Goal: Task Accomplishment & Management: Complete application form

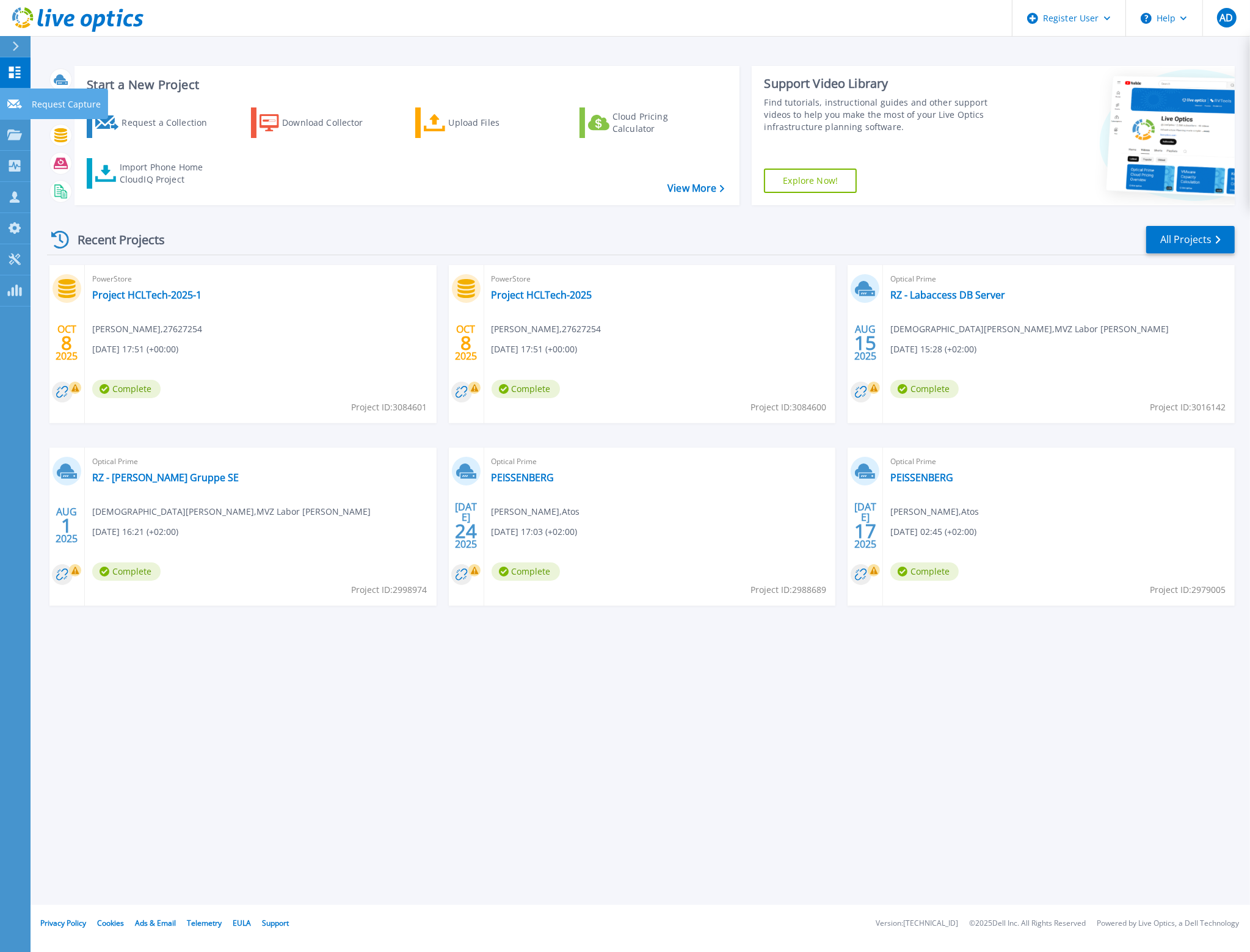
click at [10, 105] on icon at bounding box center [14, 104] width 15 height 9
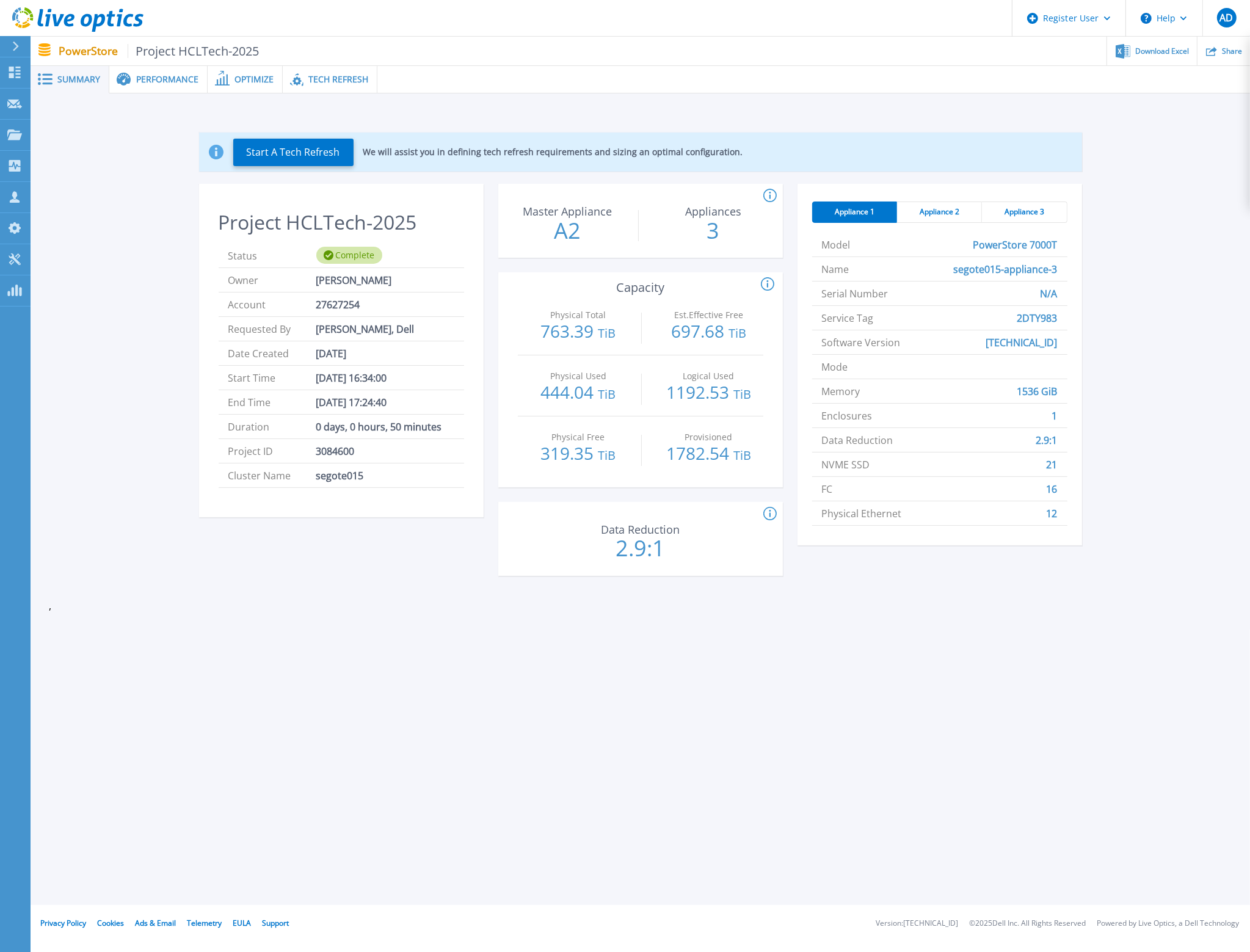
drag, startPoint x: 419, startPoint y: 404, endPoint x: 225, endPoint y: 384, distance: 195.0
click at [225, 384] on ul "Status Complete Owner Pavan kumar reddy Vanukuri Account 27627254 Requested By …" at bounding box center [341, 366] width 245 height 244
click at [452, 402] on li "End Time Oct 08, 2025 17:24:40" at bounding box center [341, 402] width 245 height 25
drag, startPoint x: 421, startPoint y: 405, endPoint x: 299, endPoint y: 366, distance: 128.1
click at [300, 366] on ul "Status Complete Owner Pavan kumar reddy Vanukuri Account 27627254 Requested By …" at bounding box center [341, 366] width 245 height 244
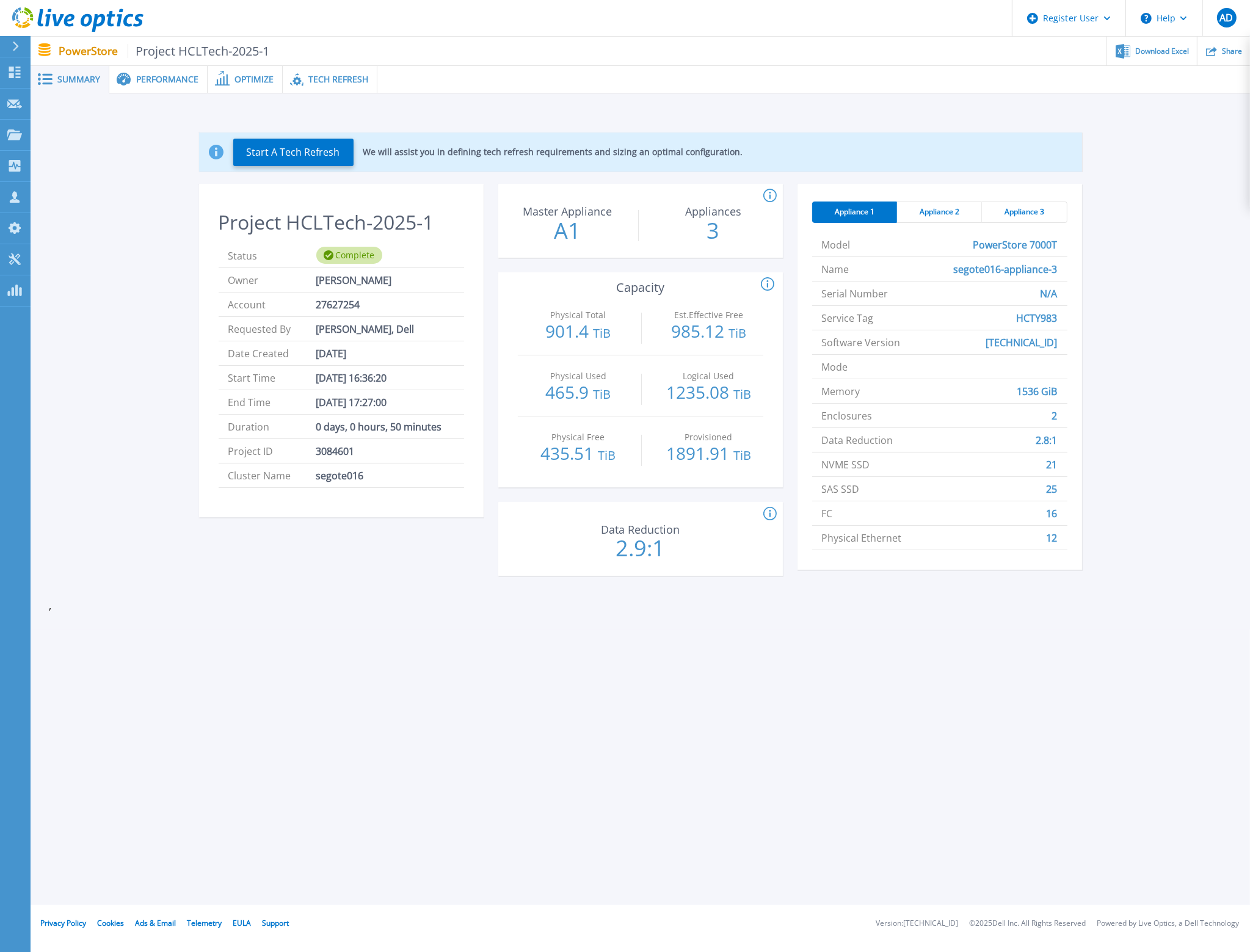
click at [314, 377] on span "Start Time" at bounding box center [273, 377] width 88 height 24
click at [387, 401] on span "Oct 08, 2025 17:27:00" at bounding box center [352, 402] width 71 height 24
click at [951, 213] on span "Appliance 2" at bounding box center [939, 212] width 40 height 10
click at [1035, 213] on span "Appliance 3" at bounding box center [1025, 212] width 40 height 10
click at [928, 210] on span "Appliance 2" at bounding box center [939, 212] width 40 height 10
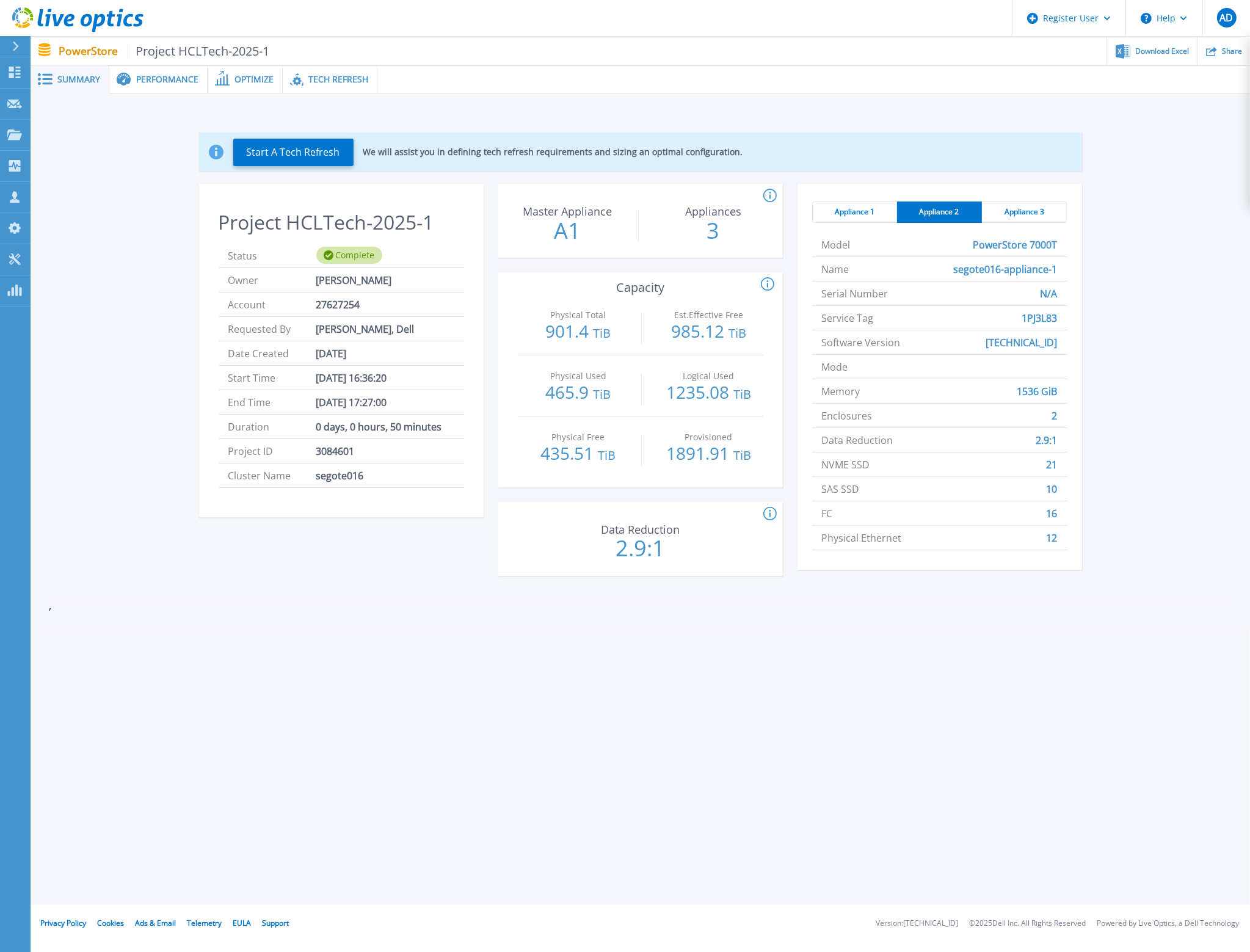
click at [843, 205] on div "Appliance 1" at bounding box center [855, 213] width 85 height 22
click at [141, 71] on div "Performance" at bounding box center [159, 79] width 98 height 27
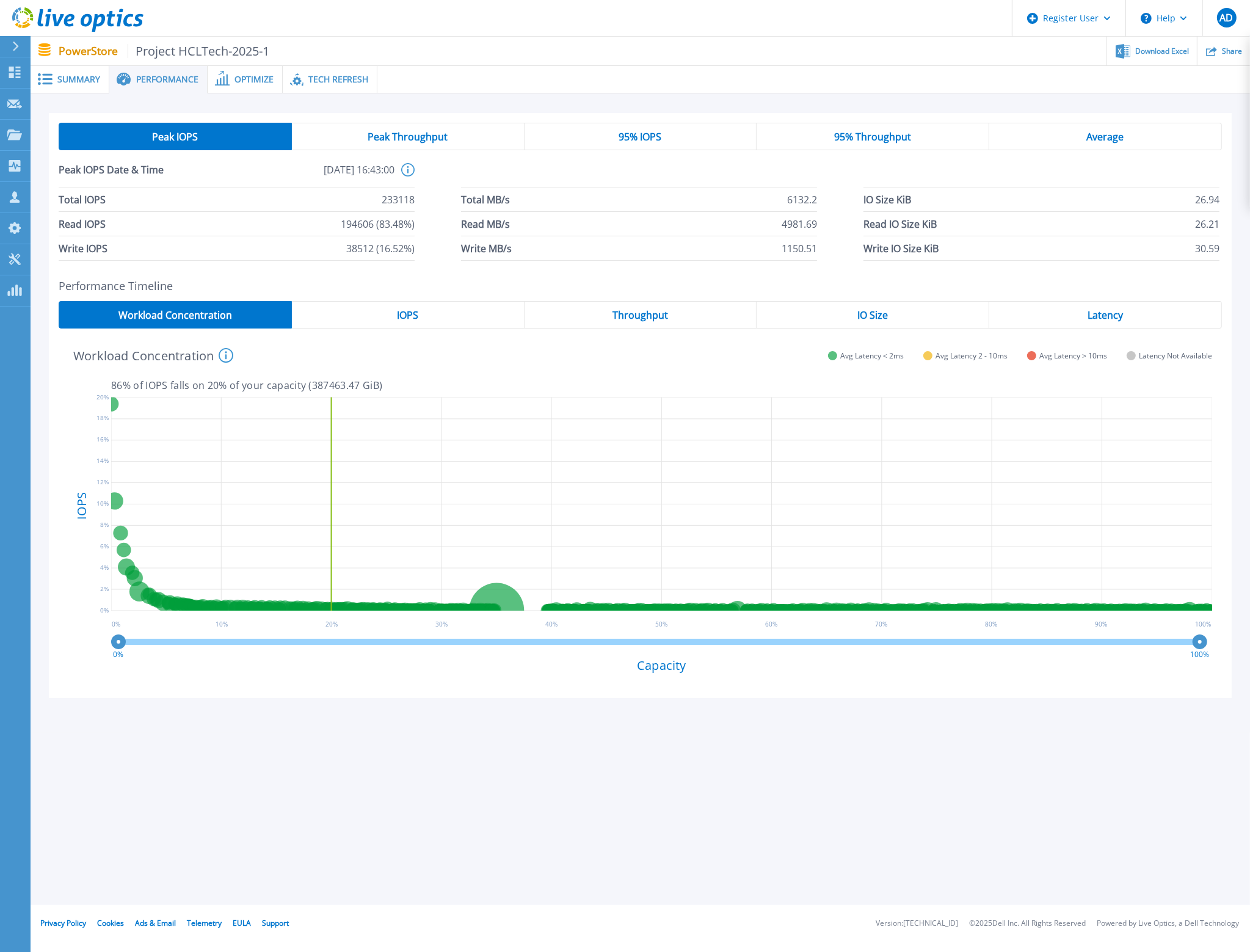
click at [237, 77] on span "Optimize" at bounding box center [254, 79] width 39 height 9
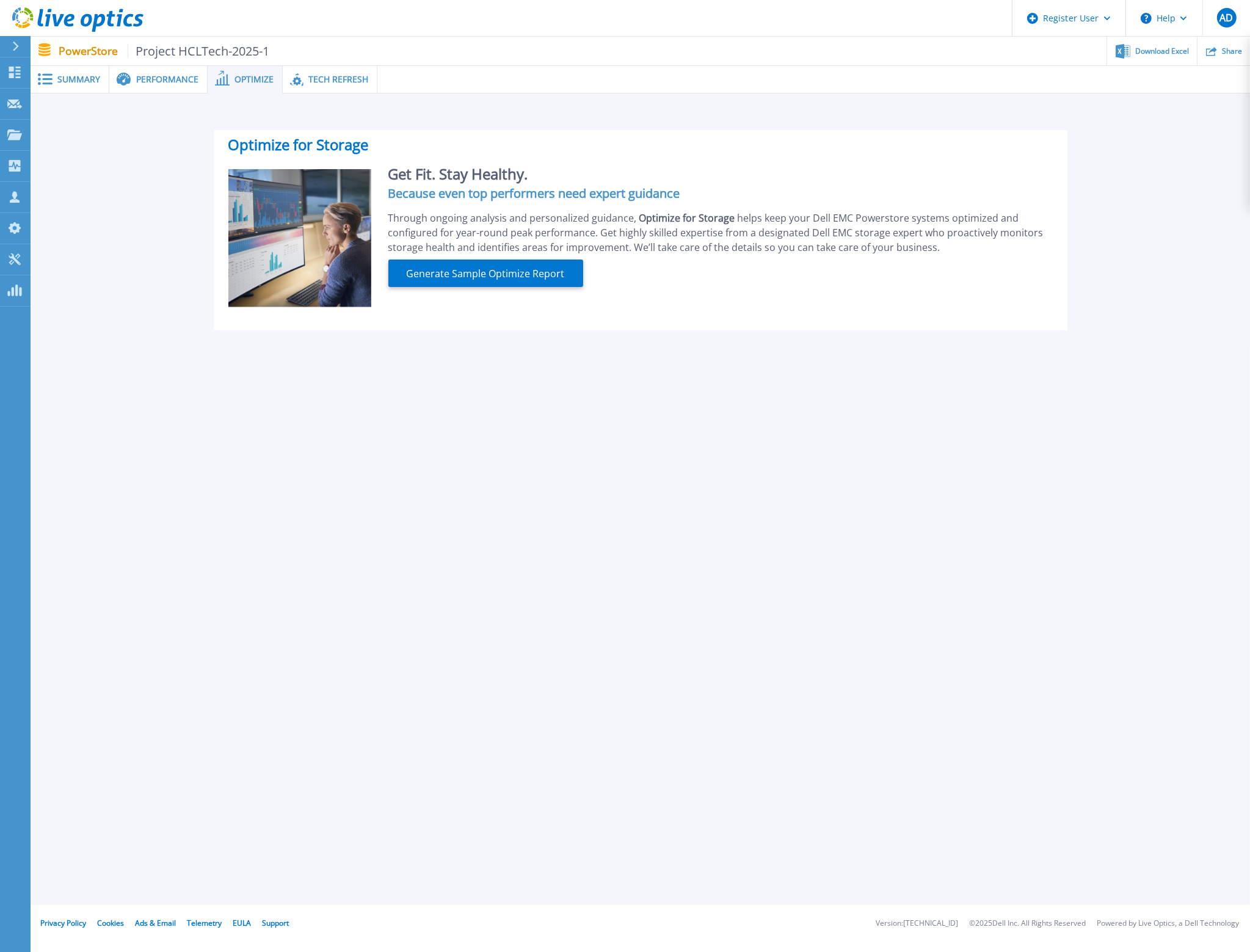
click at [337, 75] on span "Tech Refresh" at bounding box center [338, 79] width 60 height 9
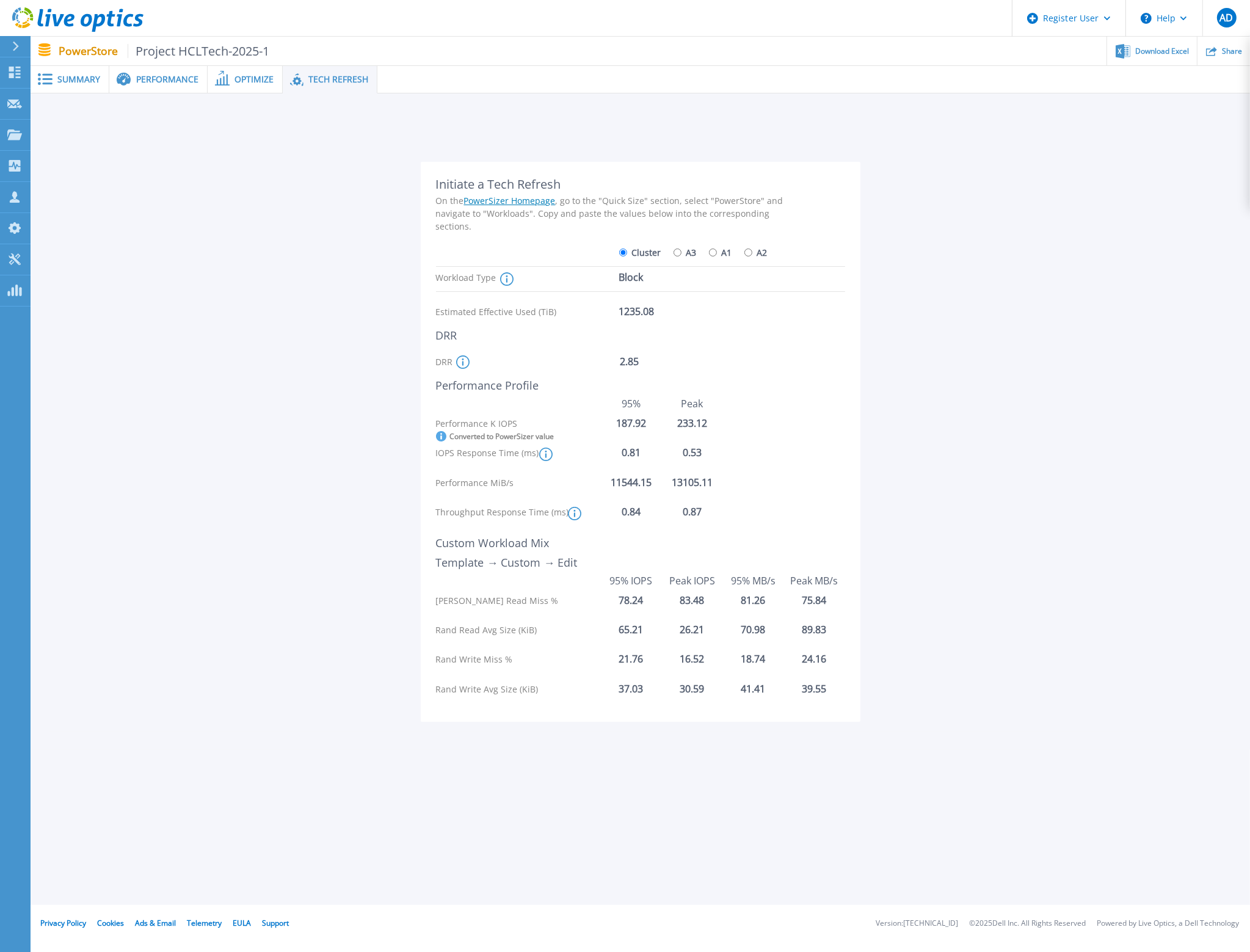
click at [71, 85] on div "Summary" at bounding box center [70, 79] width 78 height 27
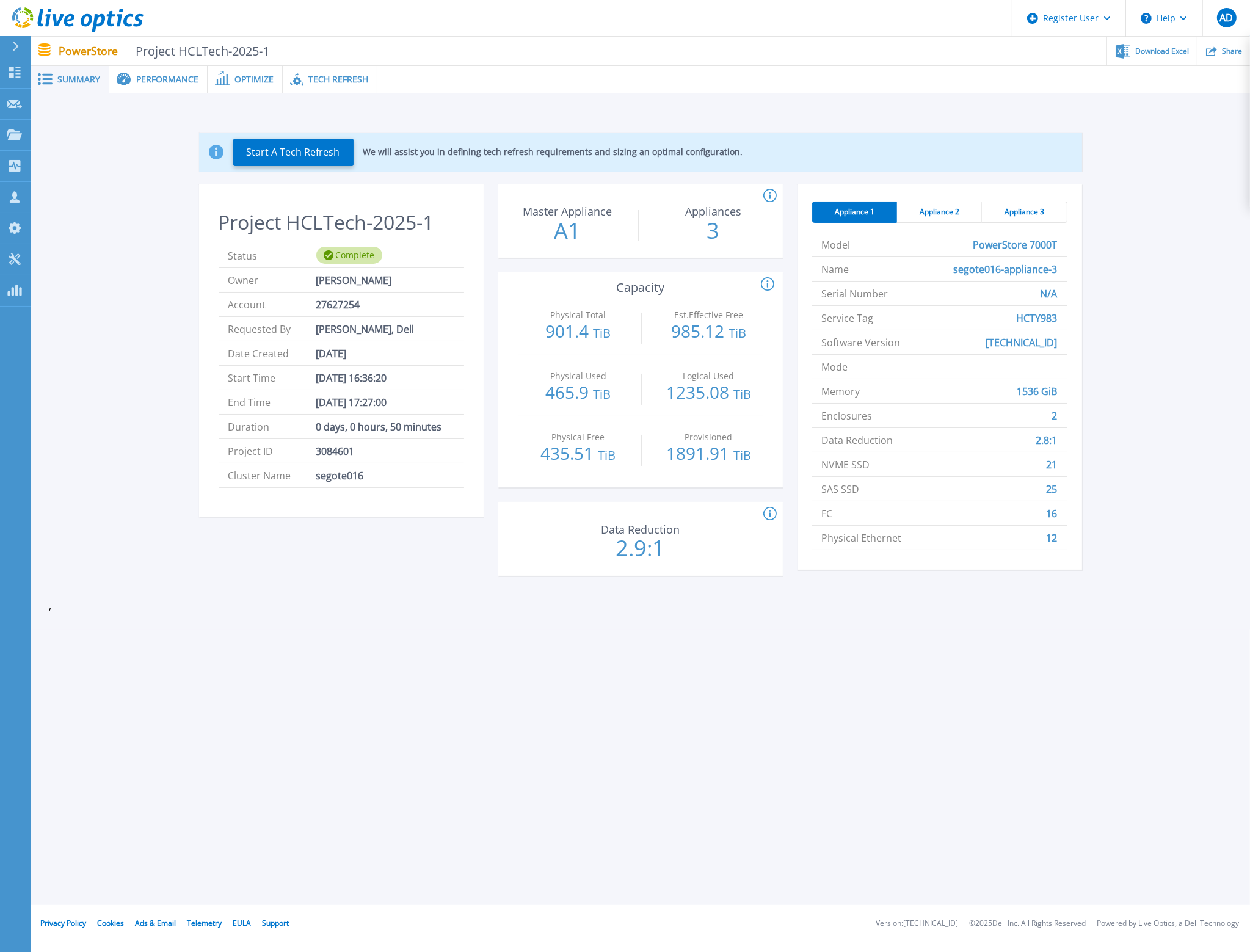
drag, startPoint x: 430, startPoint y: 405, endPoint x: 193, endPoint y: 371, distance: 239.4
click at [193, 371] on div "Start A Tech Refresh We will assist you in defining tech refresh requirements a…" at bounding box center [640, 356] width 1183 height 487
click at [249, 374] on span "Start Time" at bounding box center [273, 377] width 88 height 24
drag, startPoint x: 223, startPoint y: 371, endPoint x: 428, endPoint y: 409, distance: 208.5
click at [428, 409] on ul "Status Complete Owner Pavan kumar reddy Vanukuri Account 27627254 Requested By …" at bounding box center [341, 366] width 245 height 244
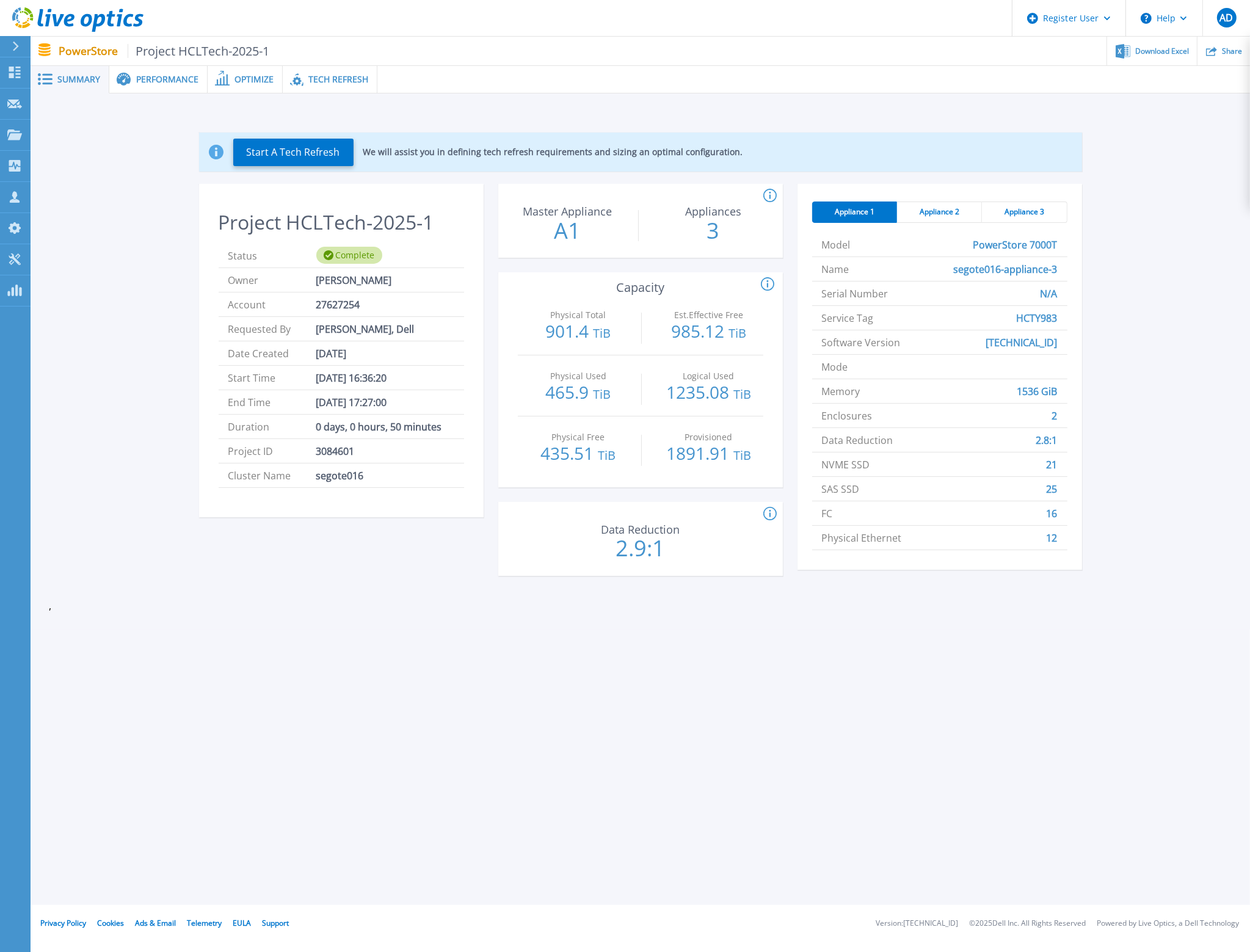
click at [428, 409] on li "End Time Oct 08, 2025 17:27:00" at bounding box center [341, 402] width 245 height 25
drag, startPoint x: 427, startPoint y: 401, endPoint x: 210, endPoint y: 374, distance: 218.7
click at [209, 374] on div "Project HCLTech-2025-1 Status Complete Owner Pavan kumar reddy Vanukuri Account…" at bounding box center [341, 355] width 284 height 326
click at [259, 374] on span "Start Time" at bounding box center [273, 377] width 88 height 24
click at [168, 75] on span "Performance" at bounding box center [168, 79] width 63 height 9
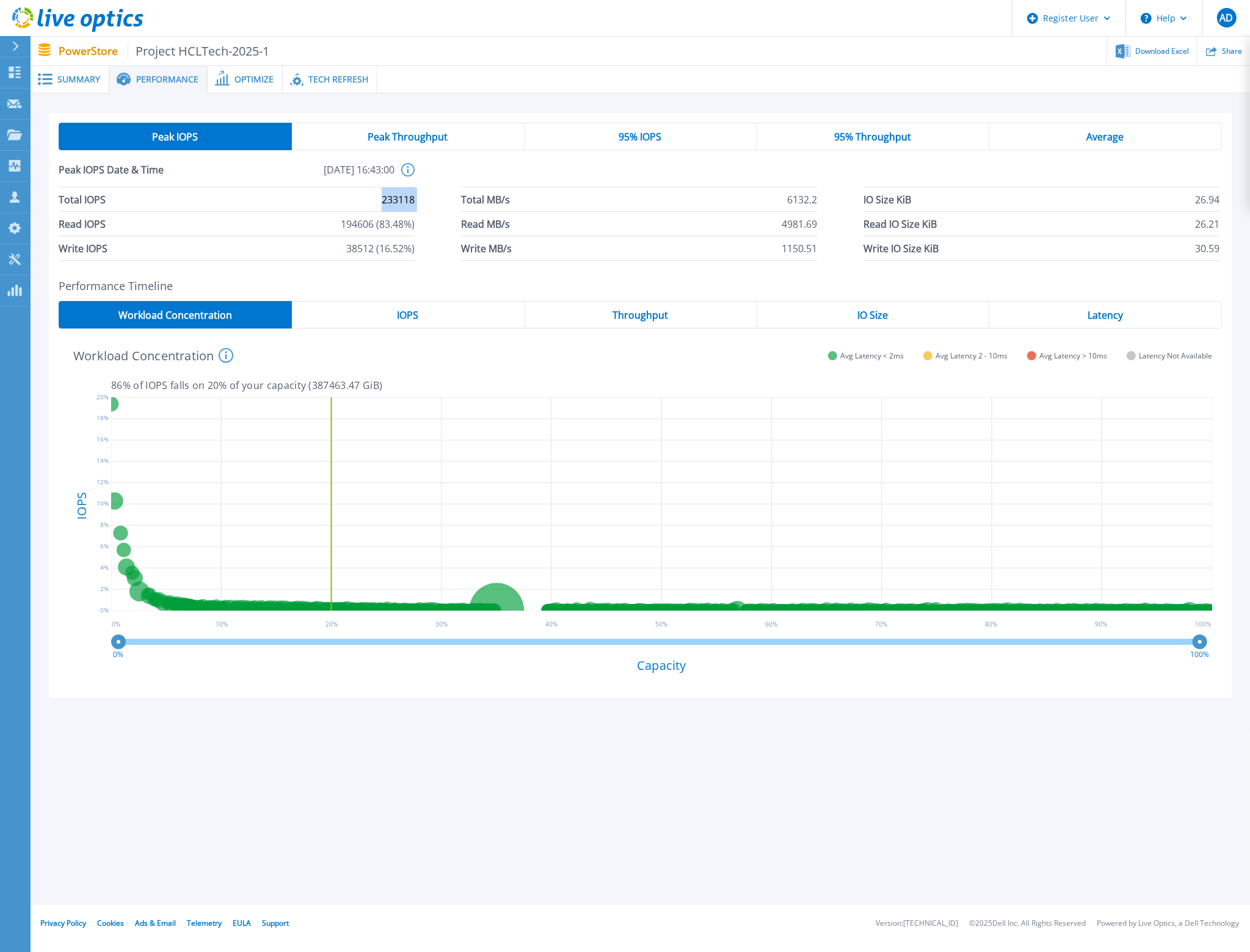
drag, startPoint x: 356, startPoint y: 192, endPoint x: 438, endPoint y: 208, distance: 83.5
click at [438, 208] on div "Total IOPS 233118 Total MB/s 6132.2 IO Size KiB 26.94 Read IOPS 194606 (83.48%)…" at bounding box center [640, 224] width 1164 height 74
click at [399, 202] on span "233118" at bounding box center [398, 199] width 33 height 24
click at [398, 202] on span "233118" at bounding box center [398, 199] width 33 height 24
click at [401, 132] on span "Peak Throughput" at bounding box center [408, 137] width 80 height 10
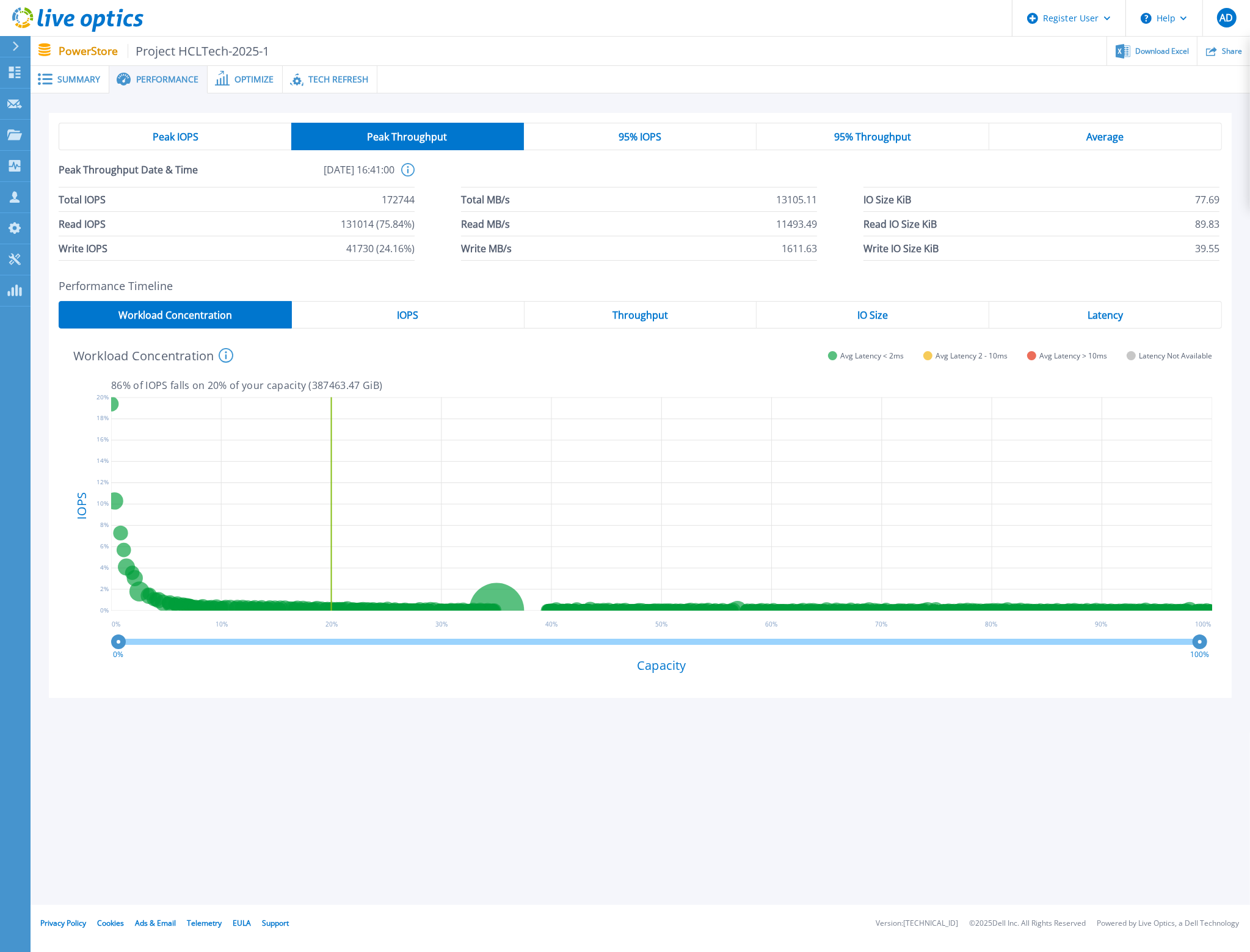
click at [619, 138] on span "95% IOPS" at bounding box center [640, 137] width 43 height 10
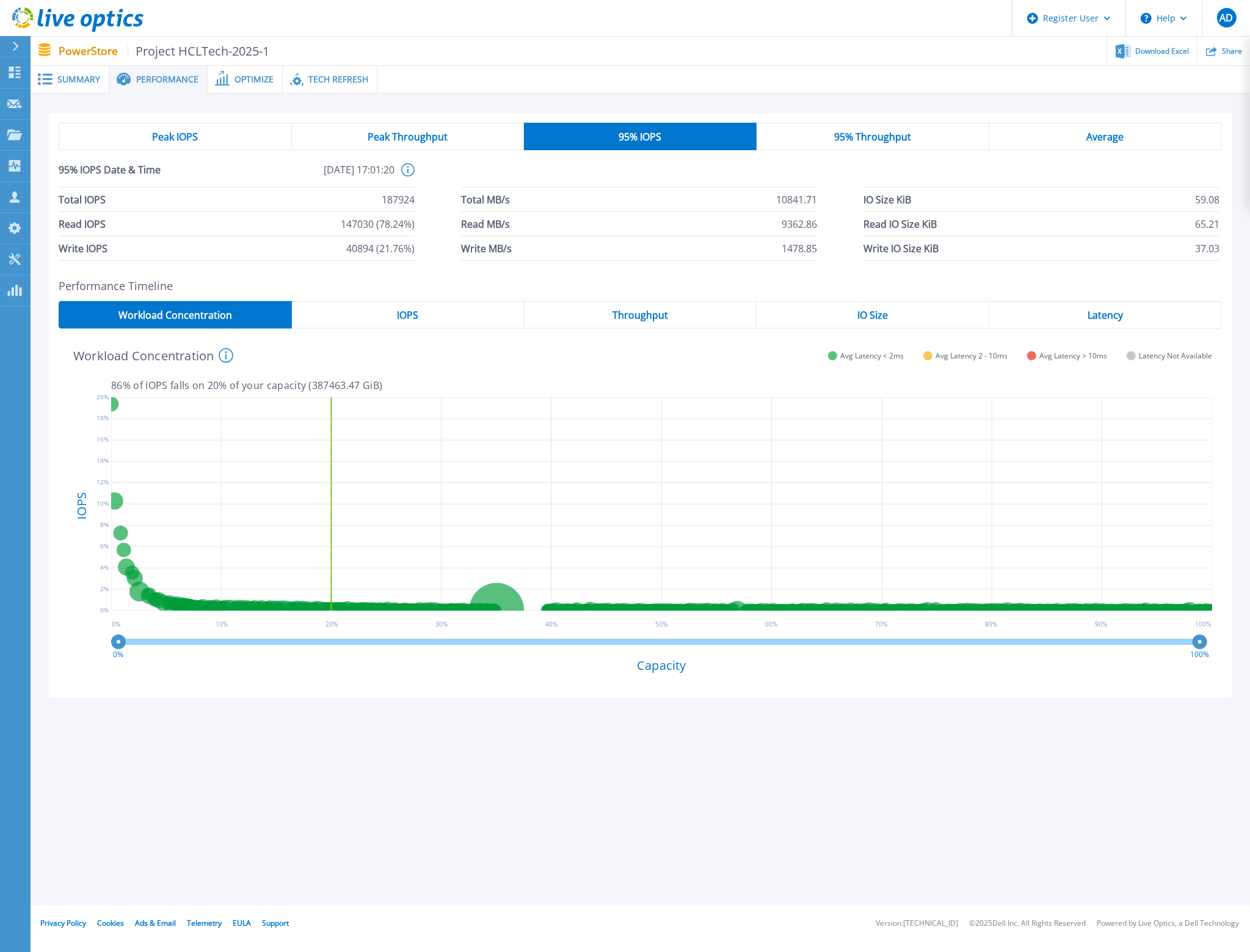
click at [797, 140] on div "95% Throughput" at bounding box center [873, 136] width 232 height 27
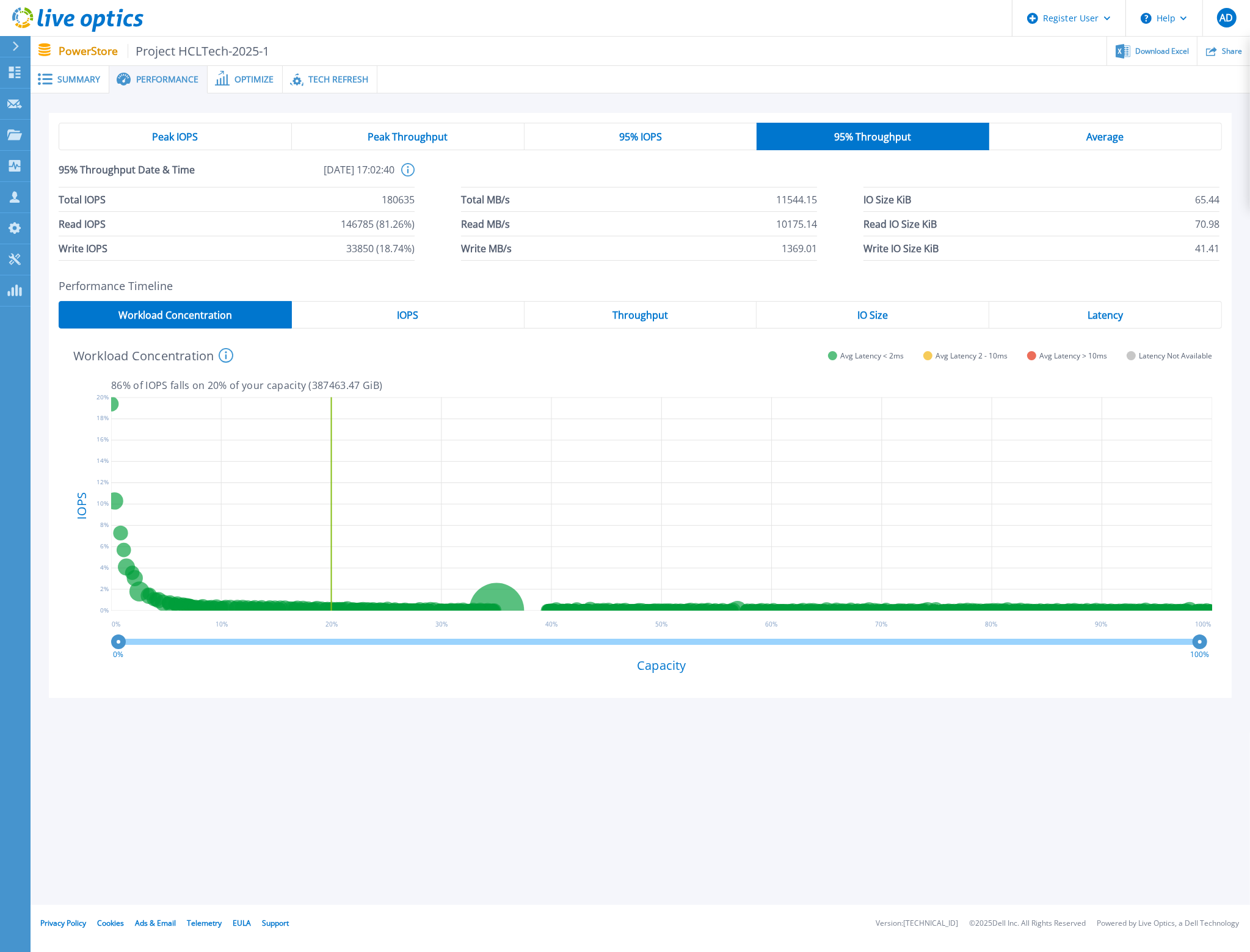
click at [1118, 139] on span "Average" at bounding box center [1105, 137] width 37 height 10
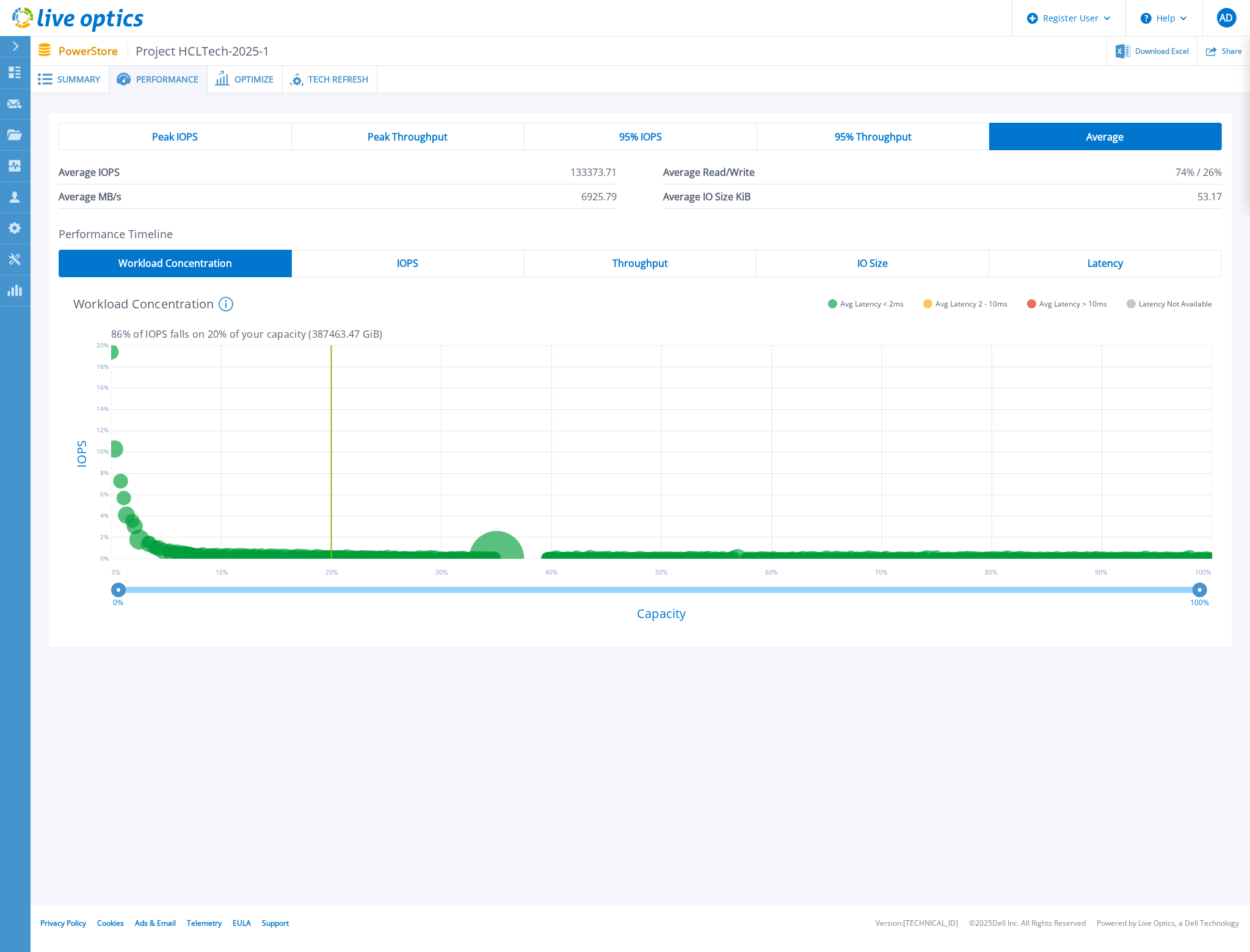
click at [178, 132] on span "Peak IOPS" at bounding box center [175, 137] width 46 height 10
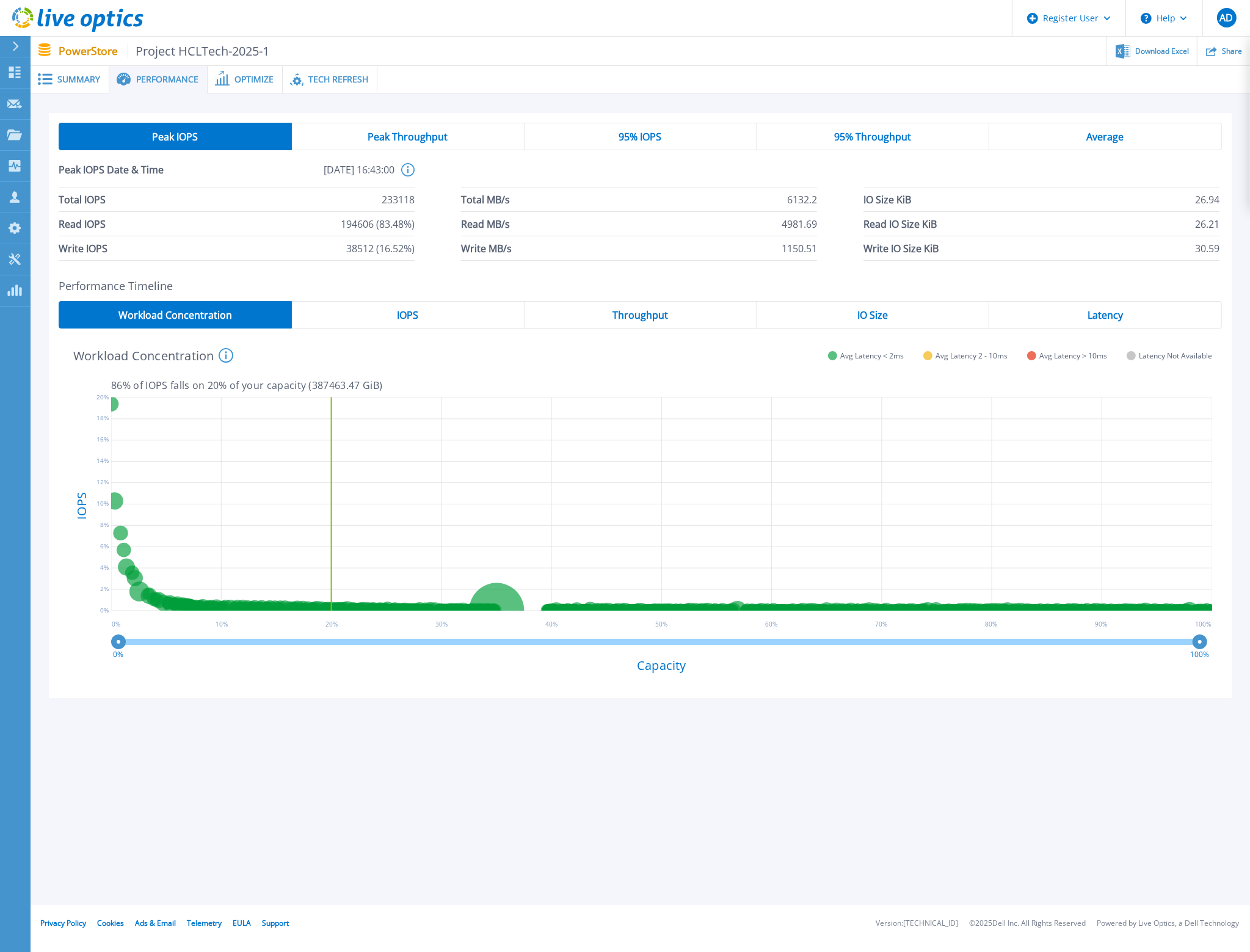
drag, startPoint x: 426, startPoint y: 702, endPoint x: 423, endPoint y: 688, distance: 14.3
click at [426, 701] on div "Peak IOPS Peak Throughput 95% IOPS 95% Throughput Average Peak IOPS Date & Time…" at bounding box center [640, 413] width 1220 height 639
click at [403, 313] on span "IOPS" at bounding box center [408, 316] width 22 height 10
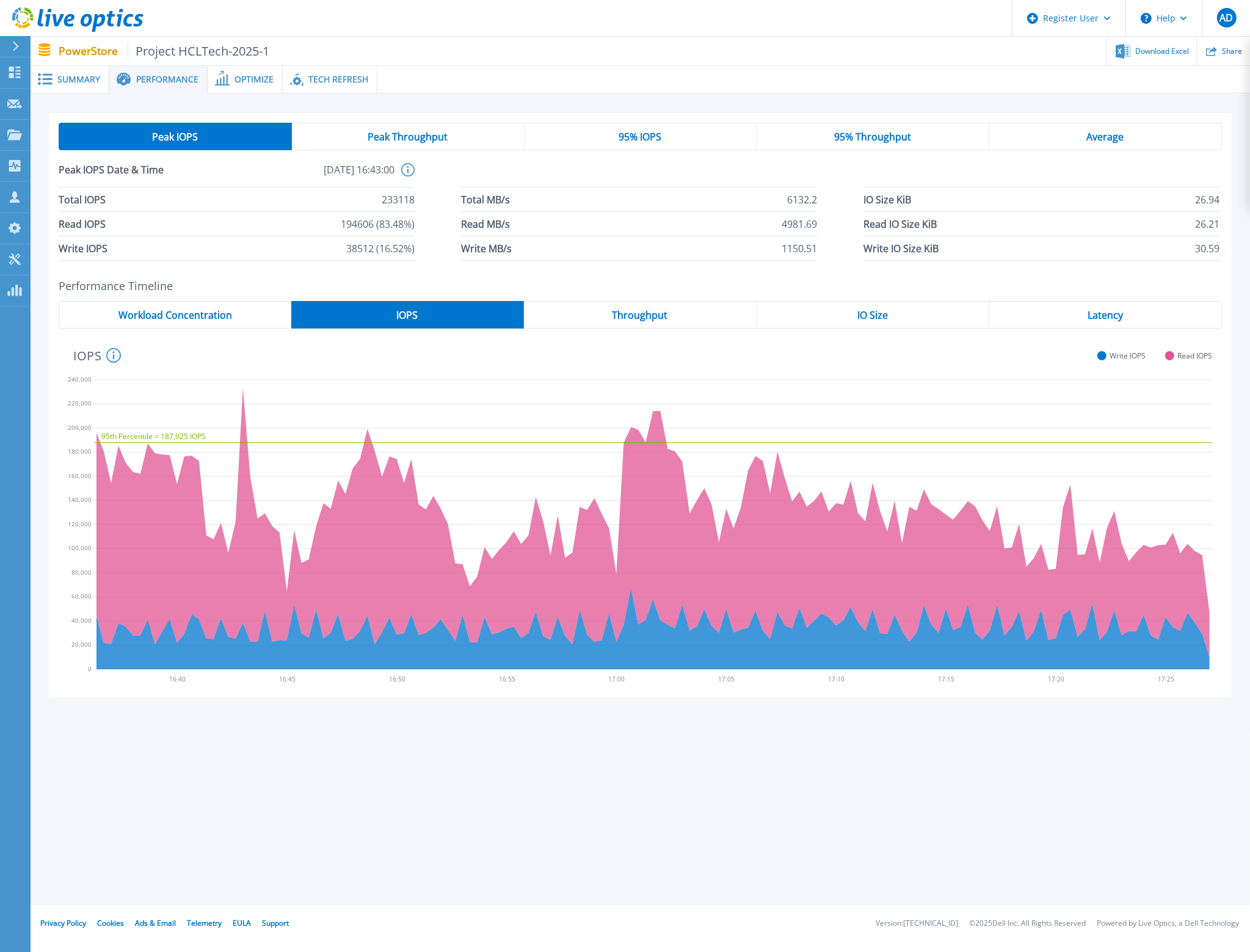
click at [667, 309] on div "Throughput" at bounding box center [640, 315] width 232 height 27
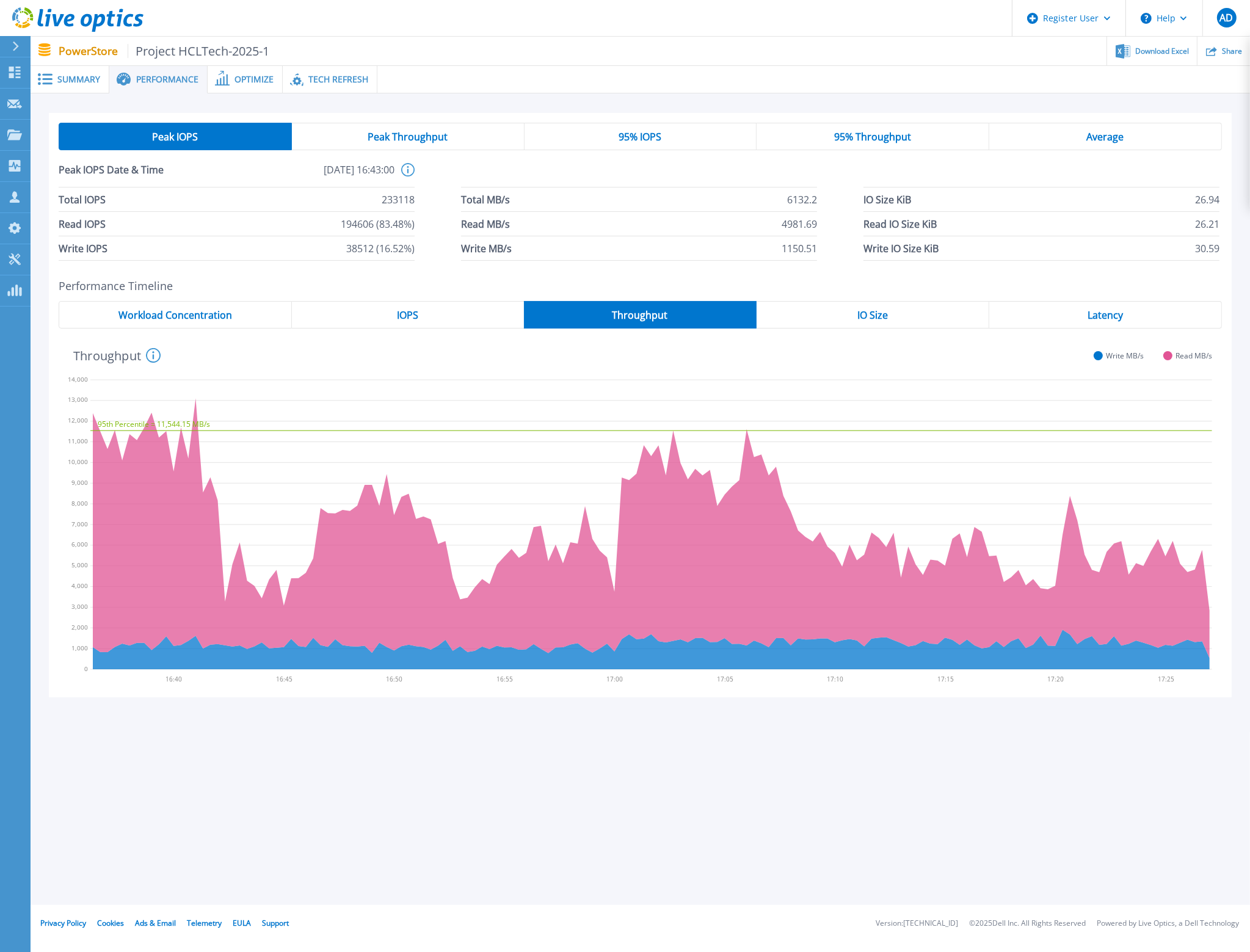
click at [432, 311] on div "IOPS" at bounding box center [408, 315] width 232 height 27
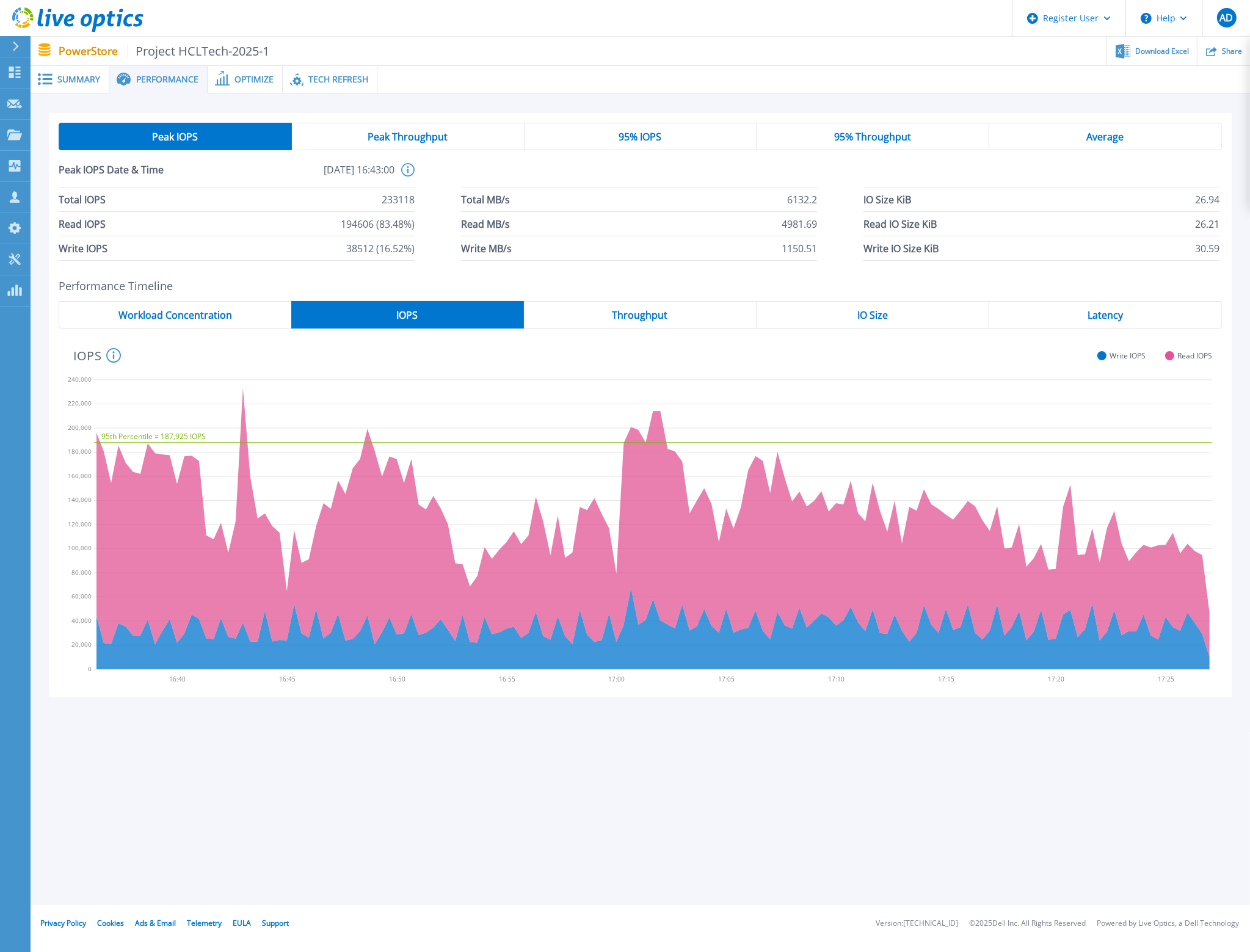
click at [646, 315] on span "Throughput" at bounding box center [640, 316] width 56 height 10
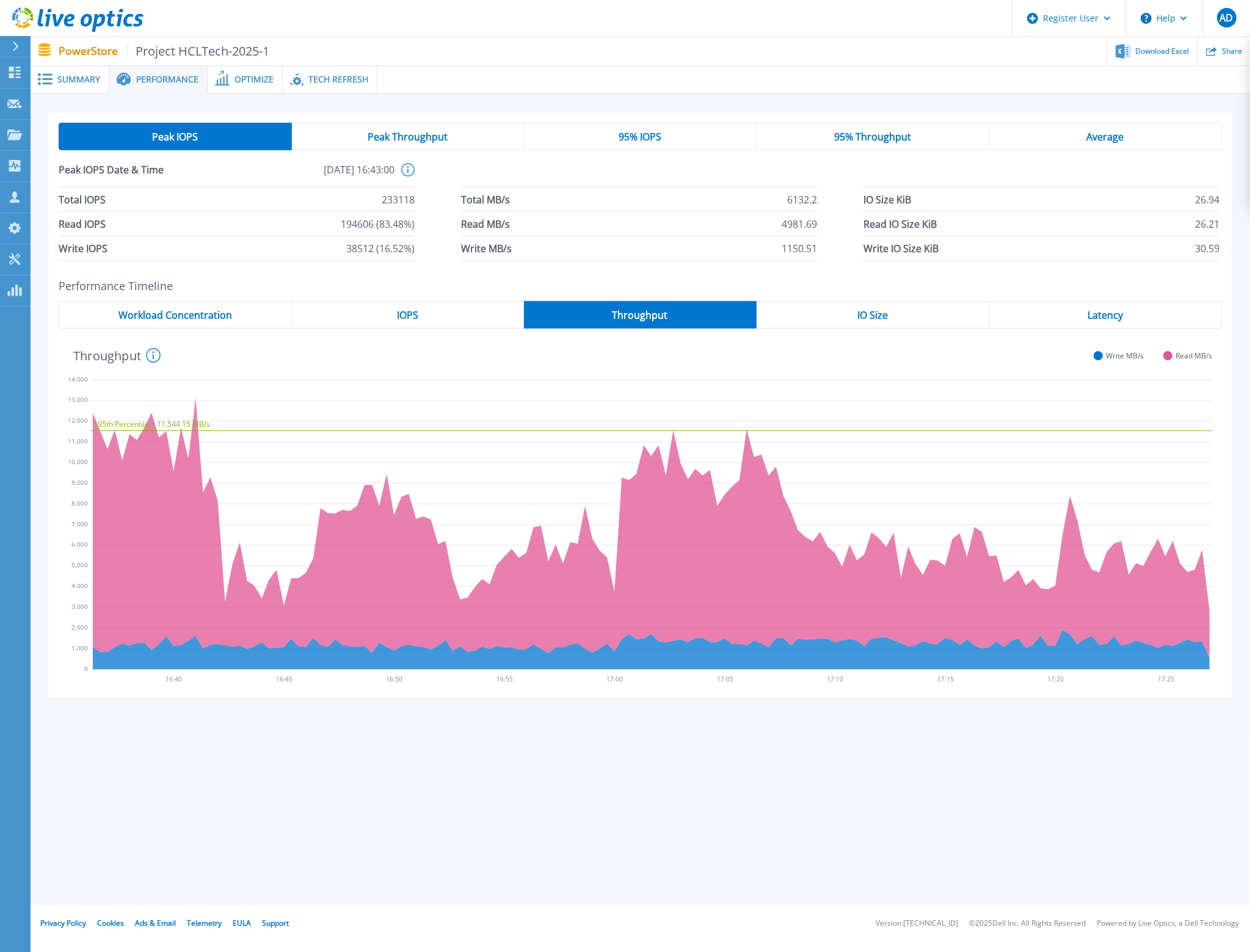
click at [847, 310] on div "IO Size" at bounding box center [873, 315] width 232 height 27
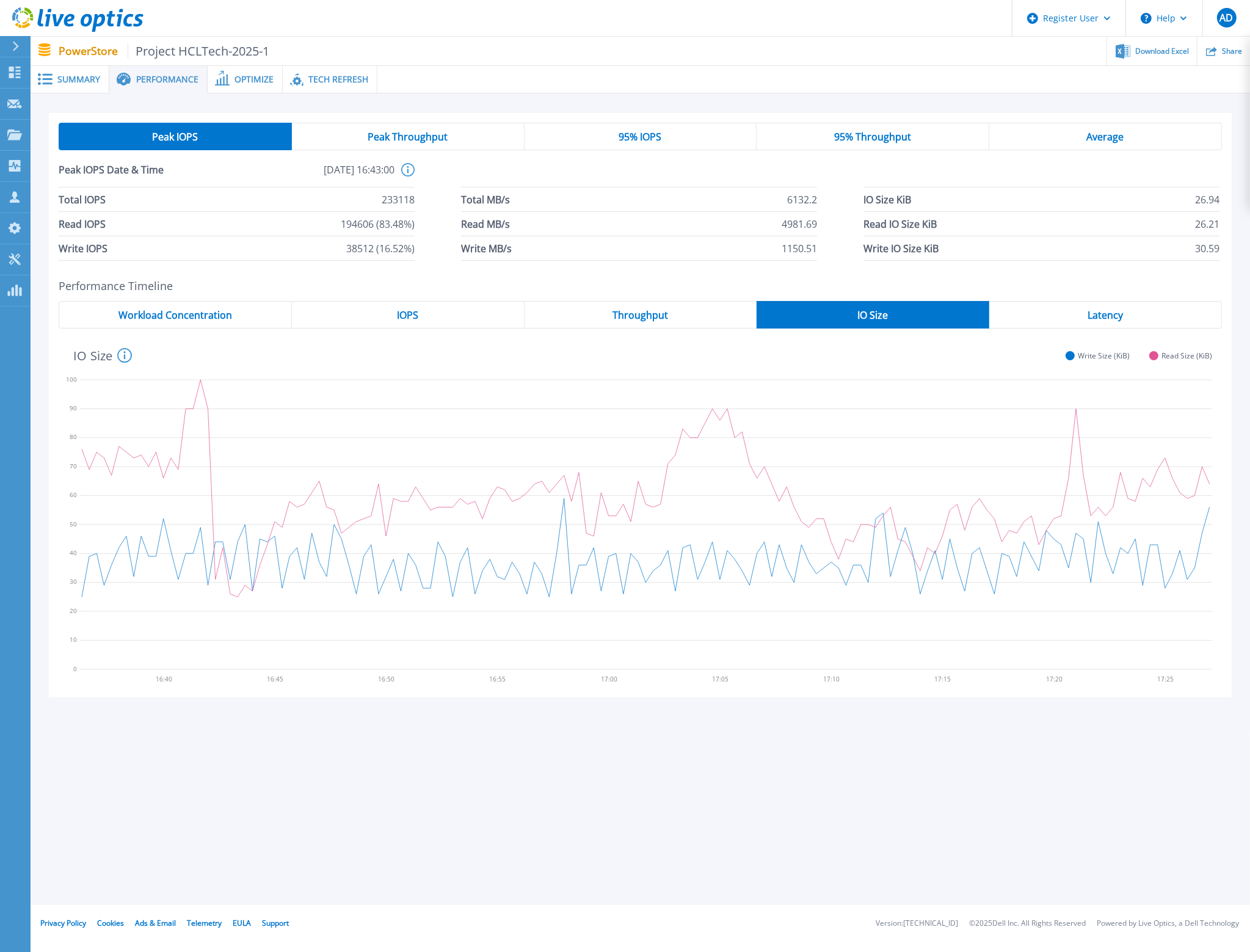
click at [1053, 315] on div "Latency" at bounding box center [1105, 315] width 232 height 27
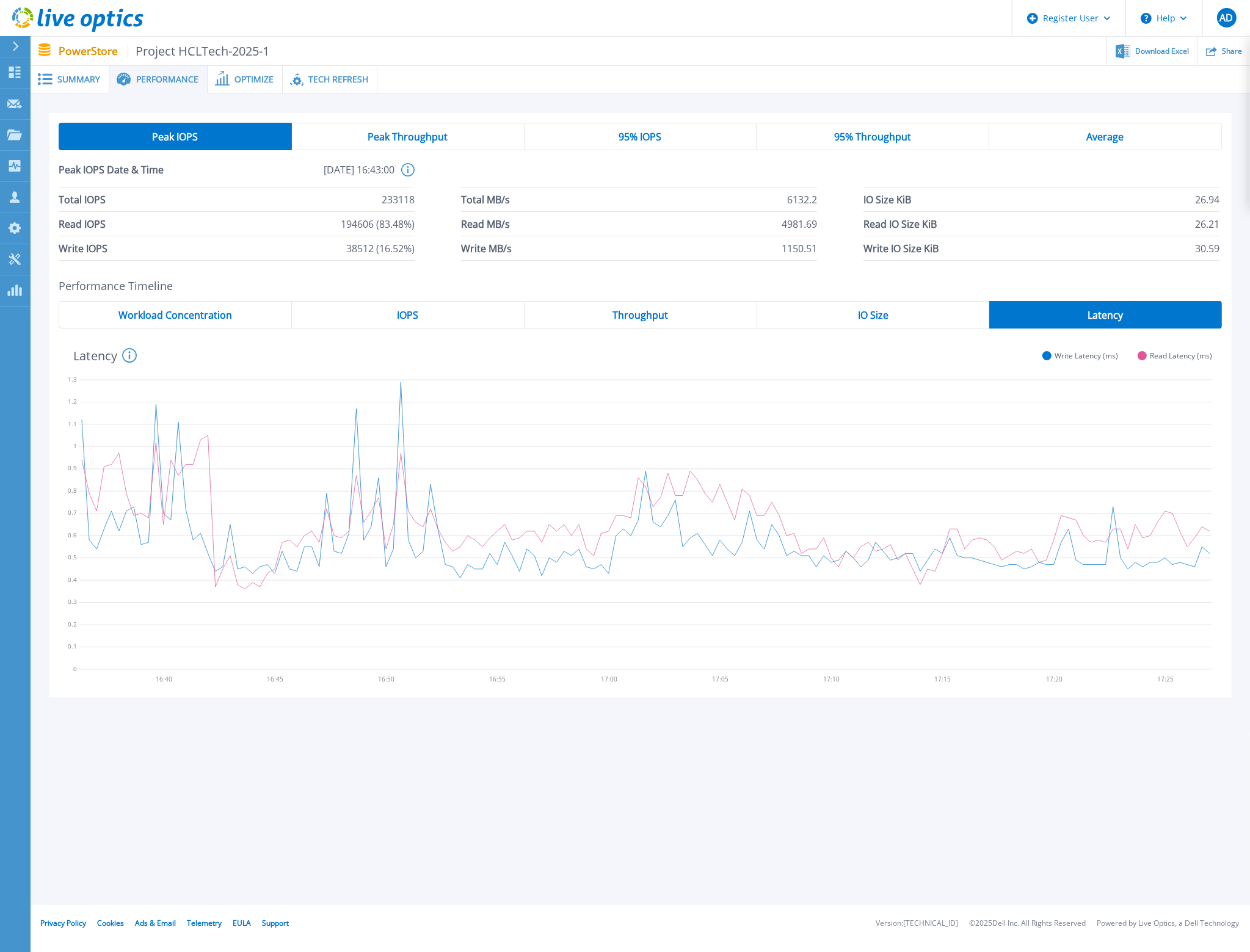
click at [569, 320] on div "Throughput" at bounding box center [640, 315] width 232 height 27
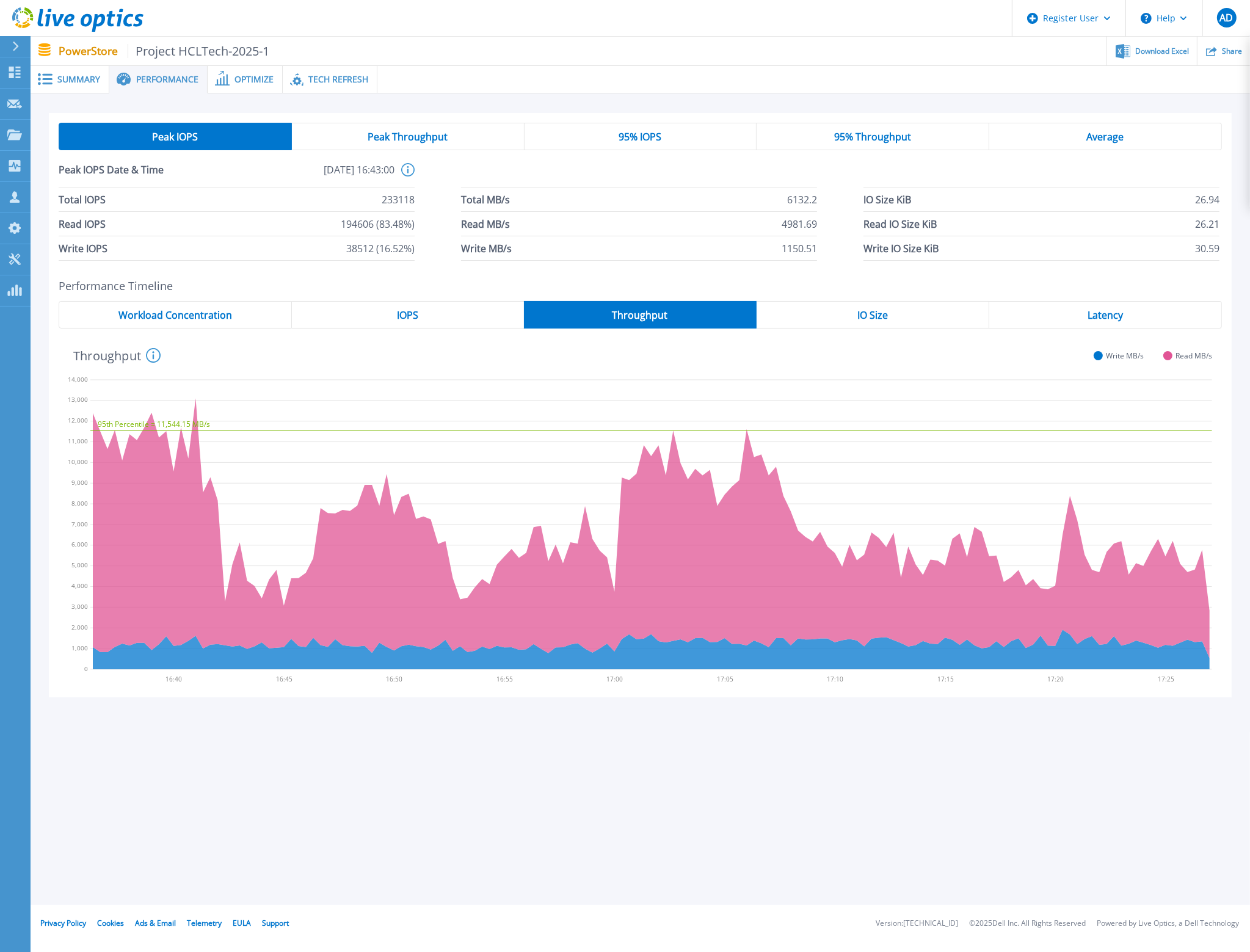
click at [385, 319] on div "IOPS" at bounding box center [408, 315] width 232 height 27
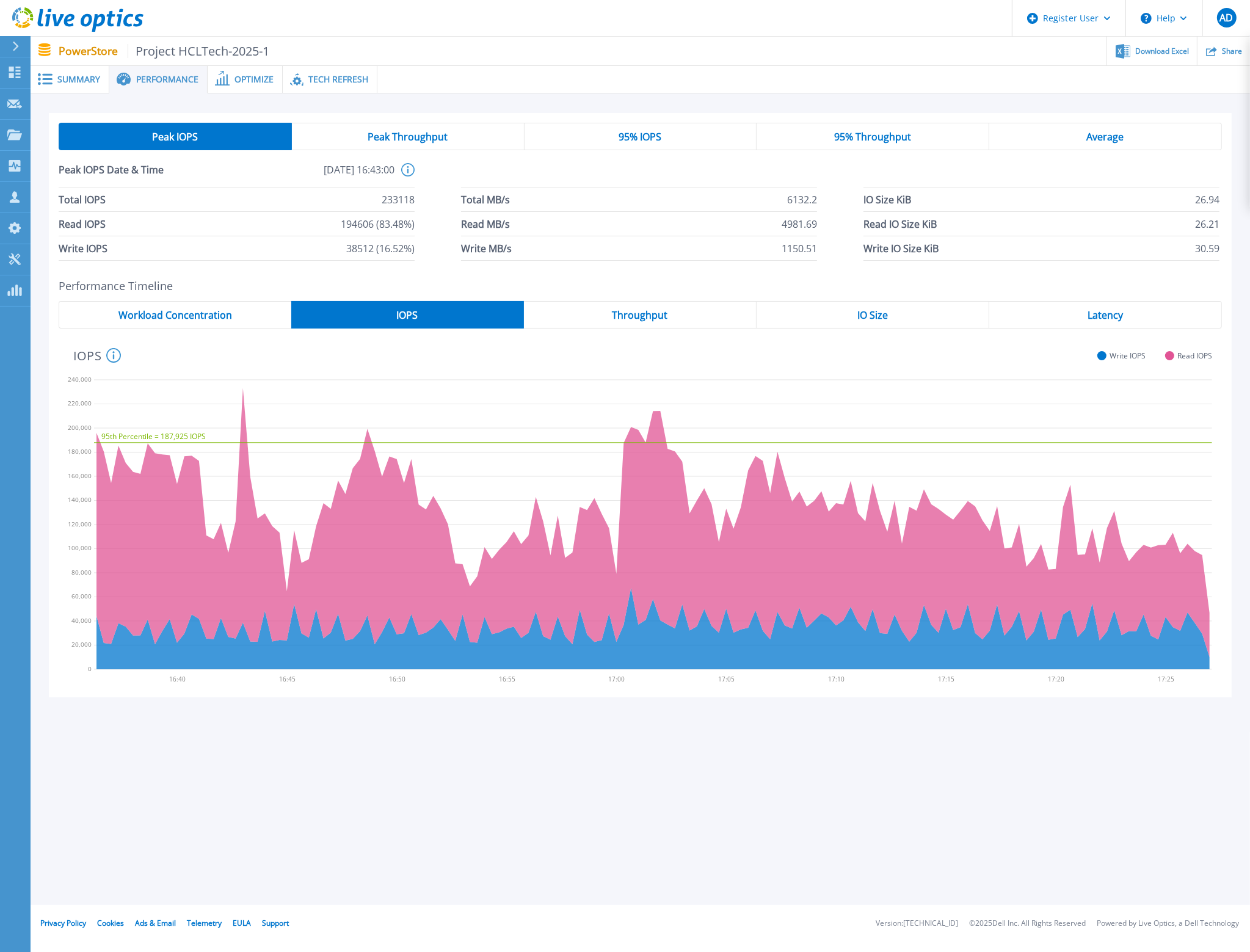
click at [174, 320] on span "Workload Concentration" at bounding box center [175, 316] width 114 height 10
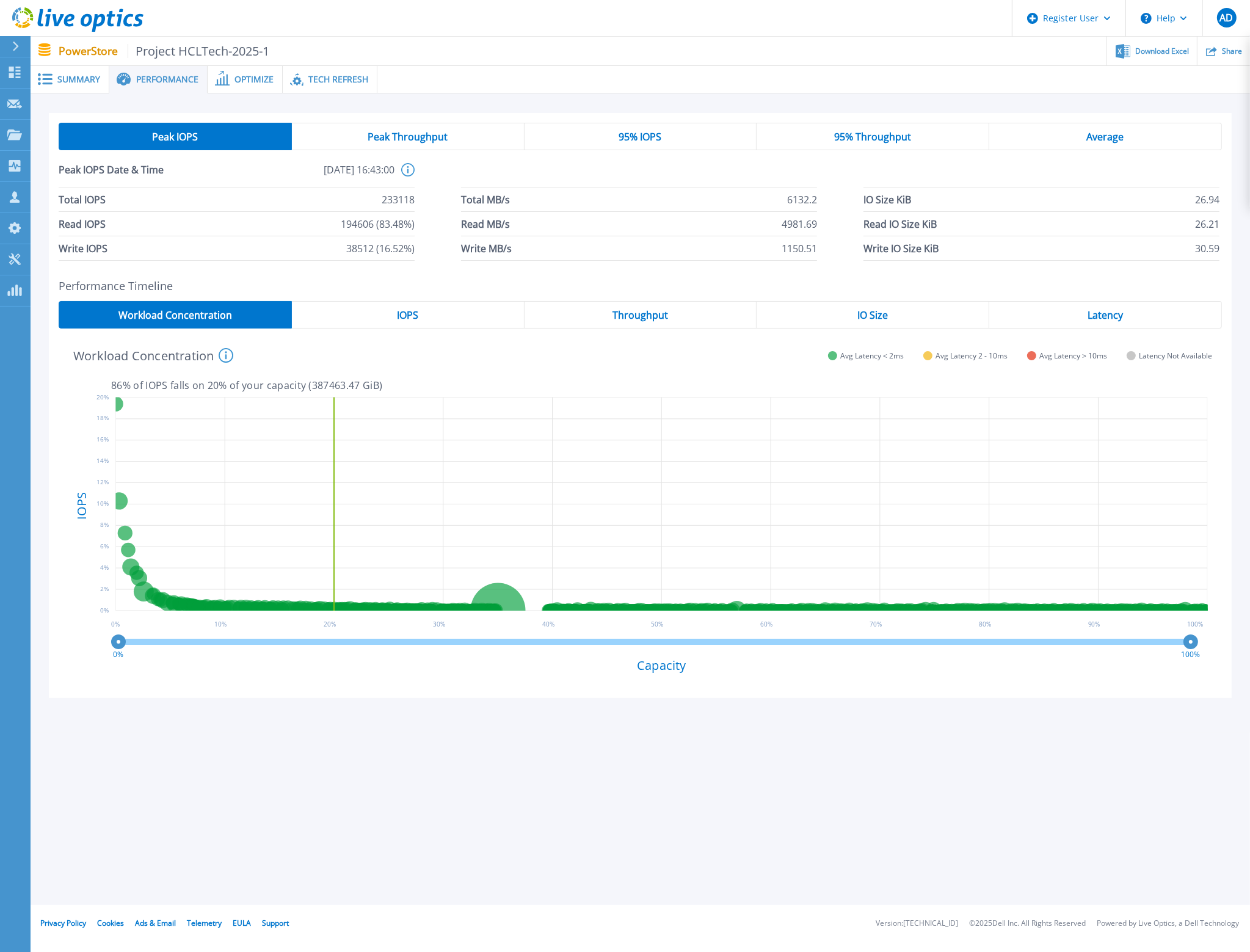
click at [395, 317] on div "IOPS" at bounding box center [408, 315] width 232 height 27
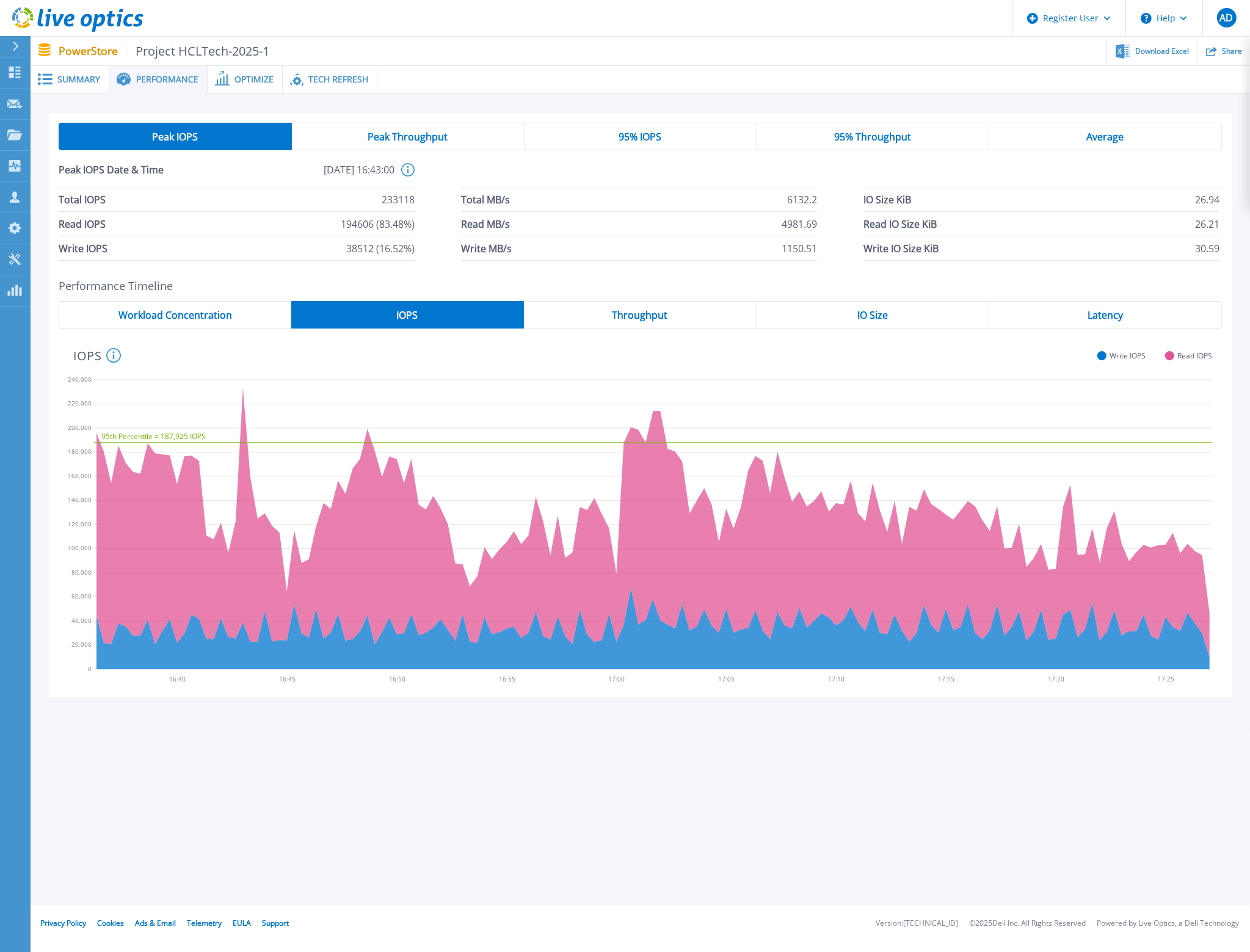
click at [660, 317] on span "Throughput" at bounding box center [640, 316] width 56 height 10
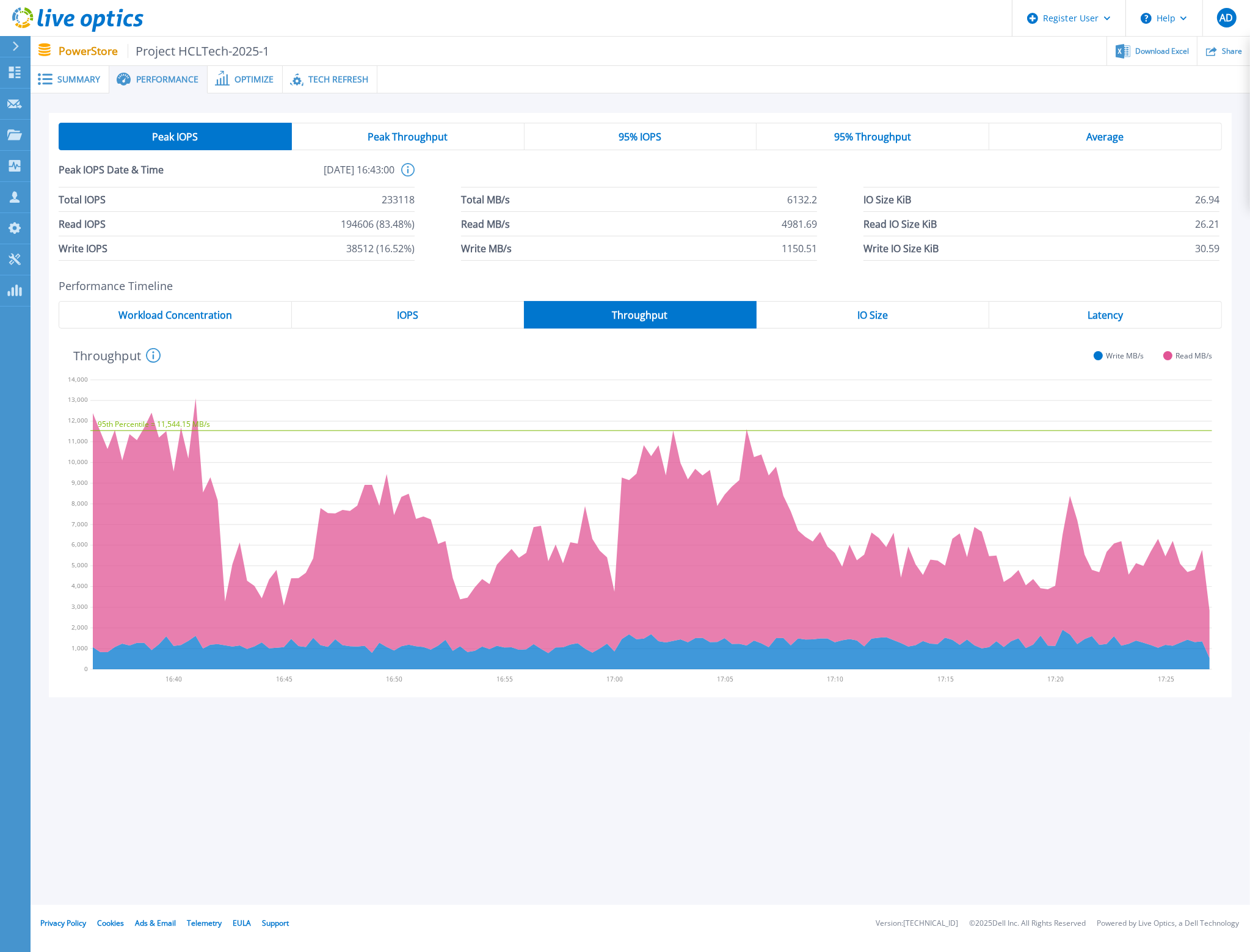
click at [416, 315] on span "IOPS" at bounding box center [408, 316] width 22 height 10
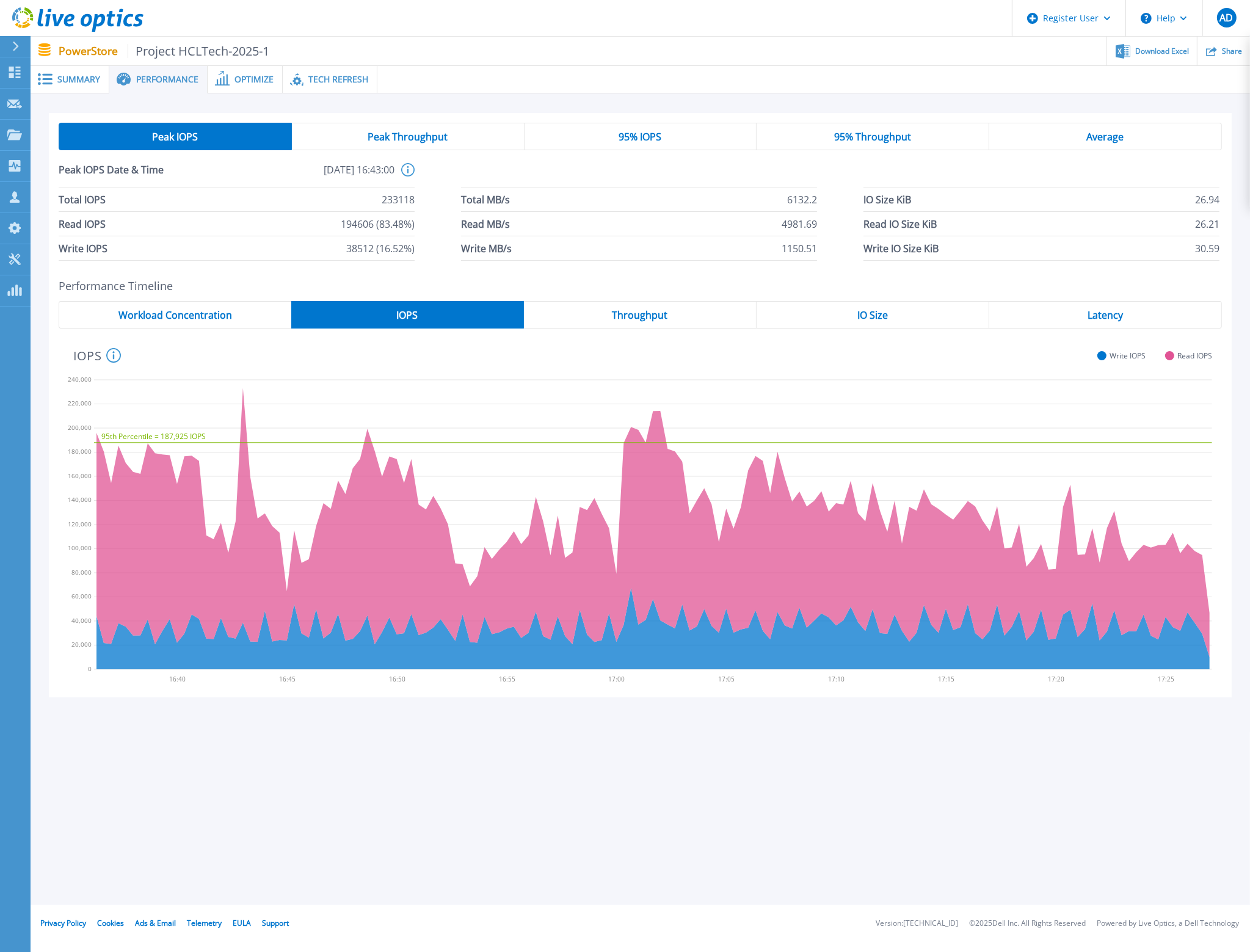
click at [916, 322] on div "IO Size" at bounding box center [873, 315] width 232 height 27
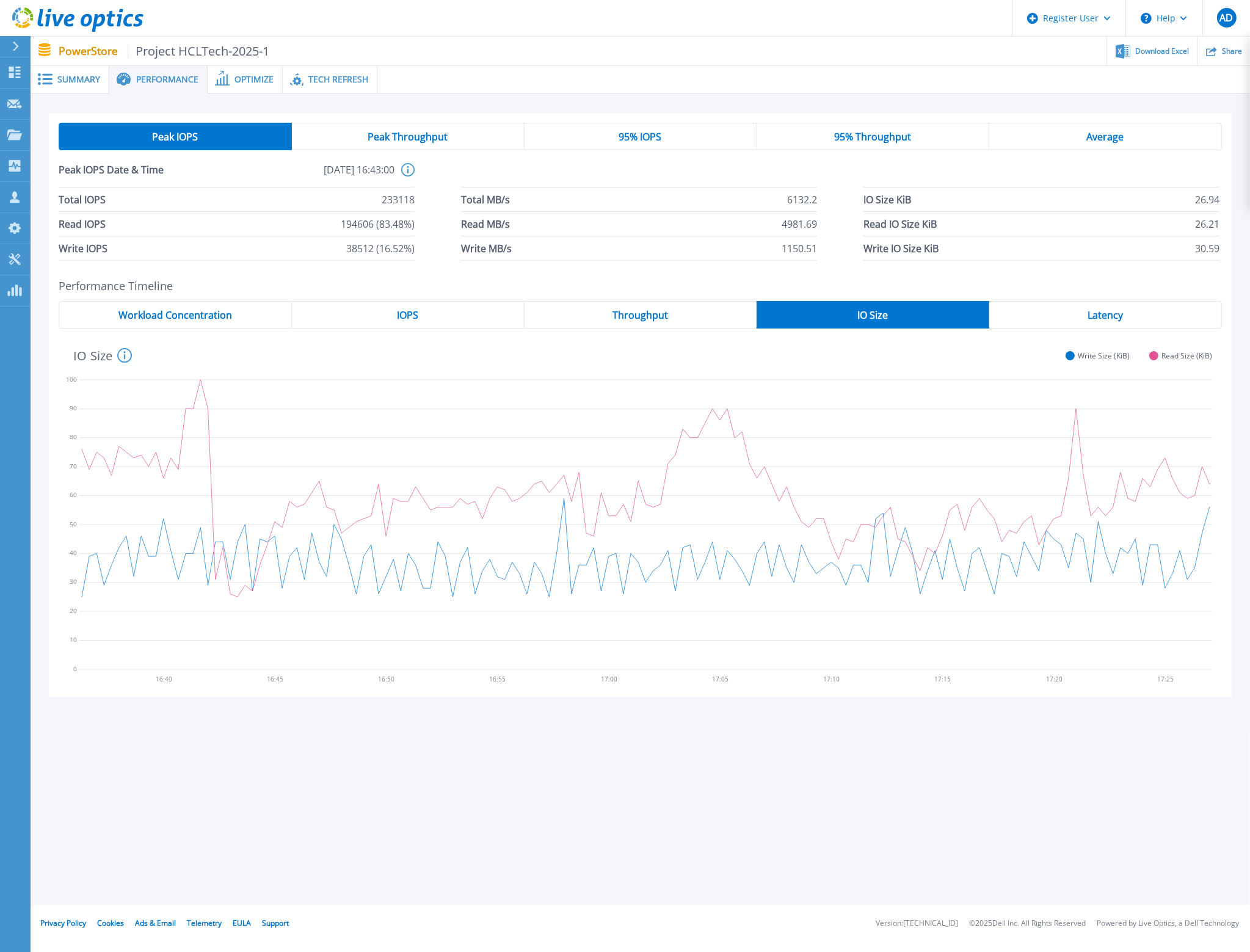
click at [1068, 319] on div "Latency" at bounding box center [1105, 315] width 232 height 27
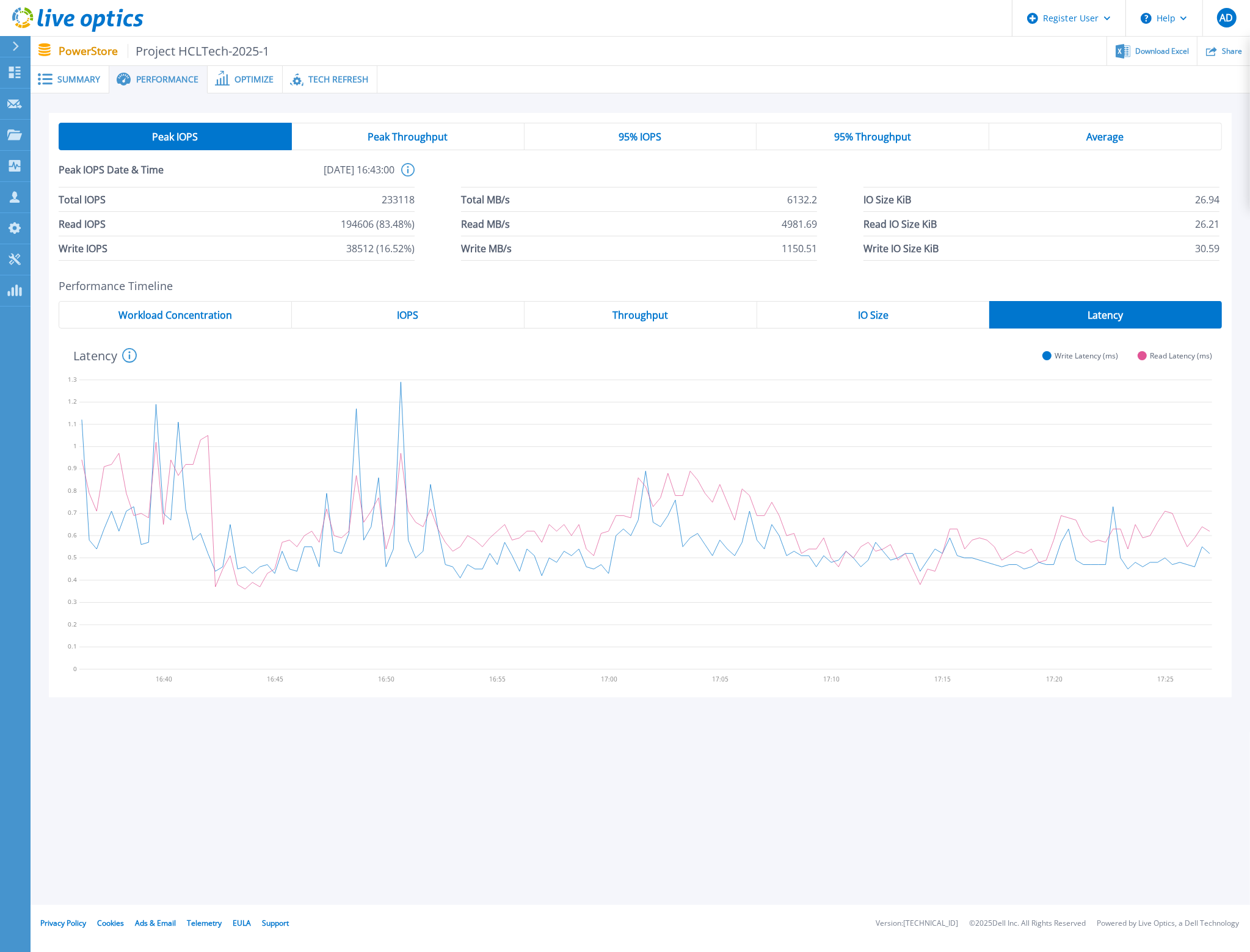
click at [819, 300] on div "Performance Timeline Workload Concentration IOPS Throughput IO Size Latency 16:…" at bounding box center [640, 488] width 1183 height 419
click at [842, 312] on div "IO Size" at bounding box center [874, 315] width 232 height 27
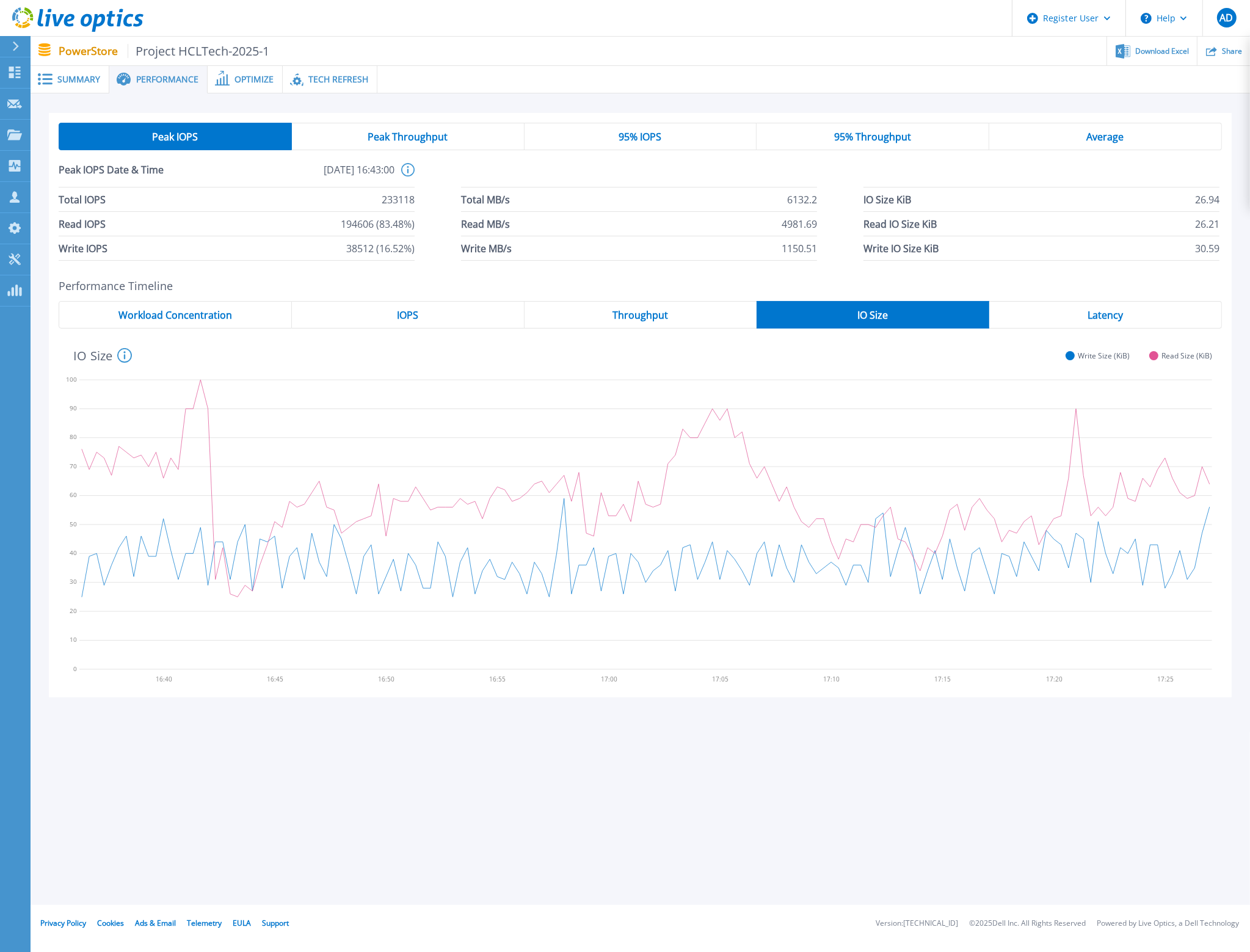
click at [677, 307] on div "Throughput" at bounding box center [640, 315] width 232 height 27
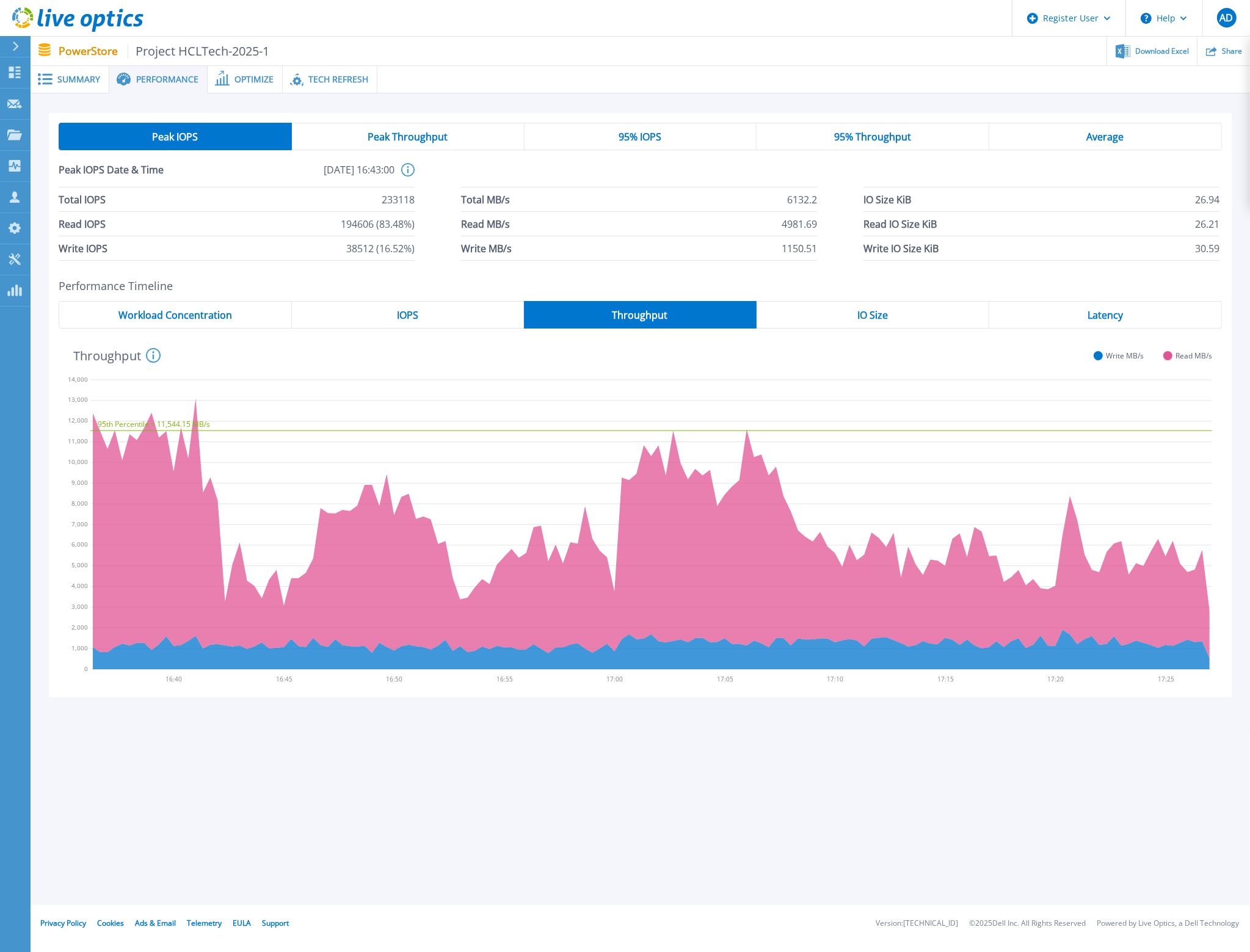
click at [423, 320] on div "IOPS" at bounding box center [408, 315] width 232 height 27
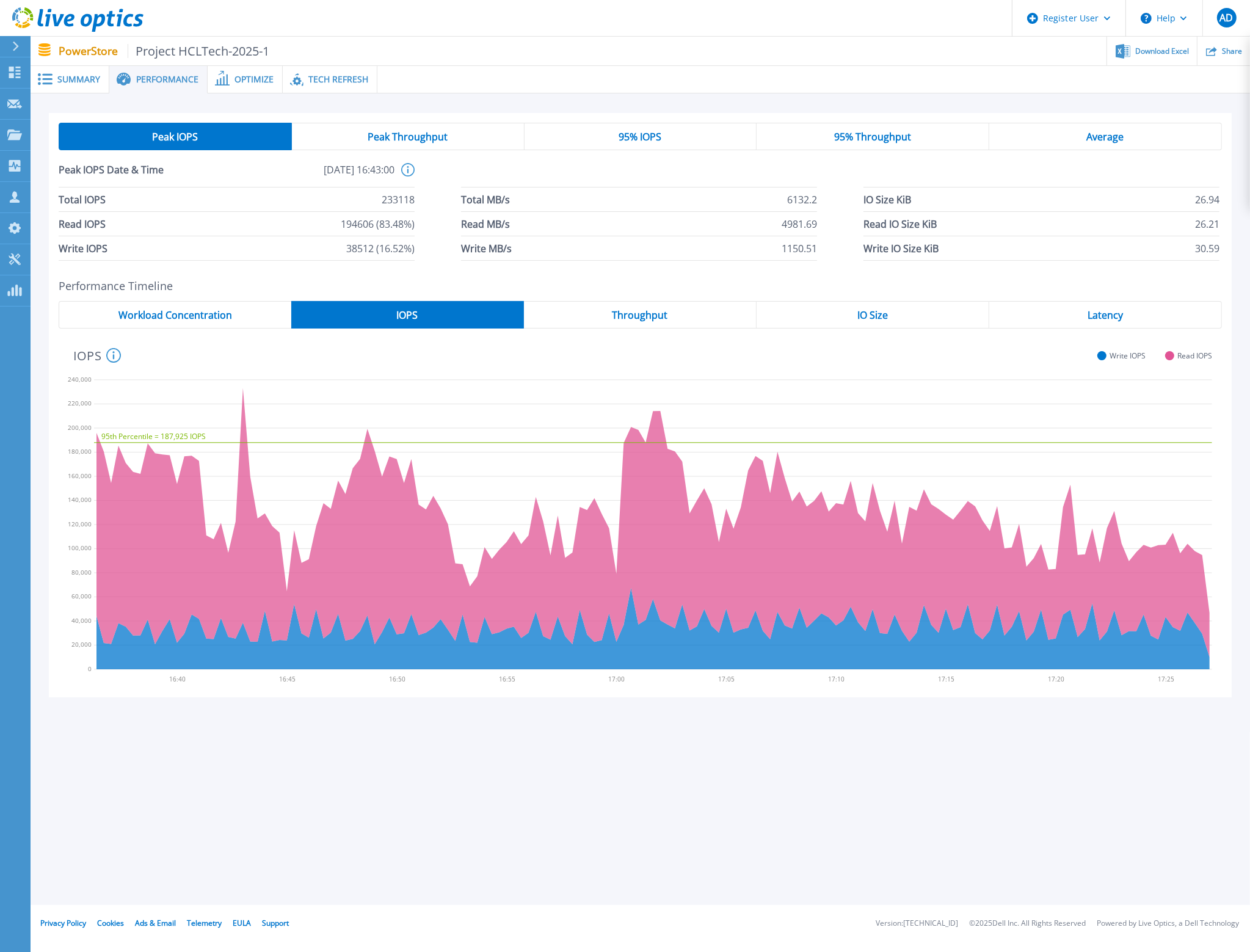
click at [215, 322] on div "Workload Concentration" at bounding box center [175, 315] width 232 height 27
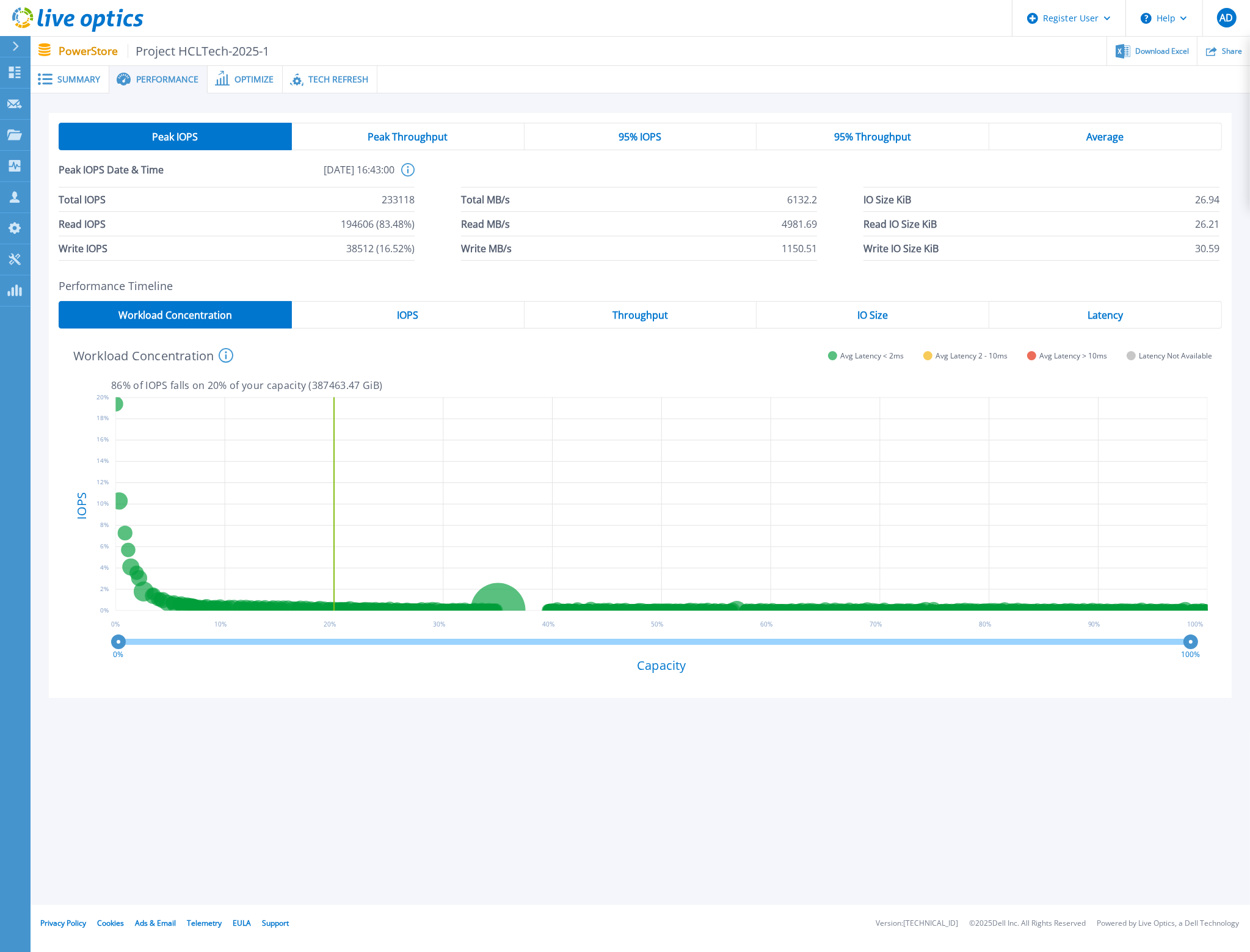
click at [431, 324] on div "IOPS" at bounding box center [408, 315] width 232 height 27
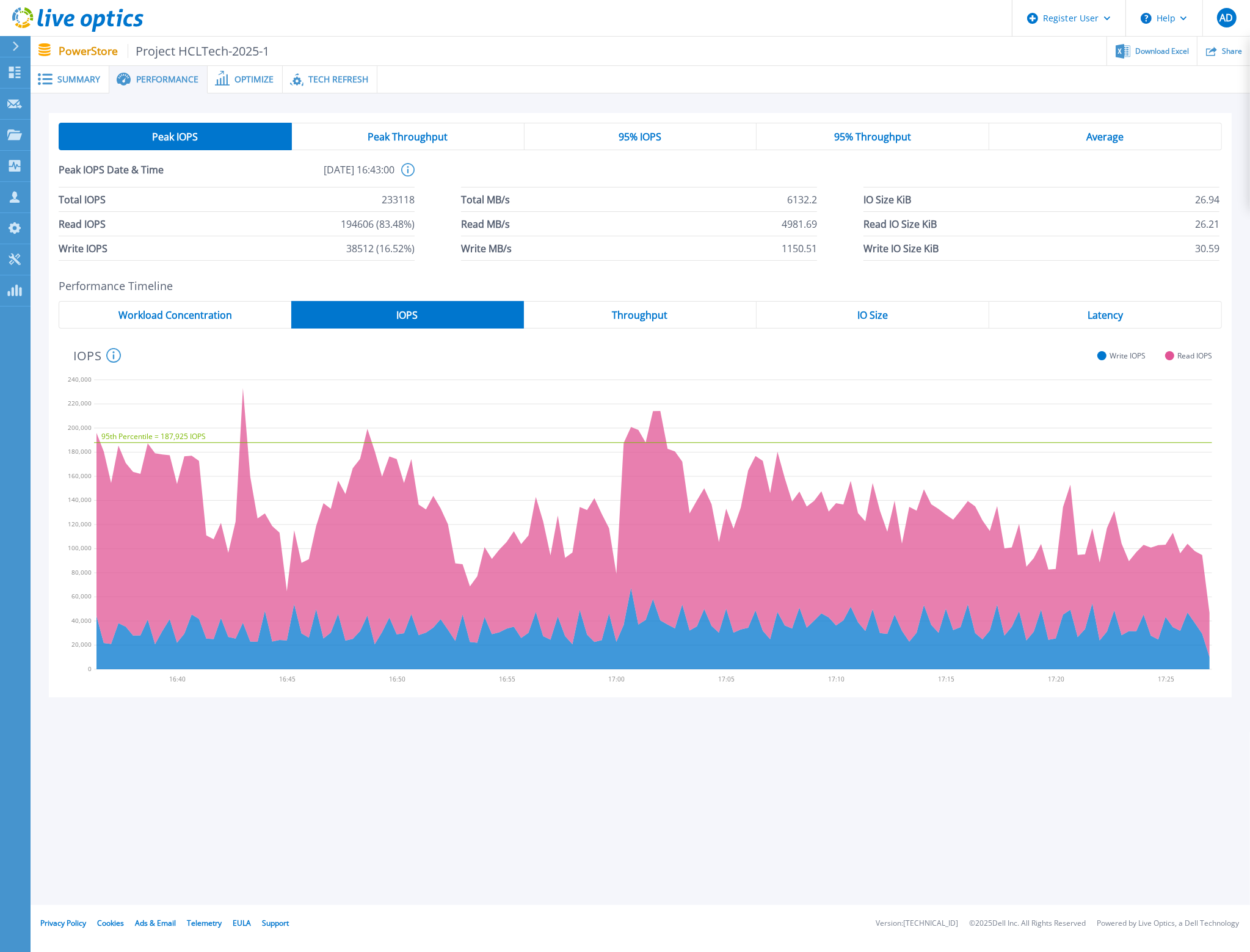
click at [622, 314] on span "Throughput" at bounding box center [640, 316] width 56 height 10
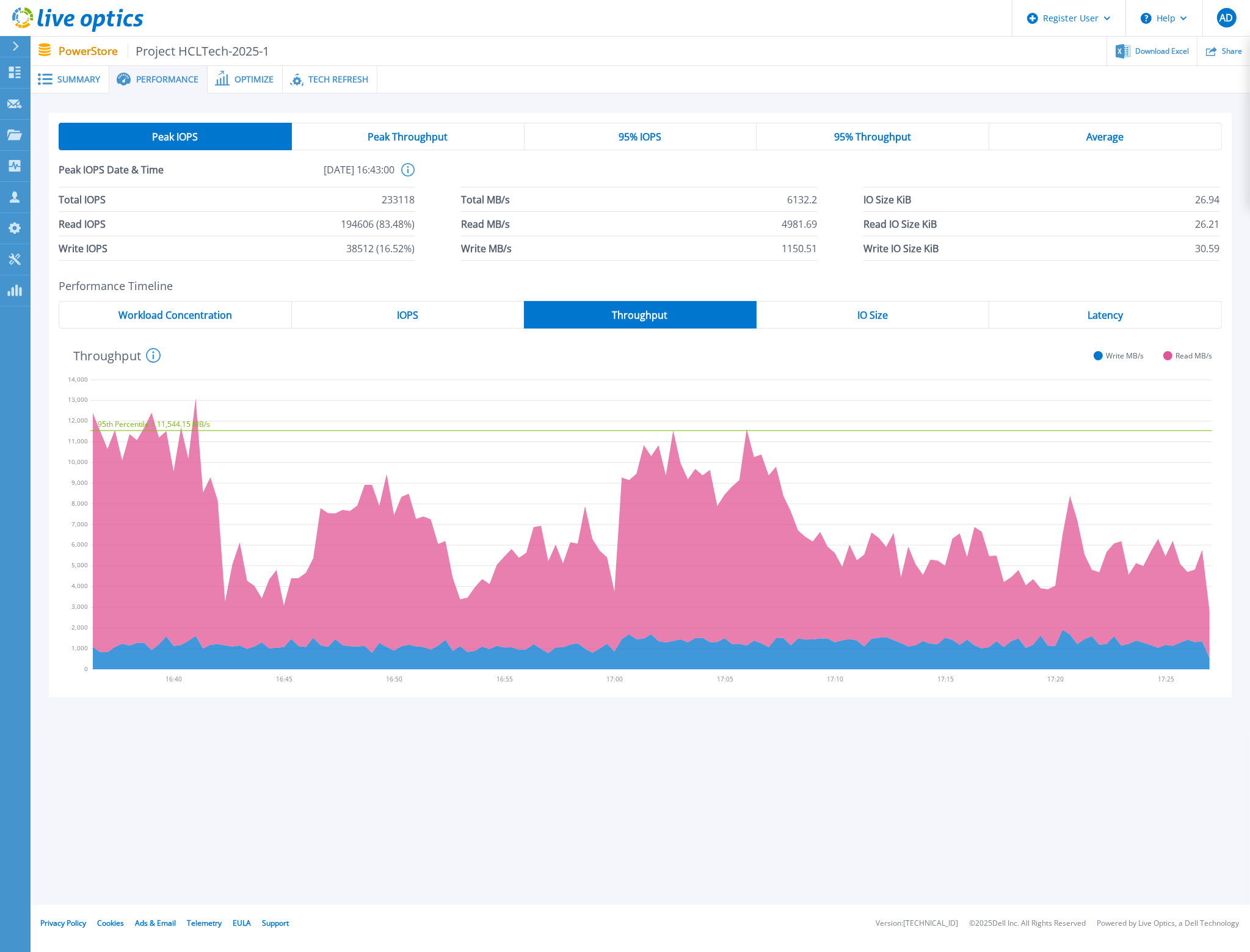
click at [63, 69] on div "Summary" at bounding box center [70, 79] width 78 height 27
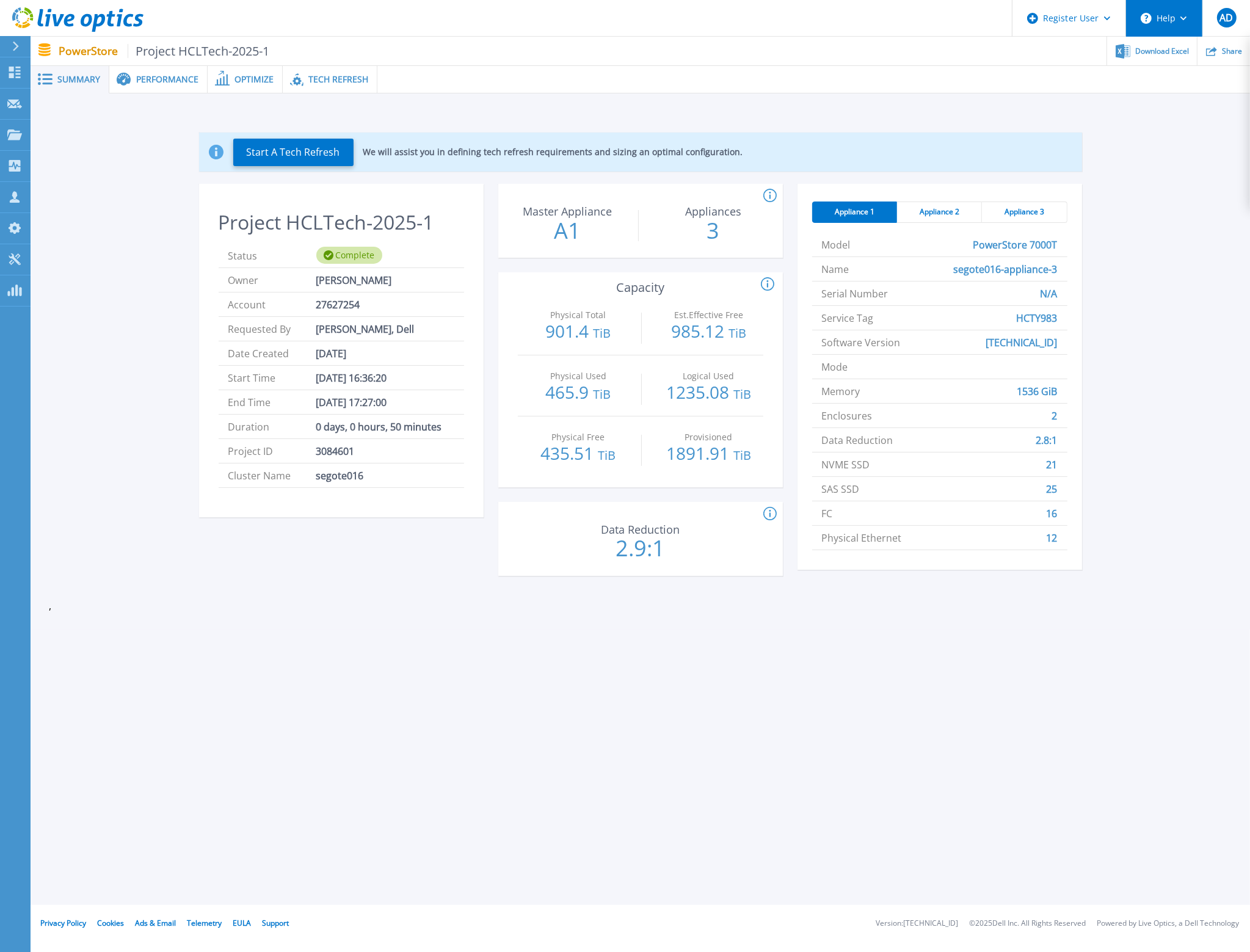
click at [1170, 23] on button "Help" at bounding box center [1165, 18] width 76 height 36
click at [1168, 84] on link "Contact Support" at bounding box center [1195, 82] width 136 height 30
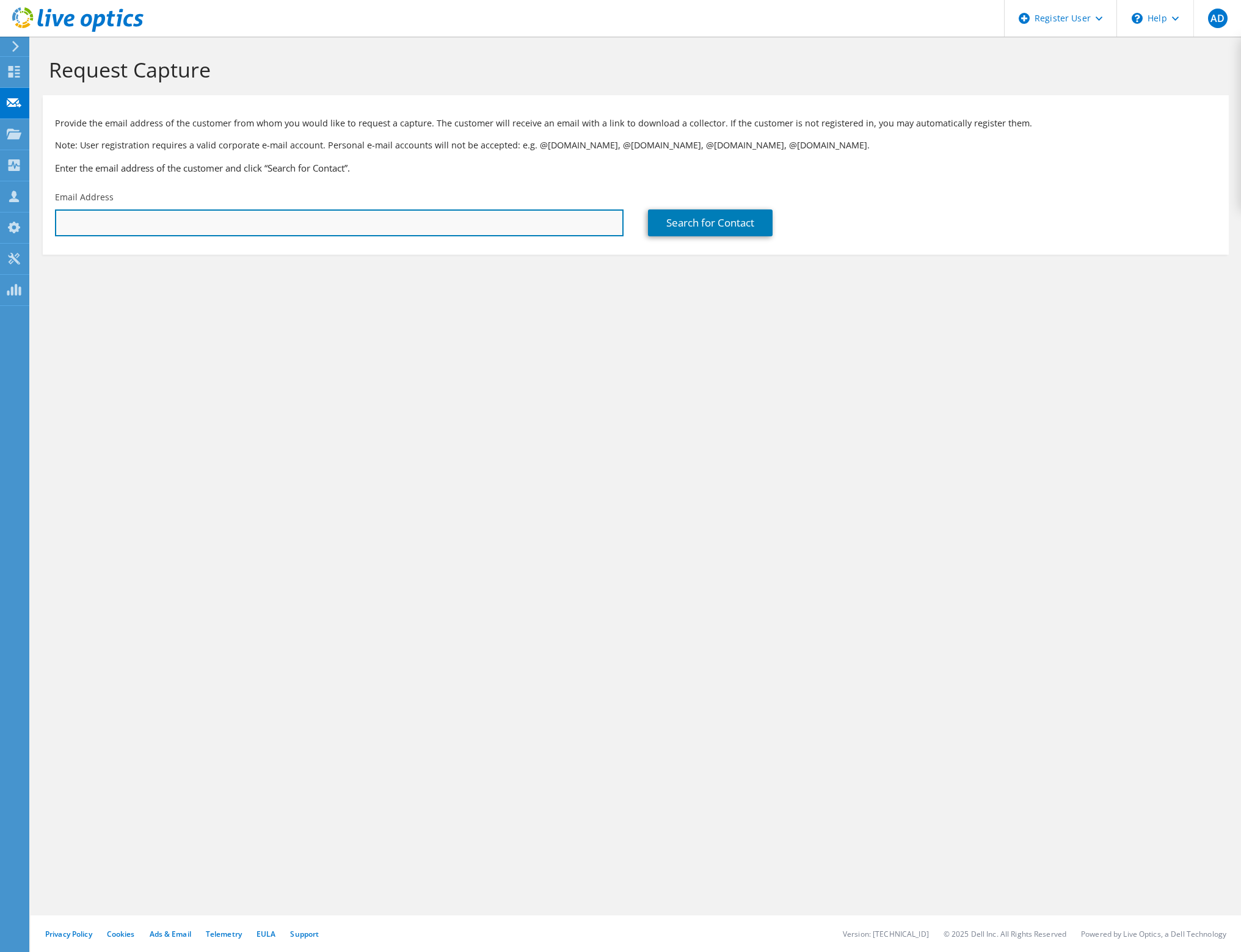
click at [154, 222] on input "text" at bounding box center [339, 223] width 569 height 26
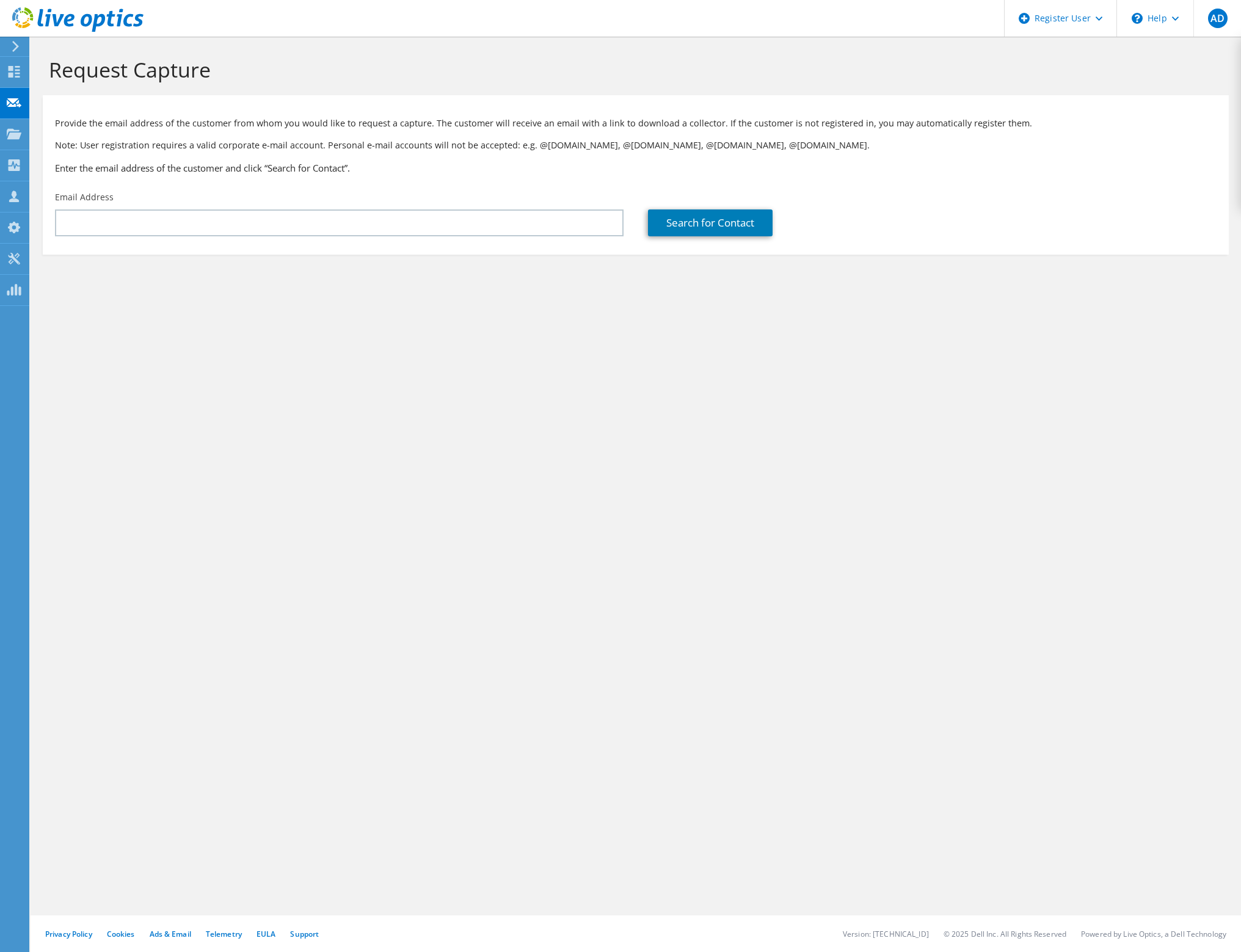
click at [238, 157] on div "Provide the email address of the customer from whom you would like to request a…" at bounding box center [636, 142] width 1186 height 83
click at [211, 208] on div "Email Address" at bounding box center [339, 214] width 593 height 58
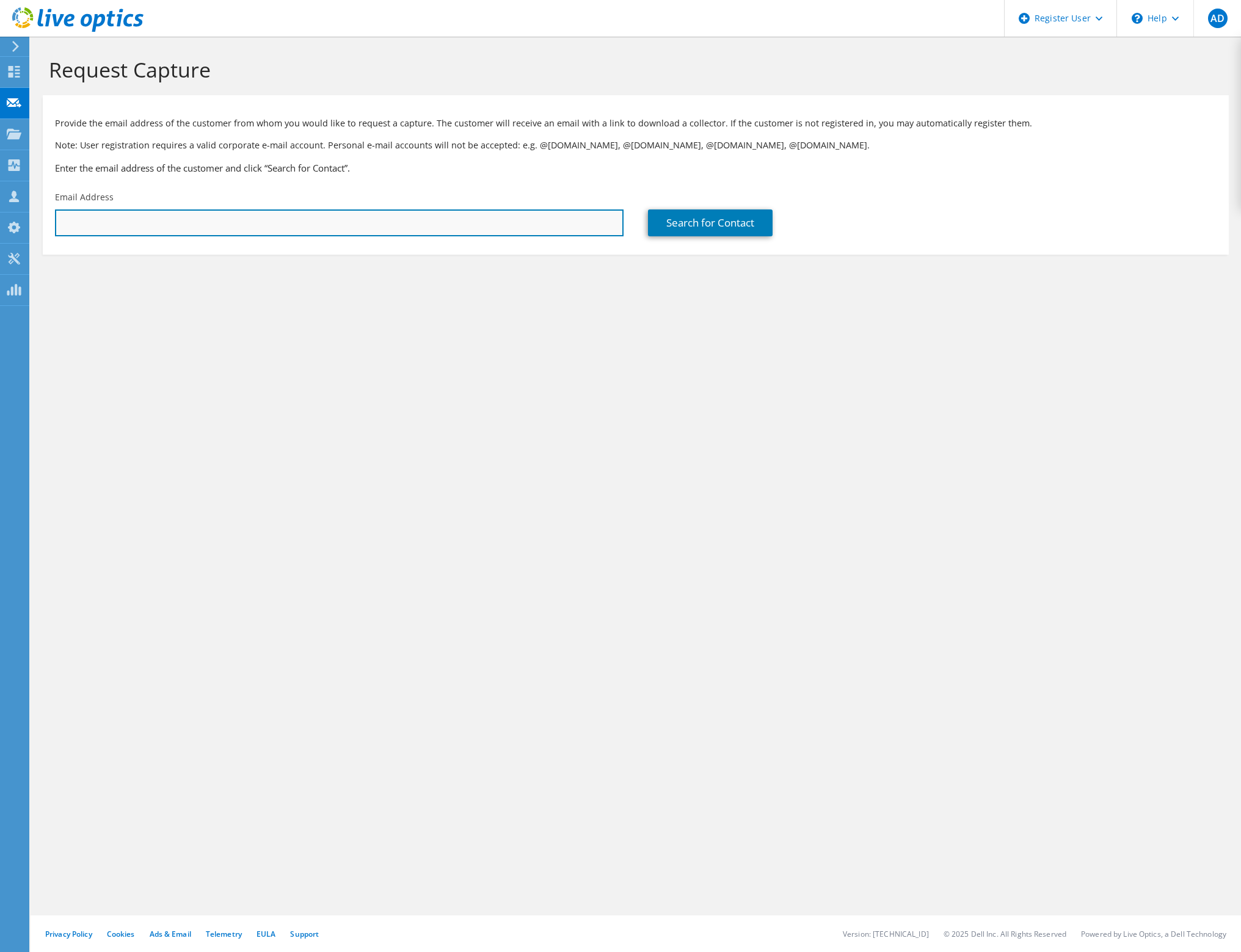
click at [184, 226] on input "text" at bounding box center [339, 223] width 569 height 26
paste input "i do not see any problem with this configuration. This is a normal FC setup and…"
type input "i do not see any problem with this configuration. This is a normal FC setup and…"
drag, startPoint x: 559, startPoint y: 217, endPoint x: -417, endPoint y: 71, distance: 986.9
click at [0, 71] on html "AD Dell User Andreas Dumann Andreas.Dumann@dell.com Dell My Profile Log Out \n …" at bounding box center [620, 476] width 1241 height 952
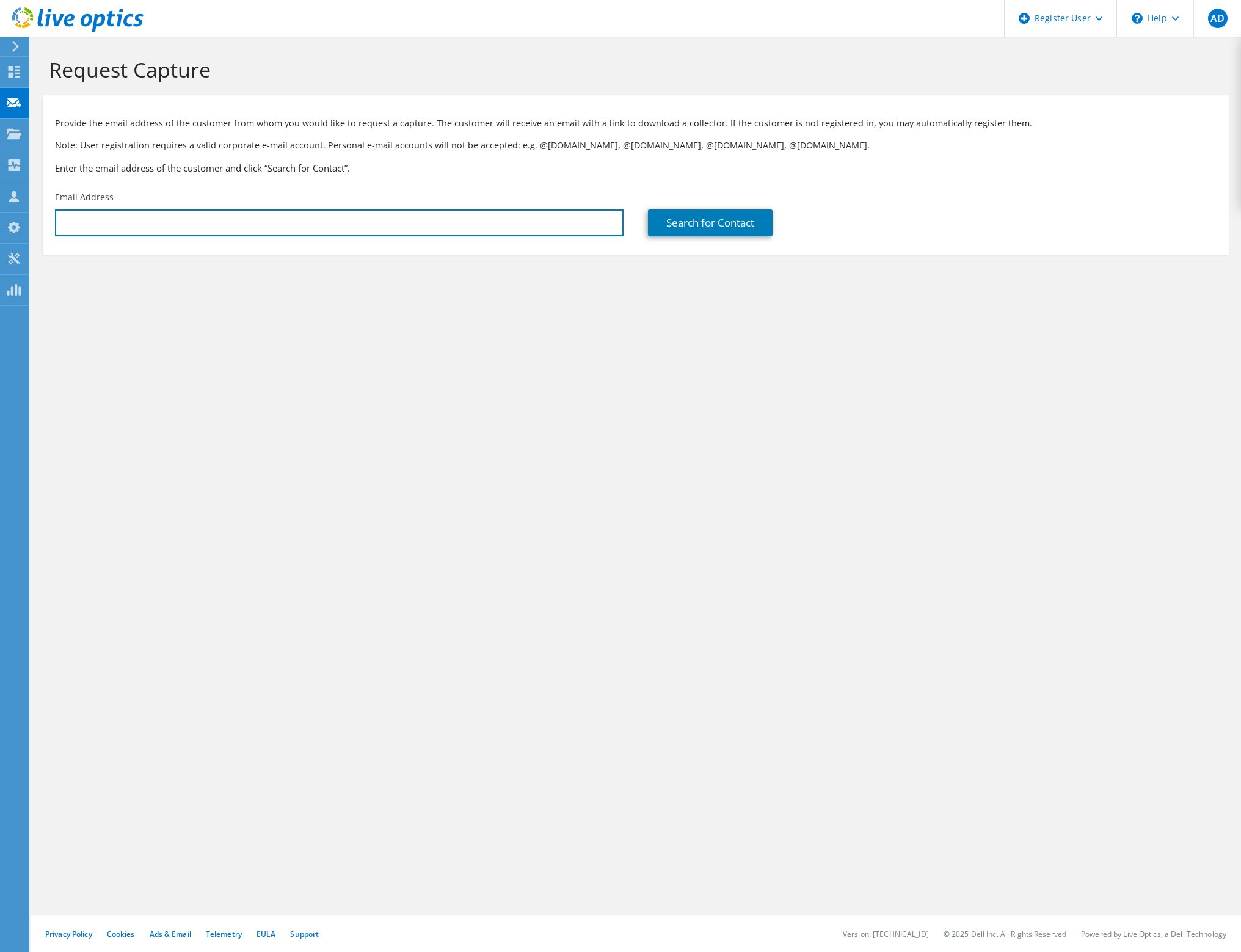
paste input "i do not see any problem with this configuration. This is a normal FC setup and…"
type input "i do not see any problem with this configuration. This is a normal FC setup and…"
drag, startPoint x: 546, startPoint y: 226, endPoint x: -275, endPoint y: 124, distance: 827.3
click at [0, 124] on html "AD Dell User Andreas Dumann Andreas.Dumann@dell.com Dell My Profile Log Out \n …" at bounding box center [620, 476] width 1241 height 952
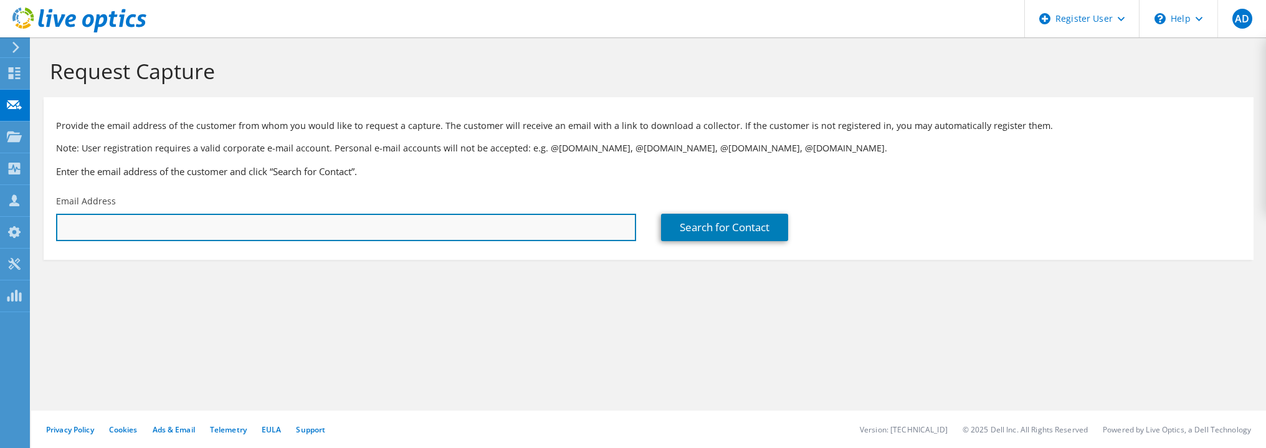
click at [222, 225] on input "text" at bounding box center [346, 227] width 580 height 27
paste input "pavankumarreddy.v@hcltech.com"
type input "pavankumarreddy.v@hcltech.com"
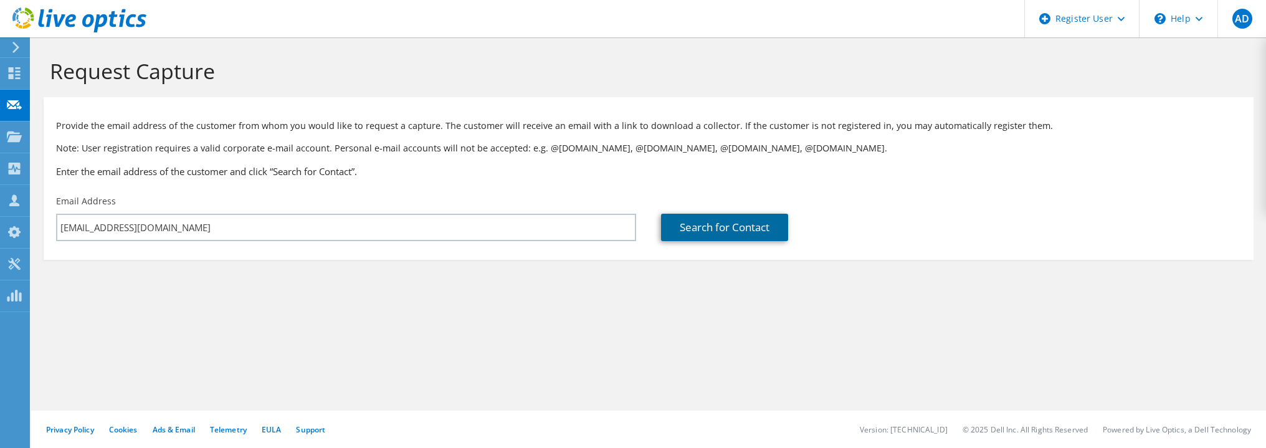
click at [700, 220] on link "Search for Contact" at bounding box center [724, 227] width 127 height 27
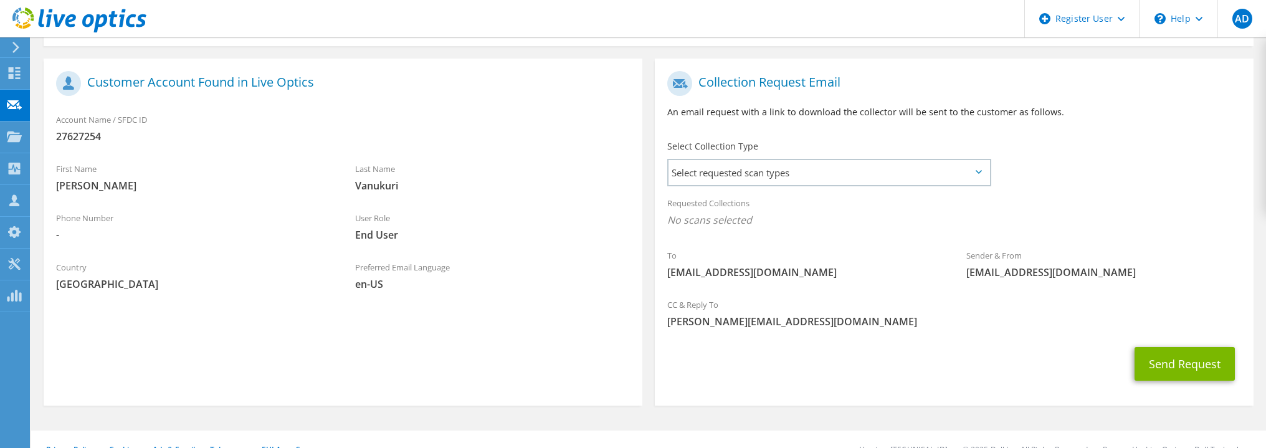
scroll to position [234, 0]
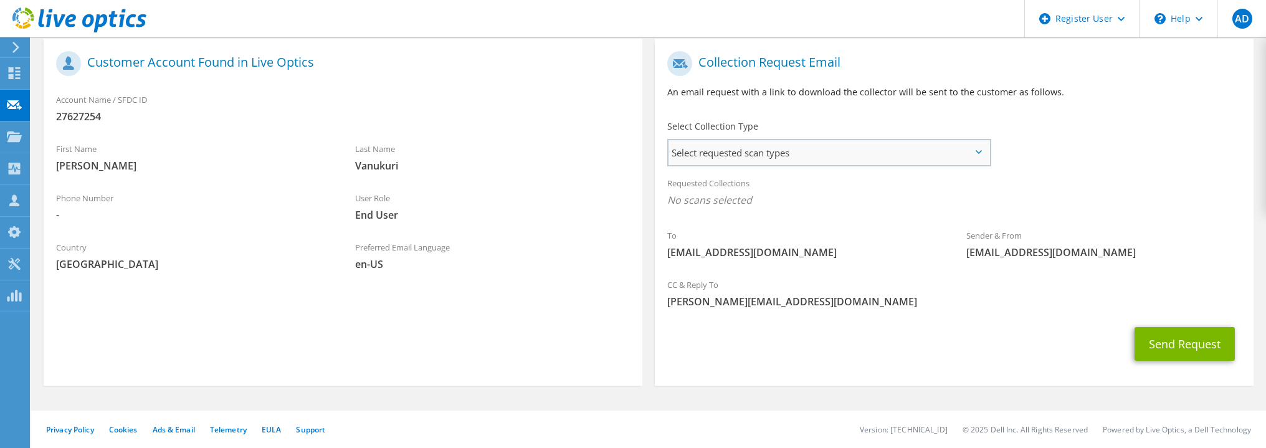
click at [830, 161] on span "Select requested scan types" at bounding box center [829, 152] width 321 height 25
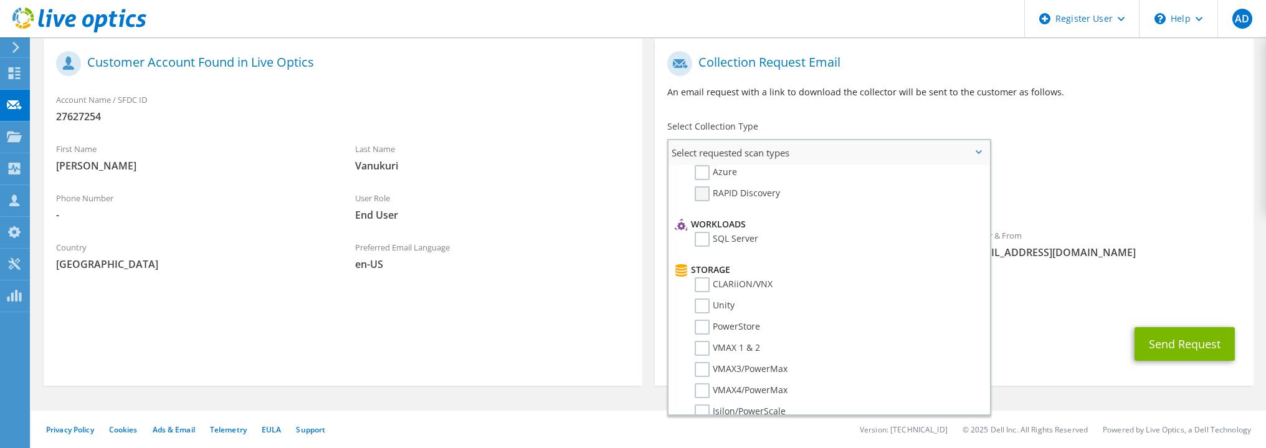
scroll to position [249, 0]
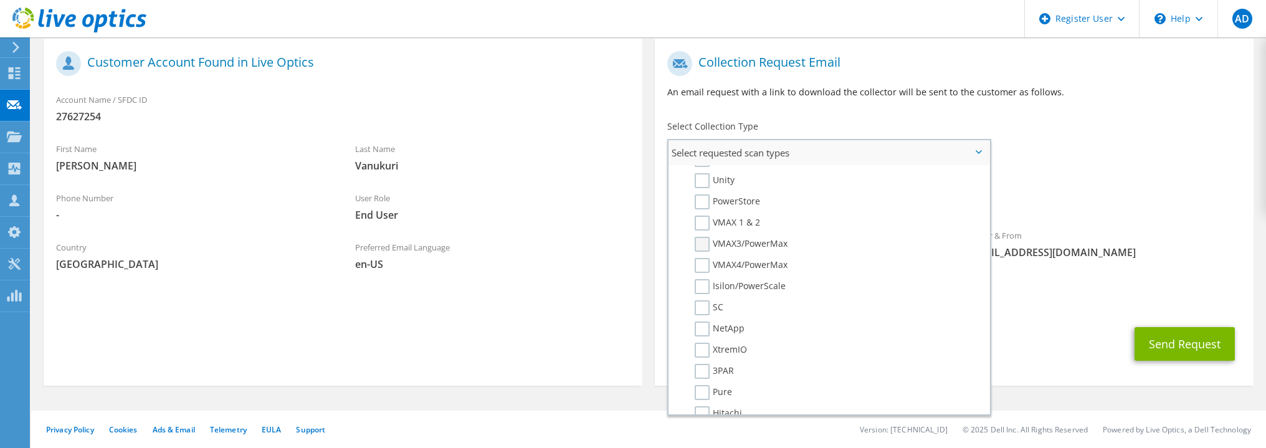
click at [698, 239] on label "VMAX3/PowerMax" at bounding box center [741, 244] width 93 height 15
click at [0, 0] on input "VMAX3/PowerMax" at bounding box center [0, 0] width 0 height 0
click at [699, 259] on label "VMAX4/PowerMax" at bounding box center [741, 264] width 93 height 15
click at [0, 0] on input "VMAX4/PowerMax" at bounding box center [0, 0] width 0 height 0
click at [699, 194] on label "PowerStore" at bounding box center [727, 201] width 65 height 15
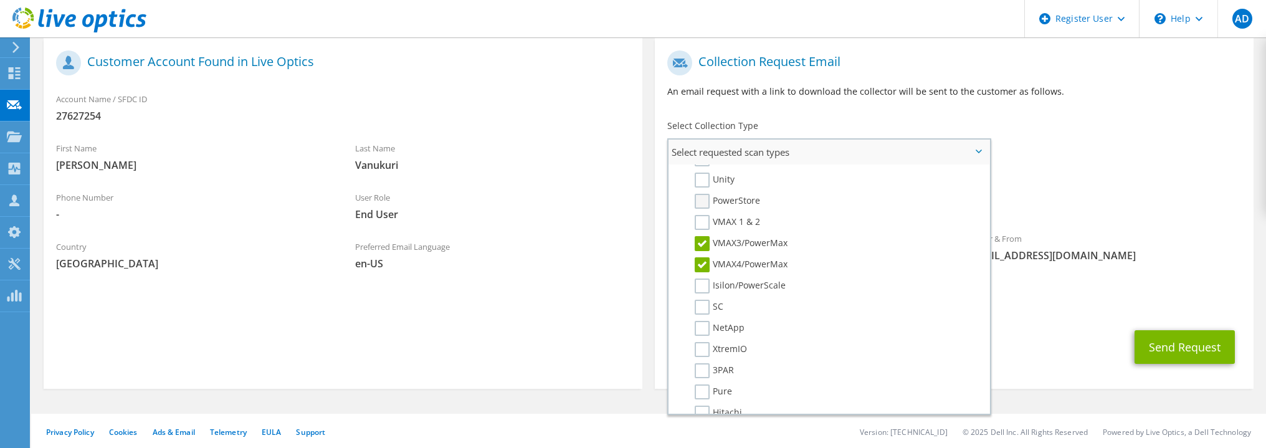
click at [0, 0] on input "PowerStore" at bounding box center [0, 0] width 0 height 0
click at [1047, 317] on div "CC & Reply To Andreas.Dumann@dell.com" at bounding box center [954, 296] width 599 height 43
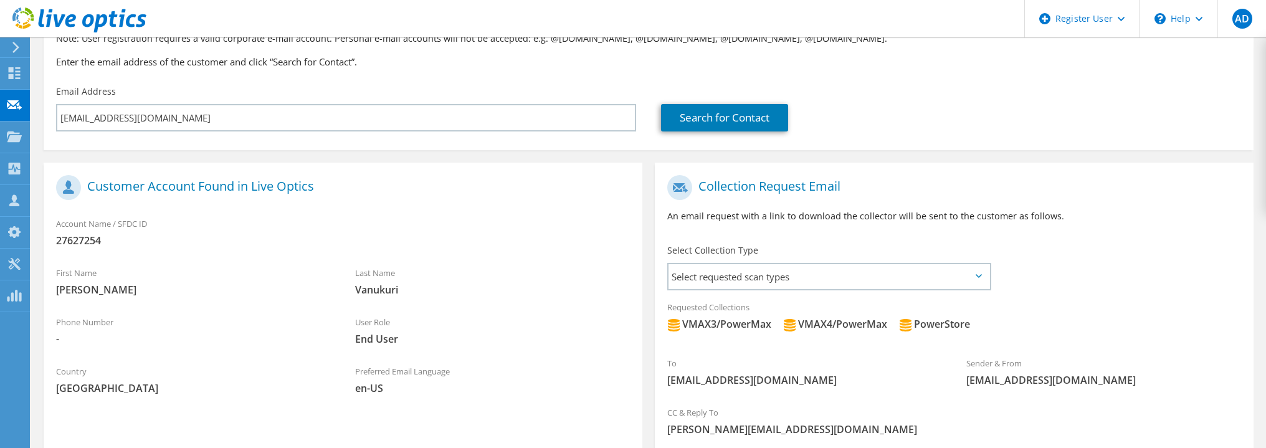
scroll to position [237, 0]
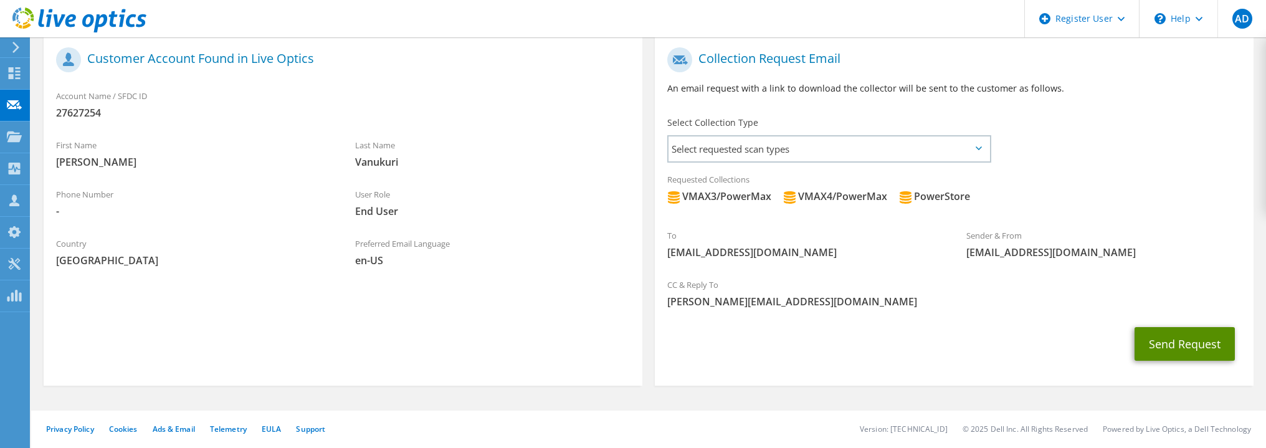
click at [1170, 333] on button "Send Request" at bounding box center [1185, 344] width 100 height 34
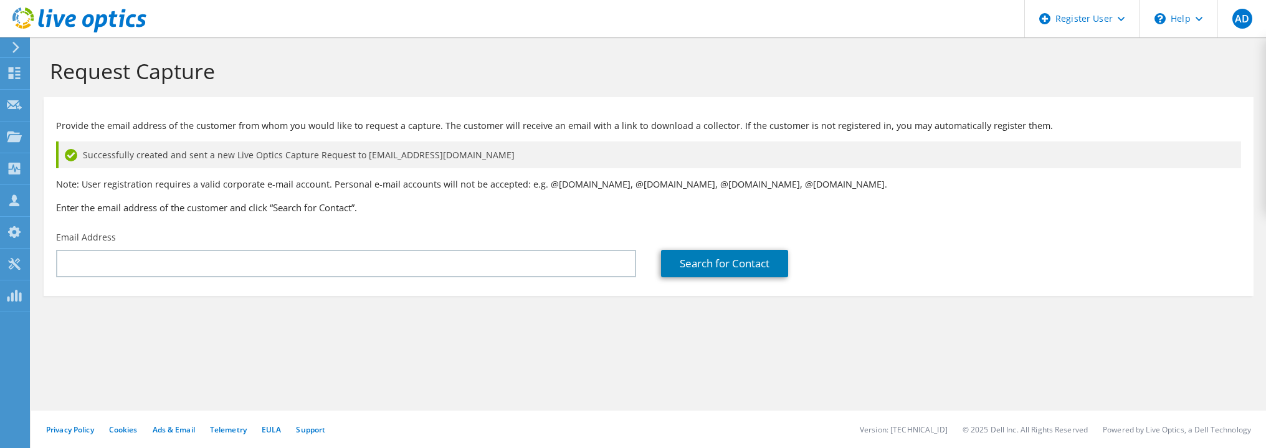
click at [19, 45] on icon at bounding box center [15, 47] width 9 height 11
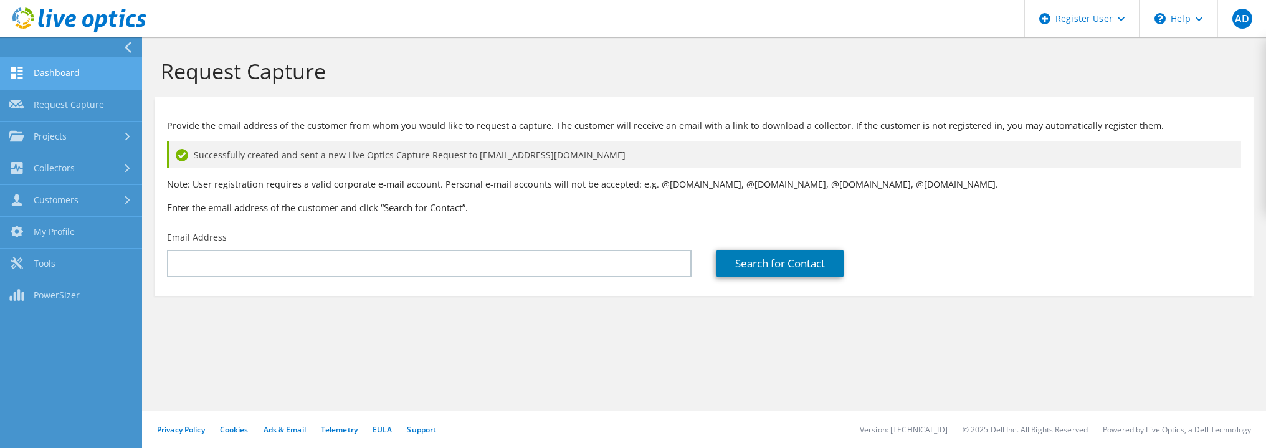
click at [65, 79] on link "Dashboard" at bounding box center [71, 74] width 142 height 32
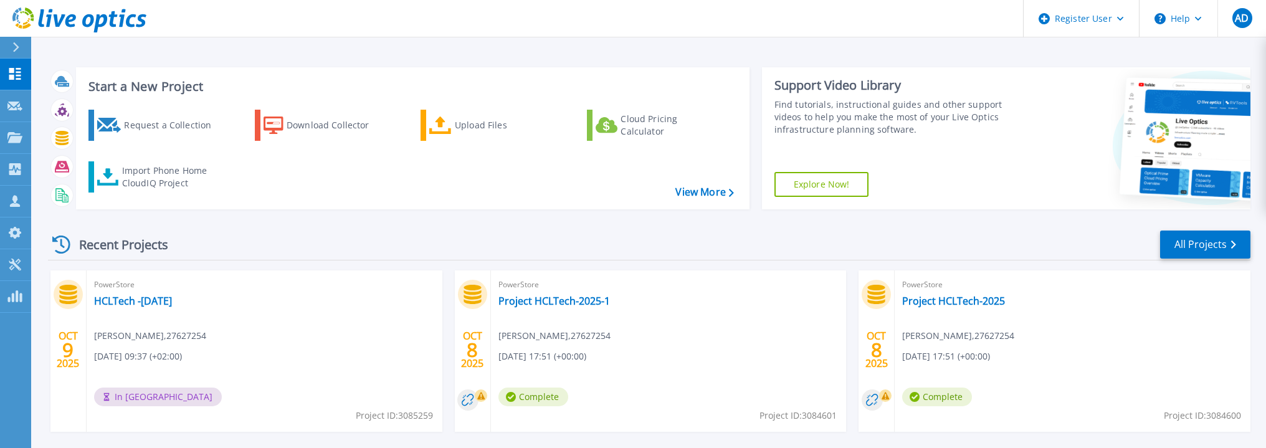
click at [289, 318] on div "PowerStore HCLTech -[DATE] [PERSON_NAME] , 27627254 [DATE] 09:37 (+02:00) In Qu…" at bounding box center [265, 350] width 356 height 161
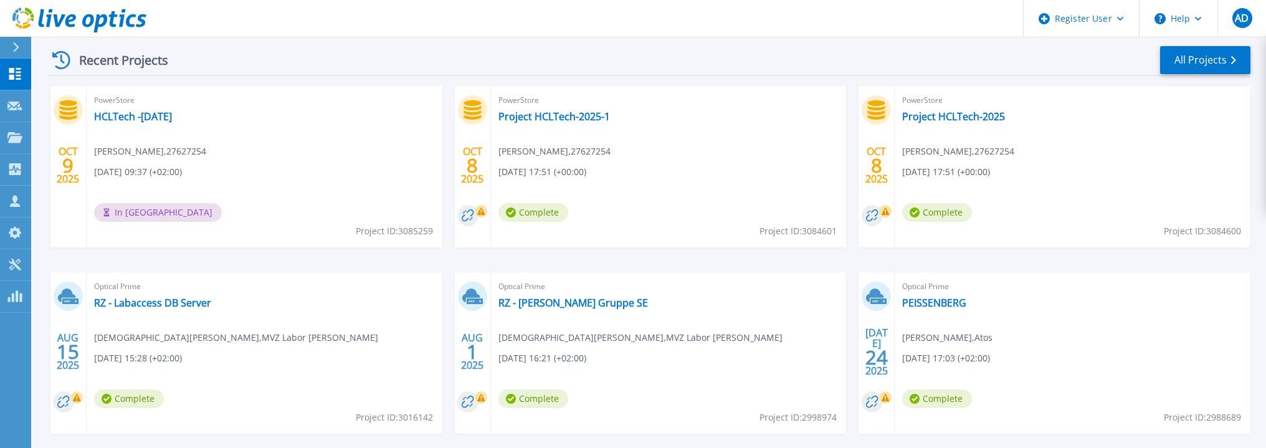
scroll to position [117, 0]
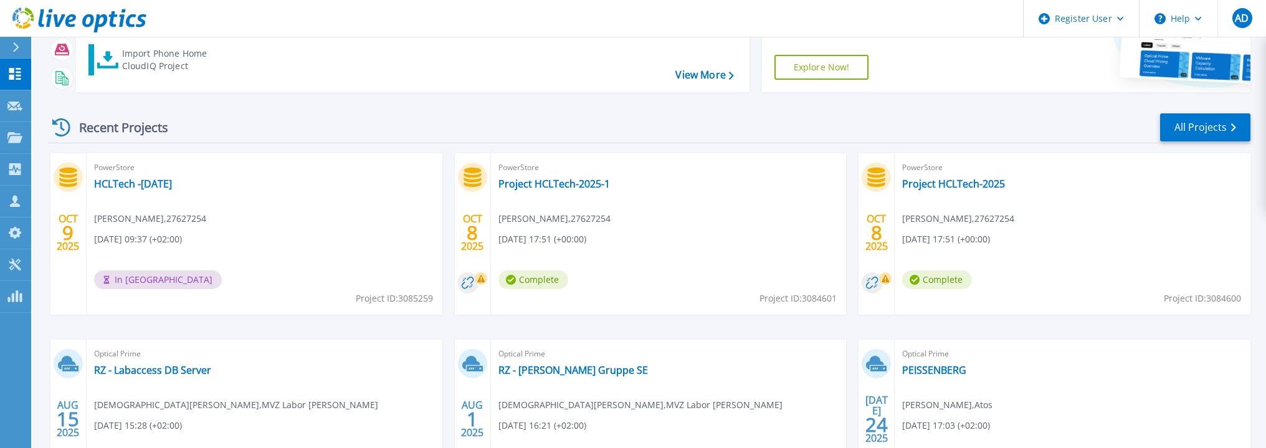
click at [179, 222] on span "[PERSON_NAME] , 27627254" at bounding box center [150, 219] width 112 height 14
click at [186, 216] on span "[PERSON_NAME] , 27627254" at bounding box center [150, 219] width 112 height 14
click at [129, 186] on link "HCLTech -[DATE]" at bounding box center [133, 184] width 78 height 12
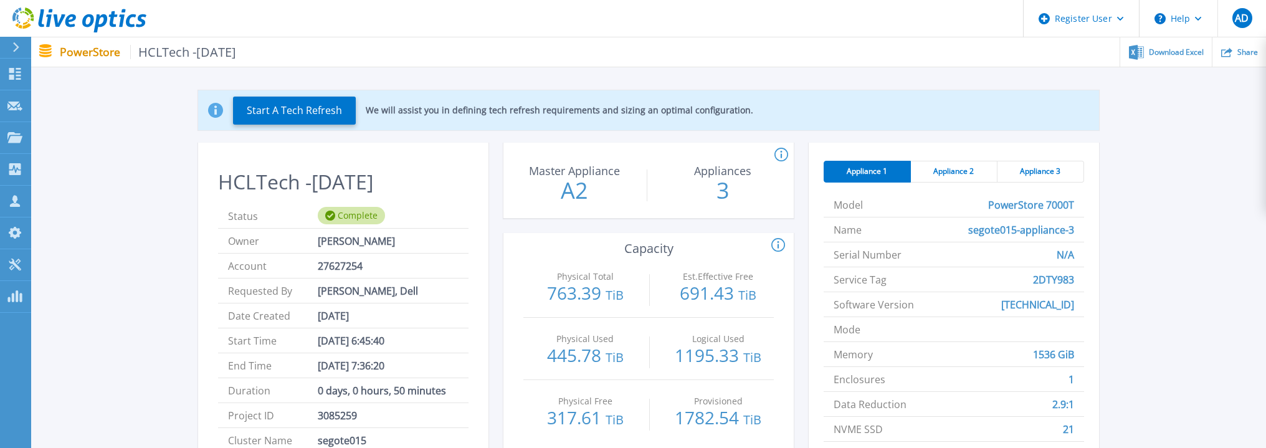
scroll to position [187, 0]
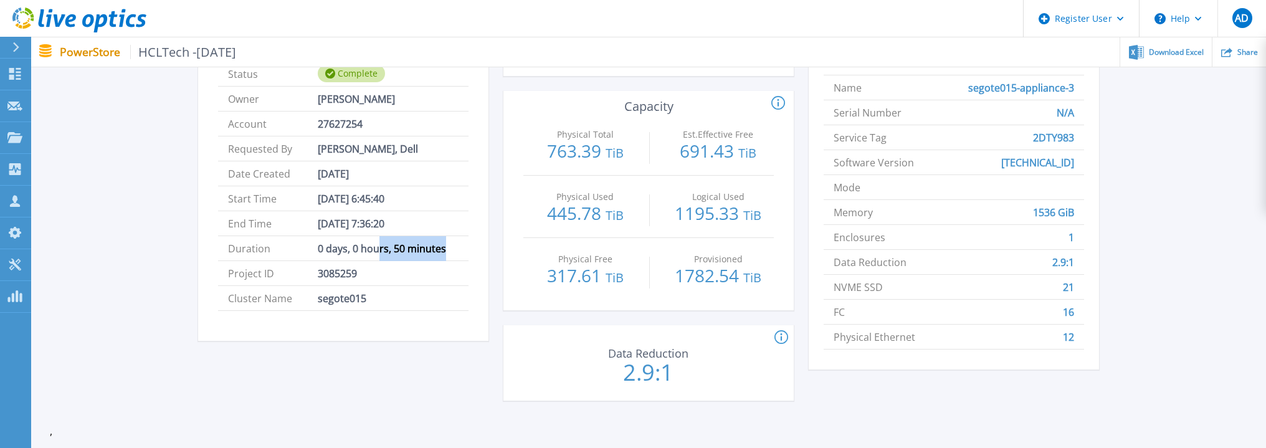
drag, startPoint x: 456, startPoint y: 248, endPoint x: 378, endPoint y: 249, distance: 77.9
click at [378, 249] on li "Duration 0 days, 0 hours, 50 minutes" at bounding box center [343, 248] width 250 height 25
click at [378, 249] on span "0 days, 0 hours, 50 minutes" at bounding box center [382, 248] width 128 height 24
drag, startPoint x: 450, startPoint y: 250, endPoint x: 316, endPoint y: 255, distance: 134.7
click at [316, 255] on li "Duration 0 days, 0 hours, 50 minutes" at bounding box center [343, 248] width 250 height 25
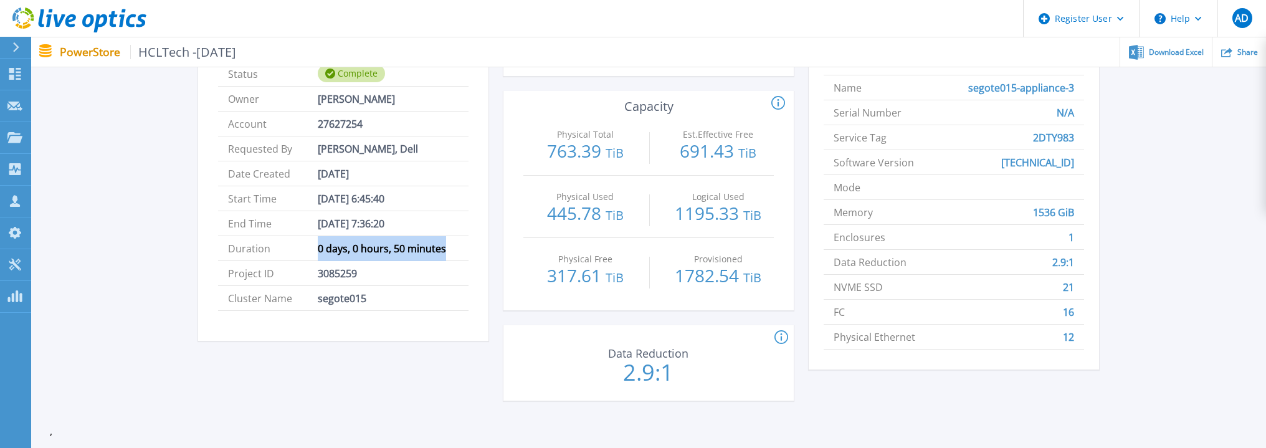
click at [409, 244] on span "0 days, 0 hours, 50 minutes" at bounding box center [382, 248] width 128 height 24
drag, startPoint x: 445, startPoint y: 249, endPoint x: 302, endPoint y: 249, distance: 143.3
click at [302, 249] on li "Duration 0 days, 0 hours, 50 minutes" at bounding box center [343, 248] width 250 height 25
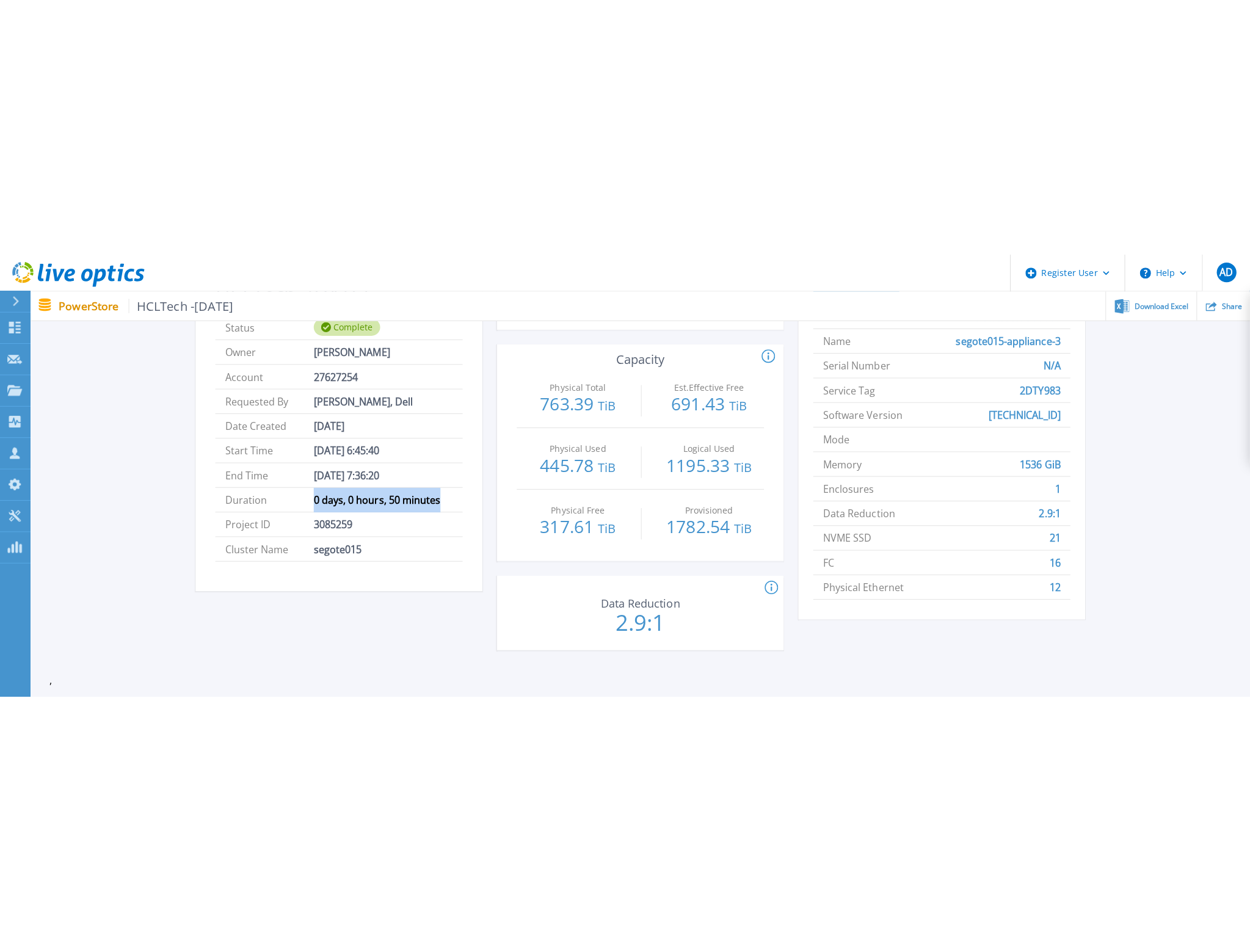
scroll to position [0, 0]
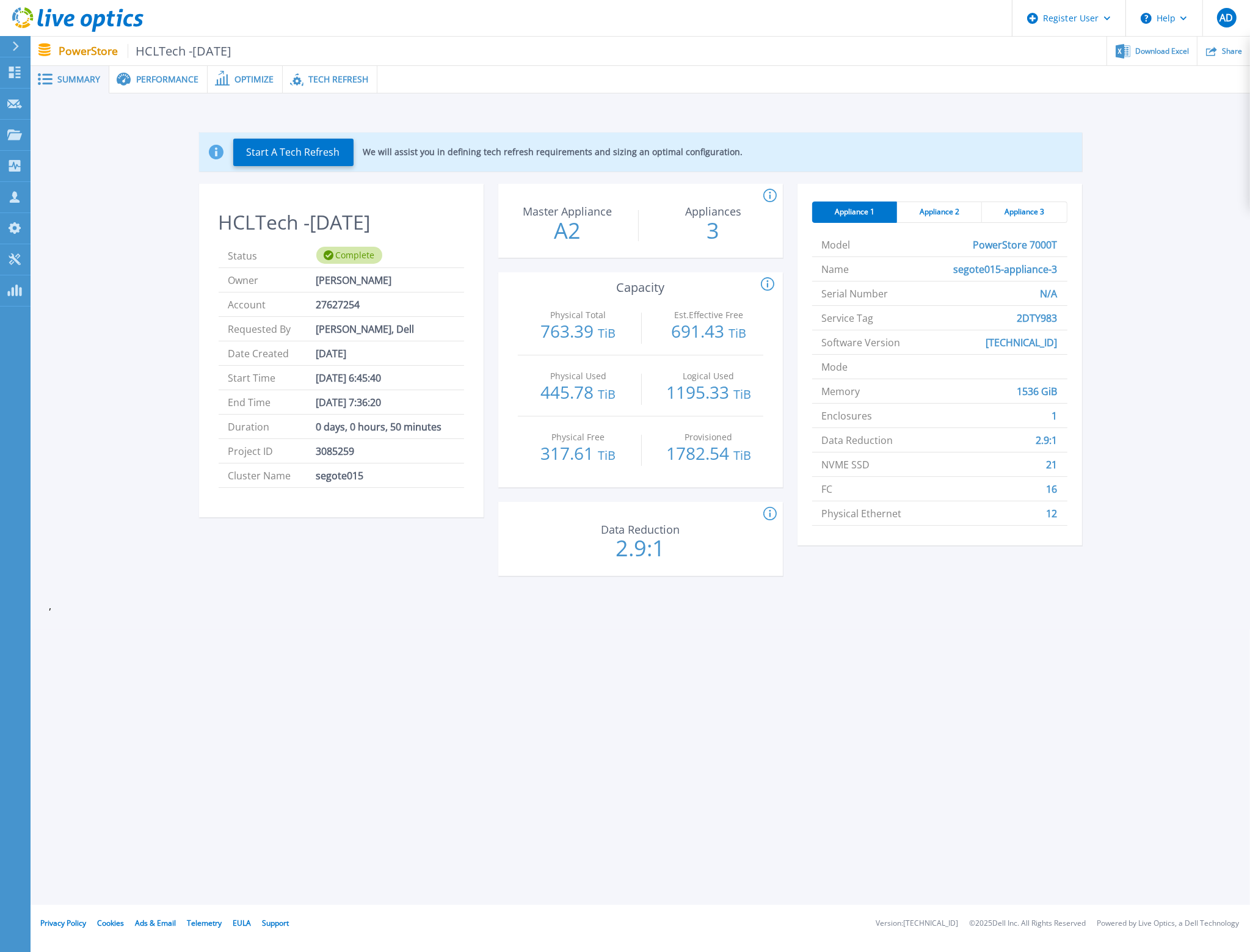
click at [309, 75] on span "Tech Refresh" at bounding box center [338, 79] width 60 height 9
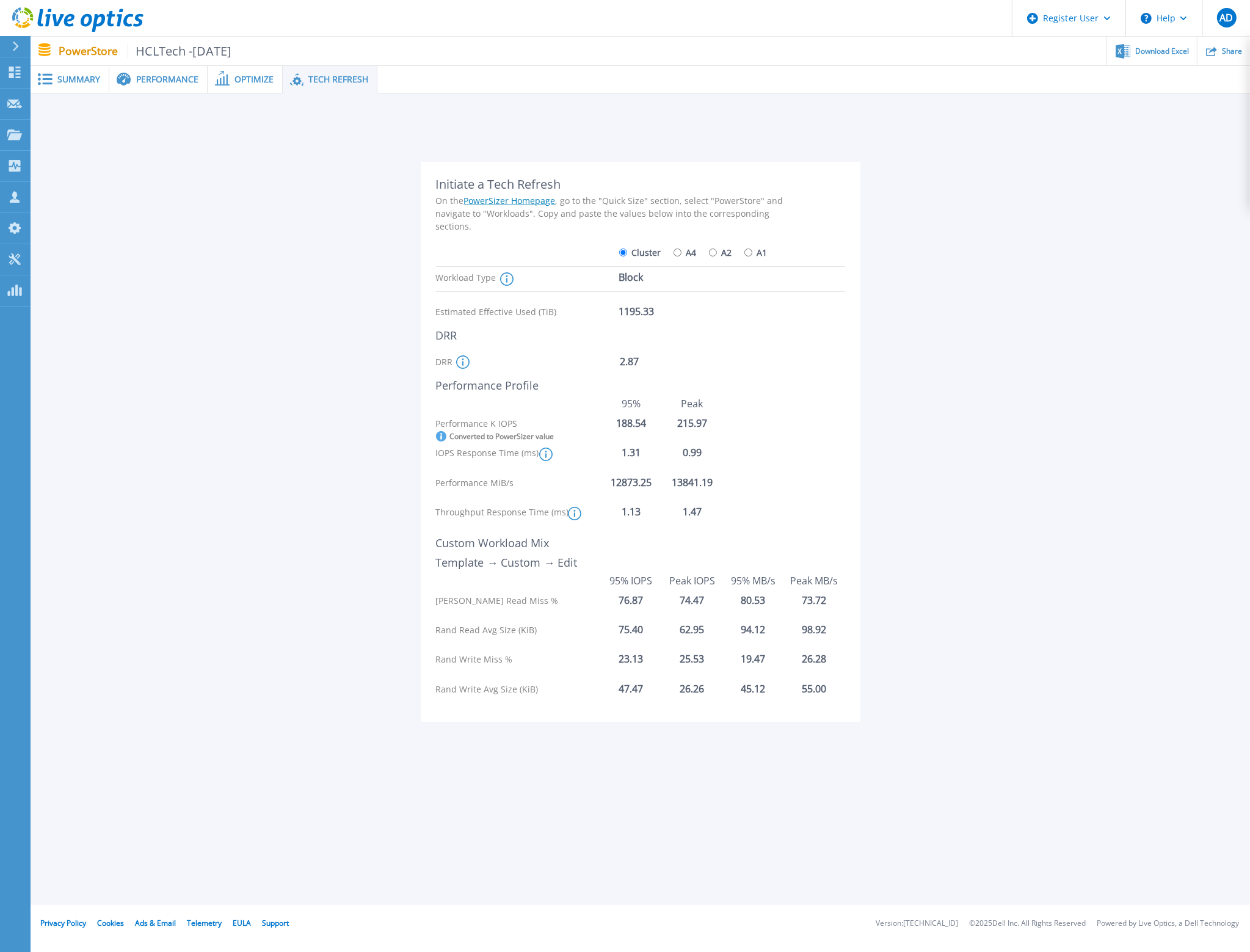
click at [175, 75] on span "Performance" at bounding box center [168, 79] width 63 height 9
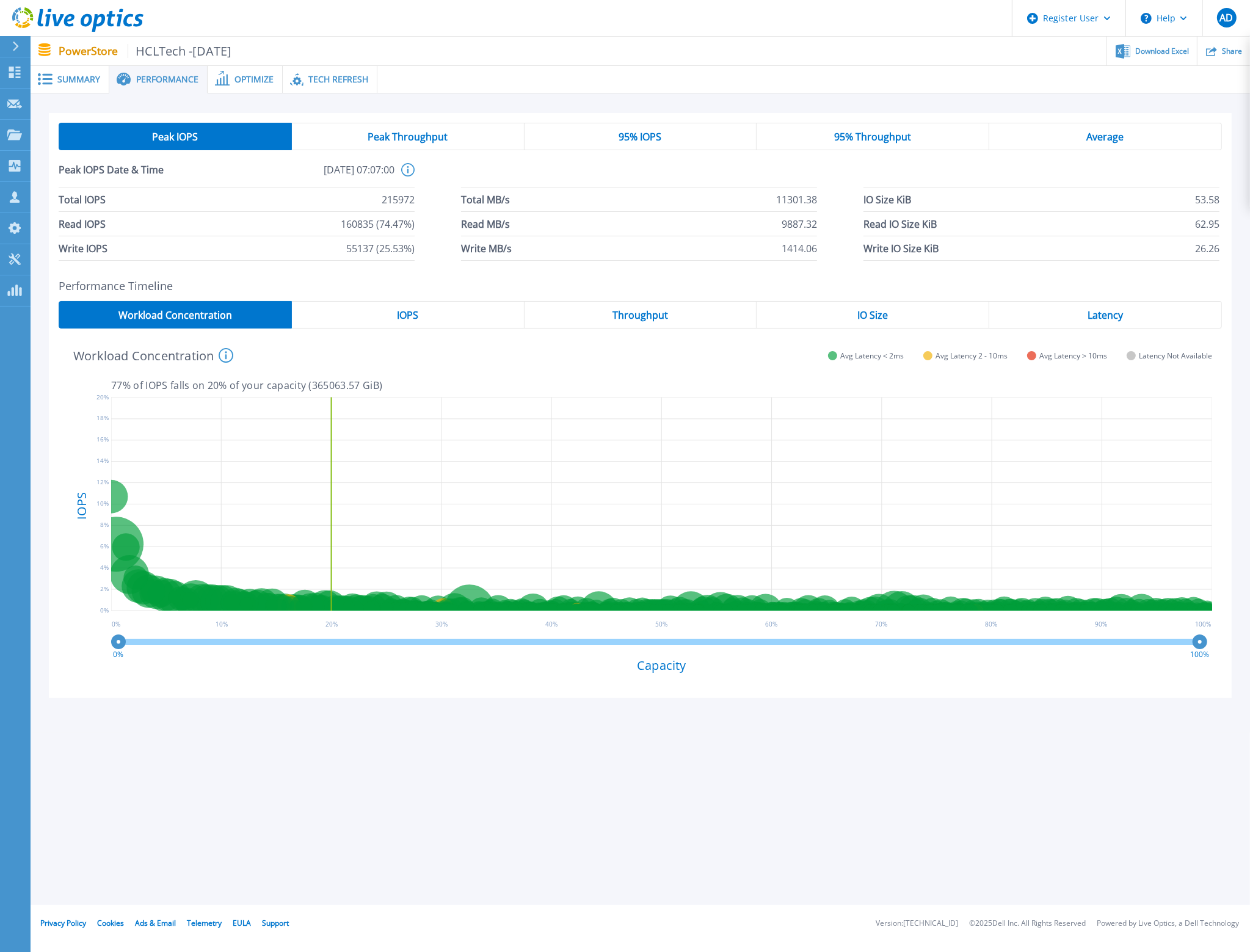
click at [80, 77] on span "Summary" at bounding box center [79, 79] width 43 height 9
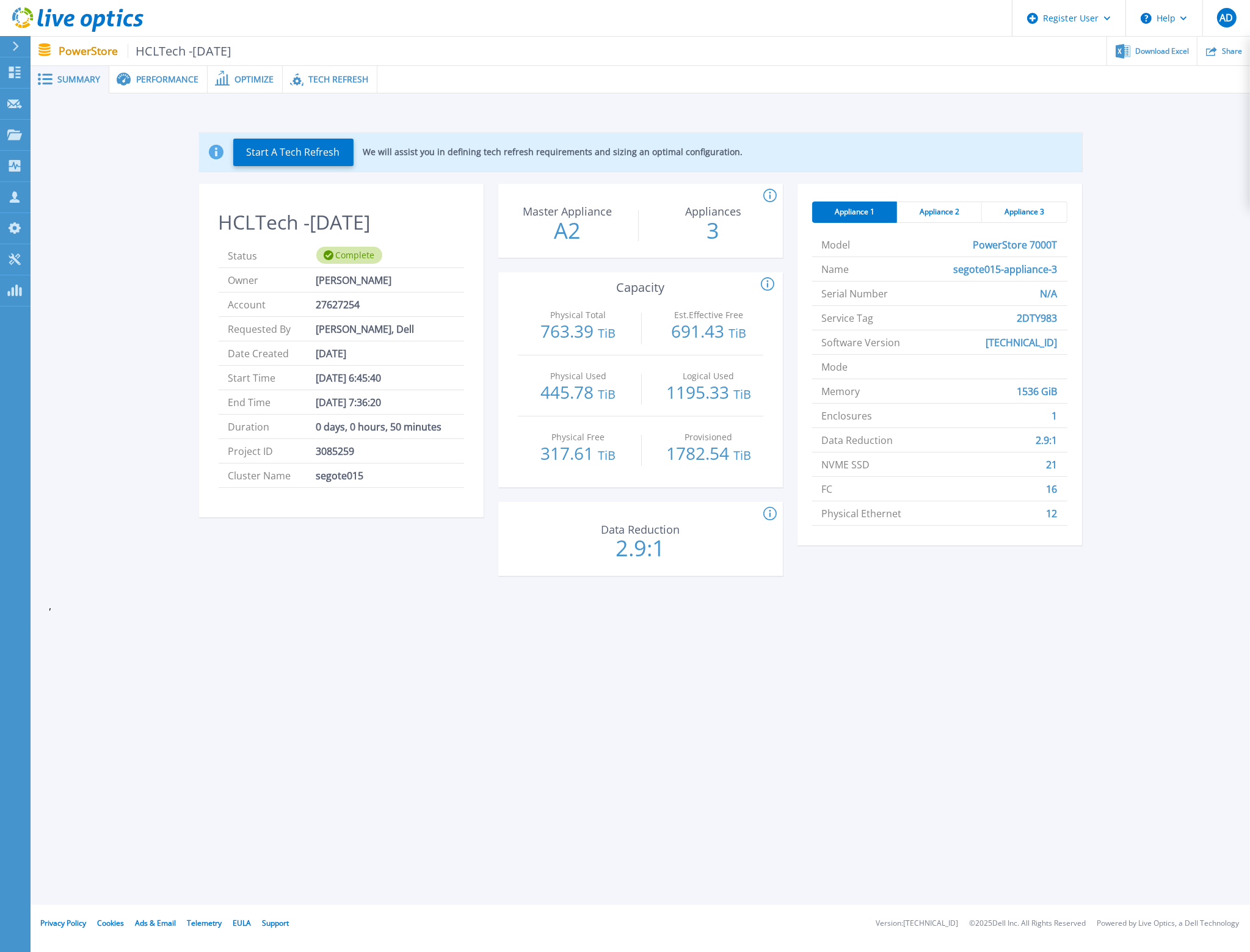
click at [319, 430] on span "0 days, 0 hours, 50 minutes" at bounding box center [379, 426] width 125 height 24
drag, startPoint x: 325, startPoint y: 452, endPoint x: 362, endPoint y: 451, distance: 37.0
click at [359, 438] on li "Project ID 3085259" at bounding box center [341, 451] width 245 height 25
click at [393, 427] on span "0 days, 0 hours, 50 minutes" at bounding box center [379, 426] width 125 height 24
click at [163, 81] on span "Performance" at bounding box center [168, 79] width 63 height 9
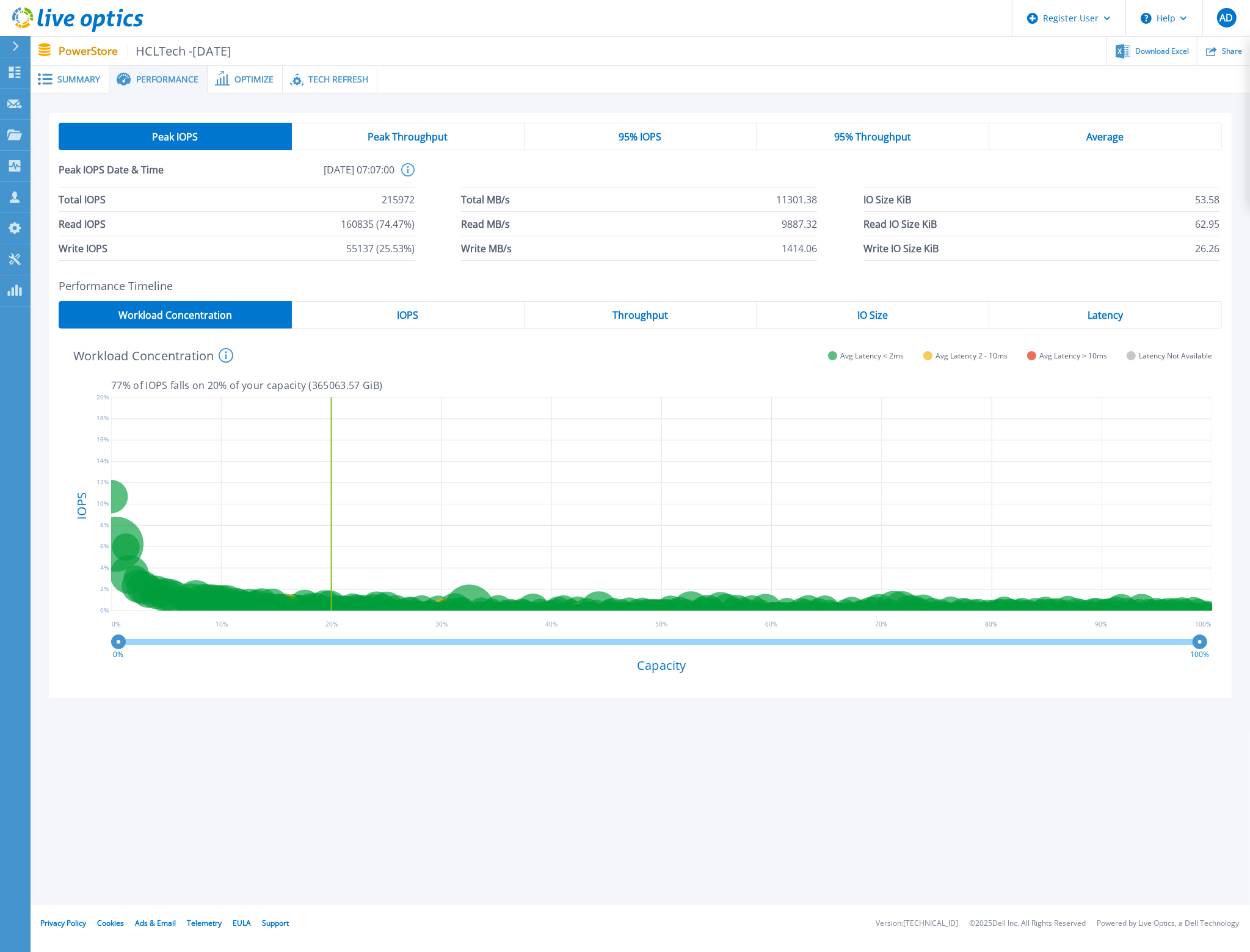
click at [413, 317] on span "IOPS" at bounding box center [408, 316] width 22 height 10
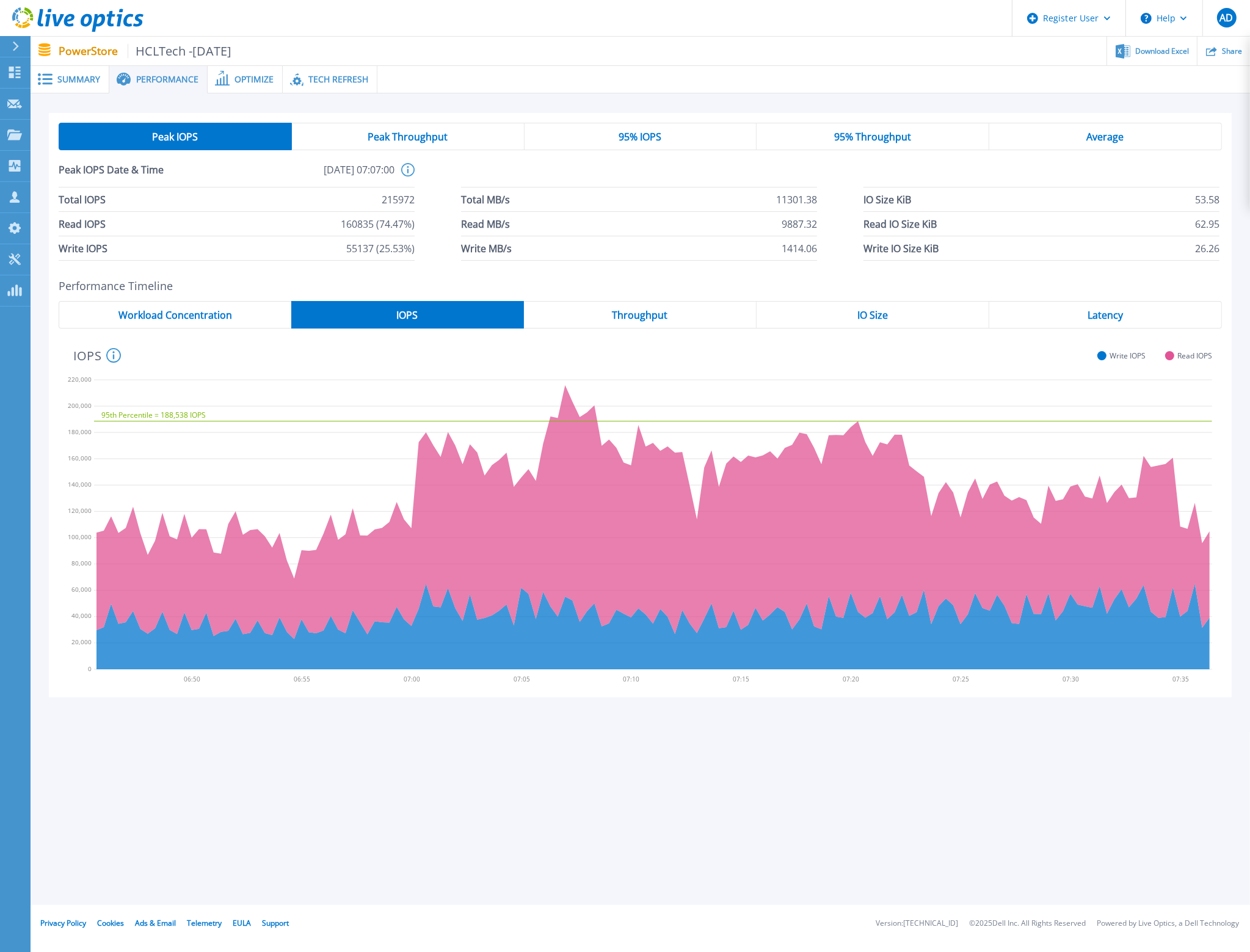
click at [148, 313] on span "Workload Concentration" at bounding box center [175, 316] width 114 height 10
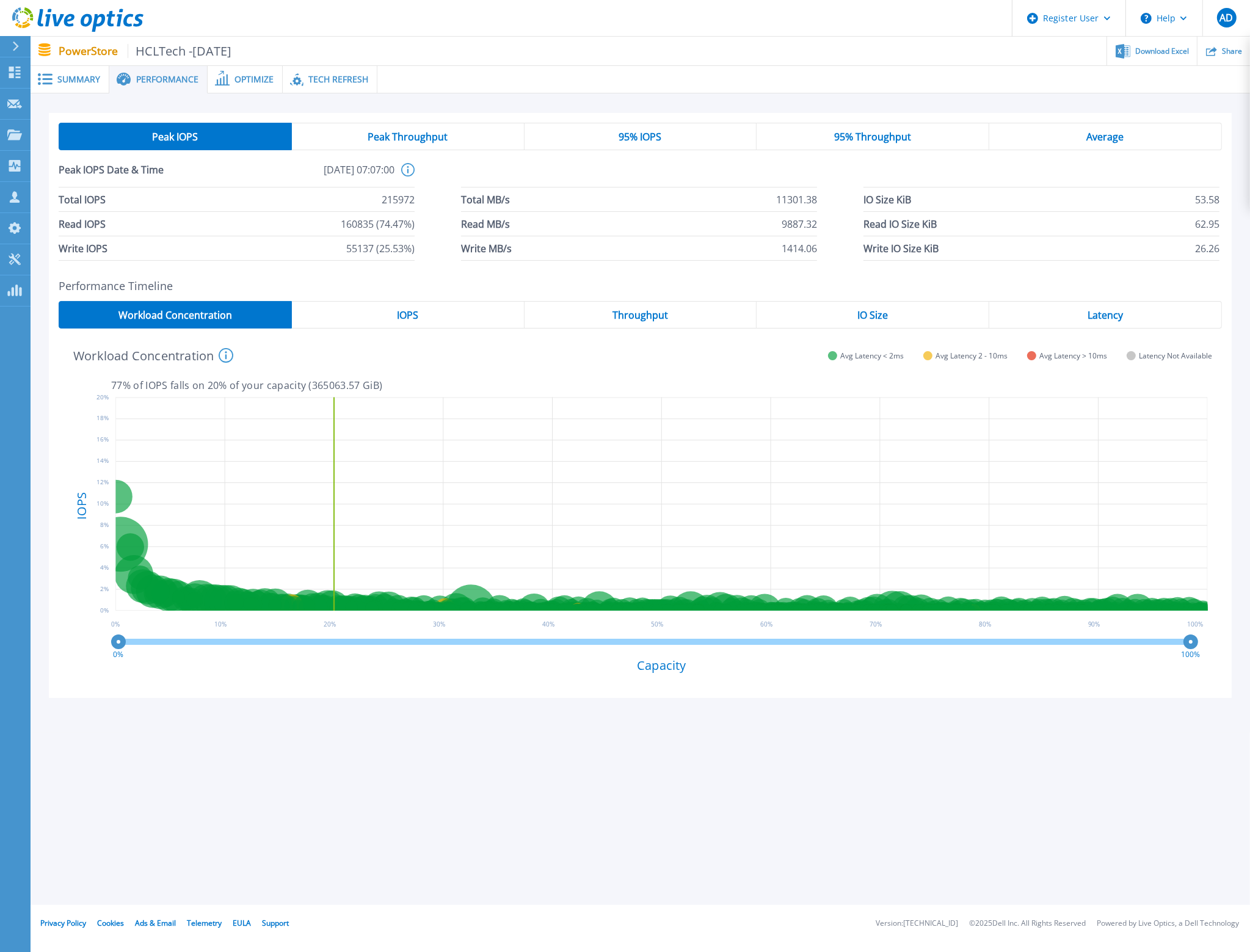
click at [442, 314] on div "IOPS" at bounding box center [408, 315] width 232 height 27
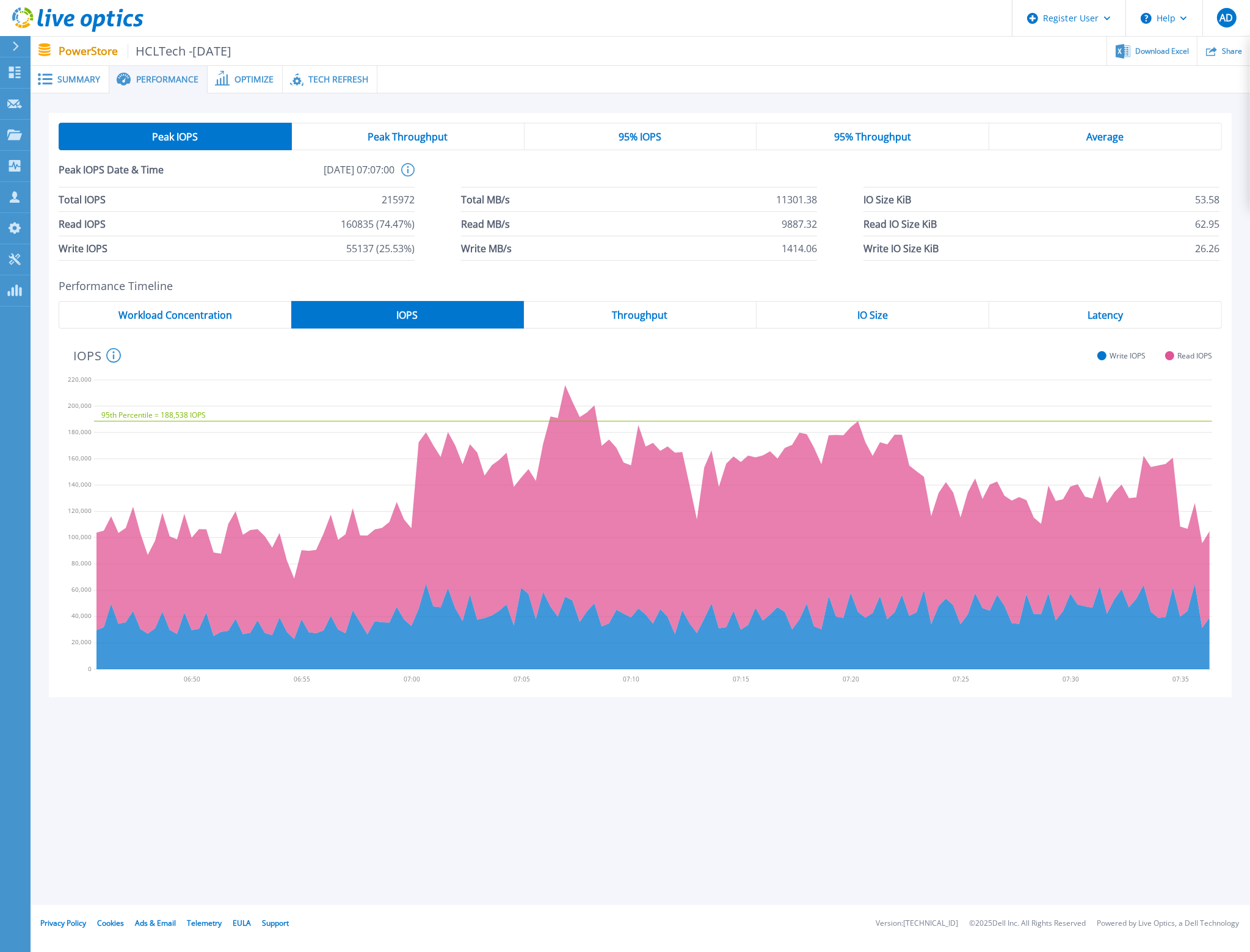
click at [883, 126] on div "95% Throughput" at bounding box center [873, 136] width 232 height 27
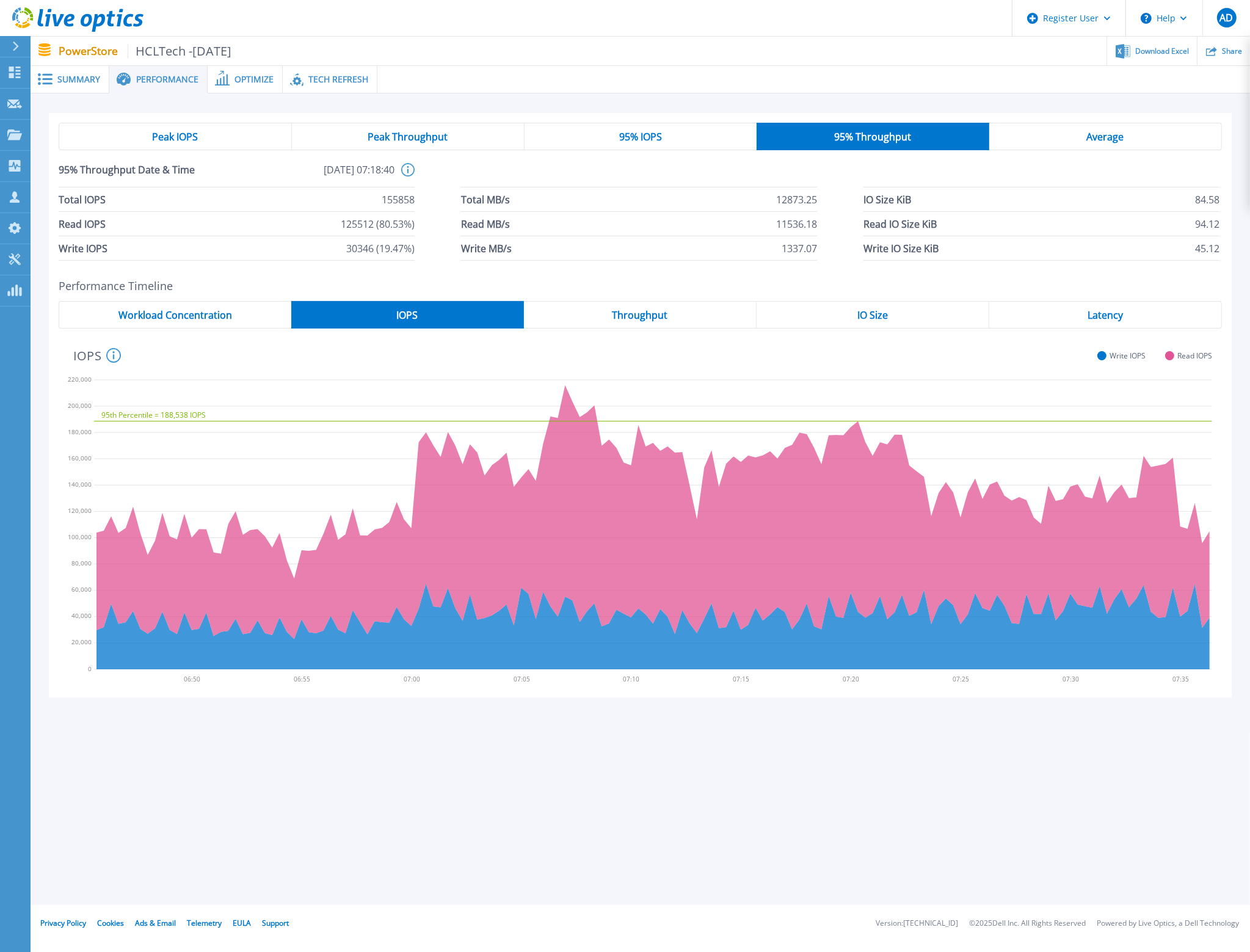
click at [1064, 138] on div "Average" at bounding box center [1105, 136] width 232 height 27
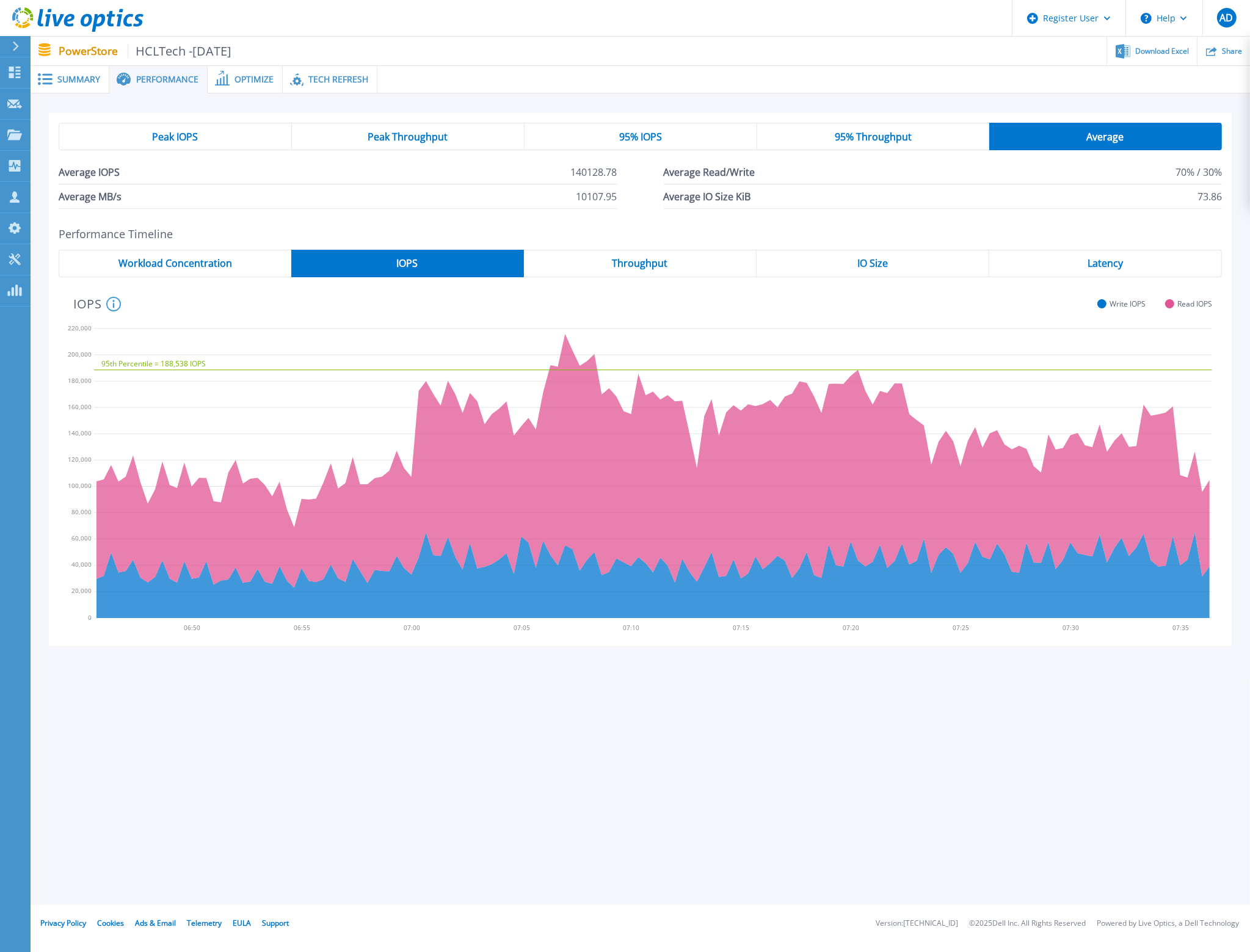
drag, startPoint x: 662, startPoint y: 140, endPoint x: 655, endPoint y: 140, distance: 7.0
click at [662, 140] on span "95% IOPS" at bounding box center [641, 137] width 43 height 10
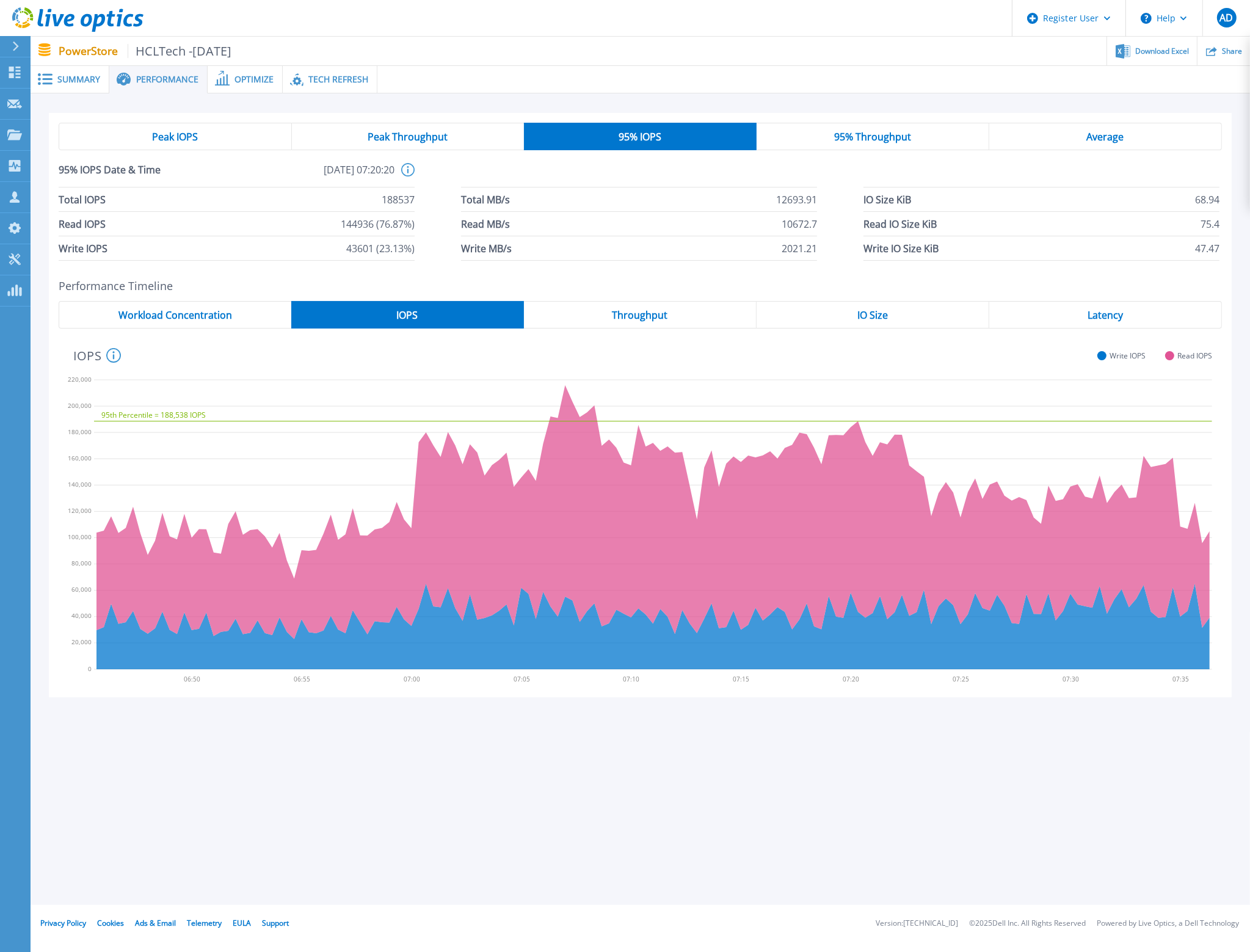
click at [215, 75] on icon at bounding box center [222, 77] width 15 height 15
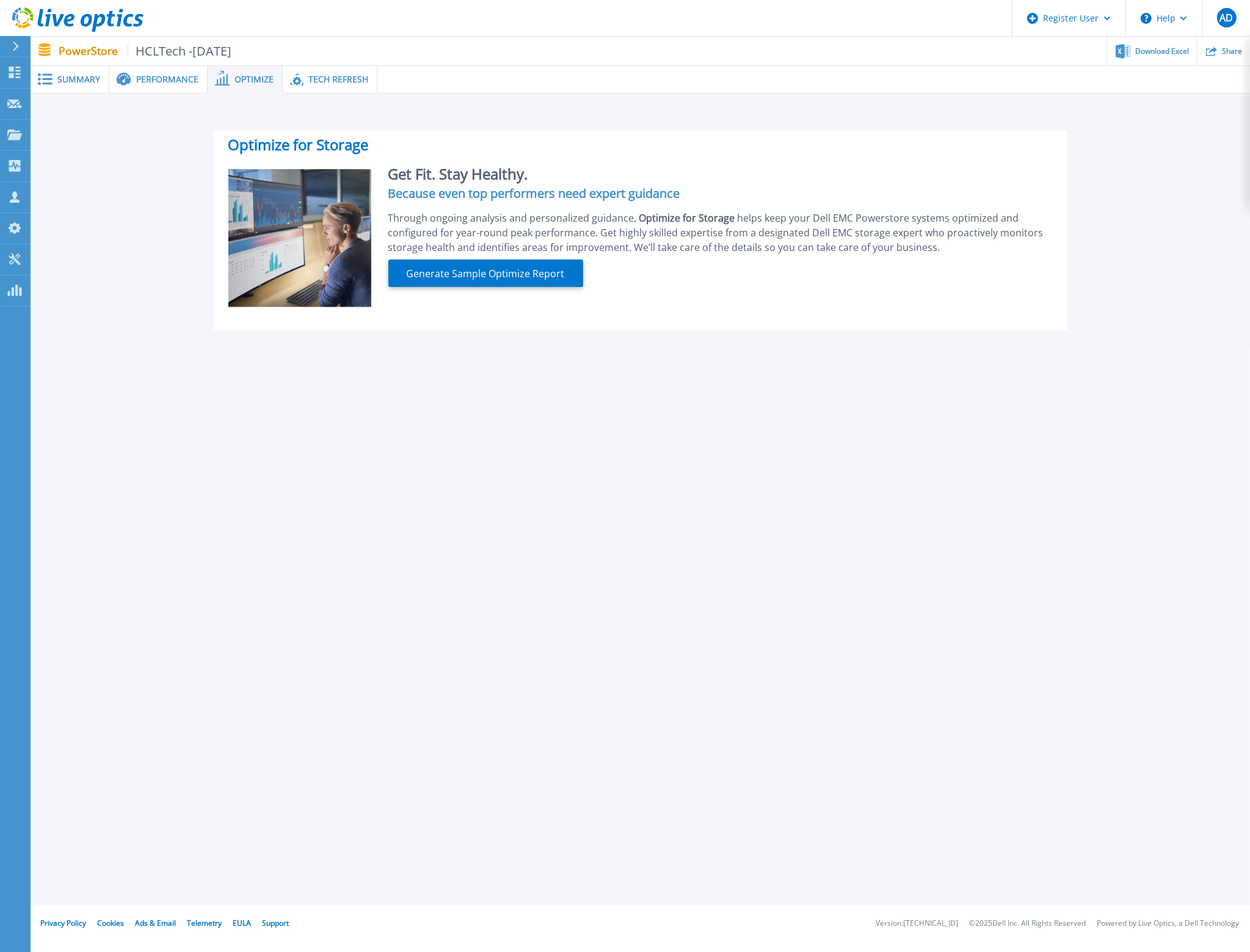
click at [98, 80] on span "Summary" at bounding box center [79, 79] width 43 height 9
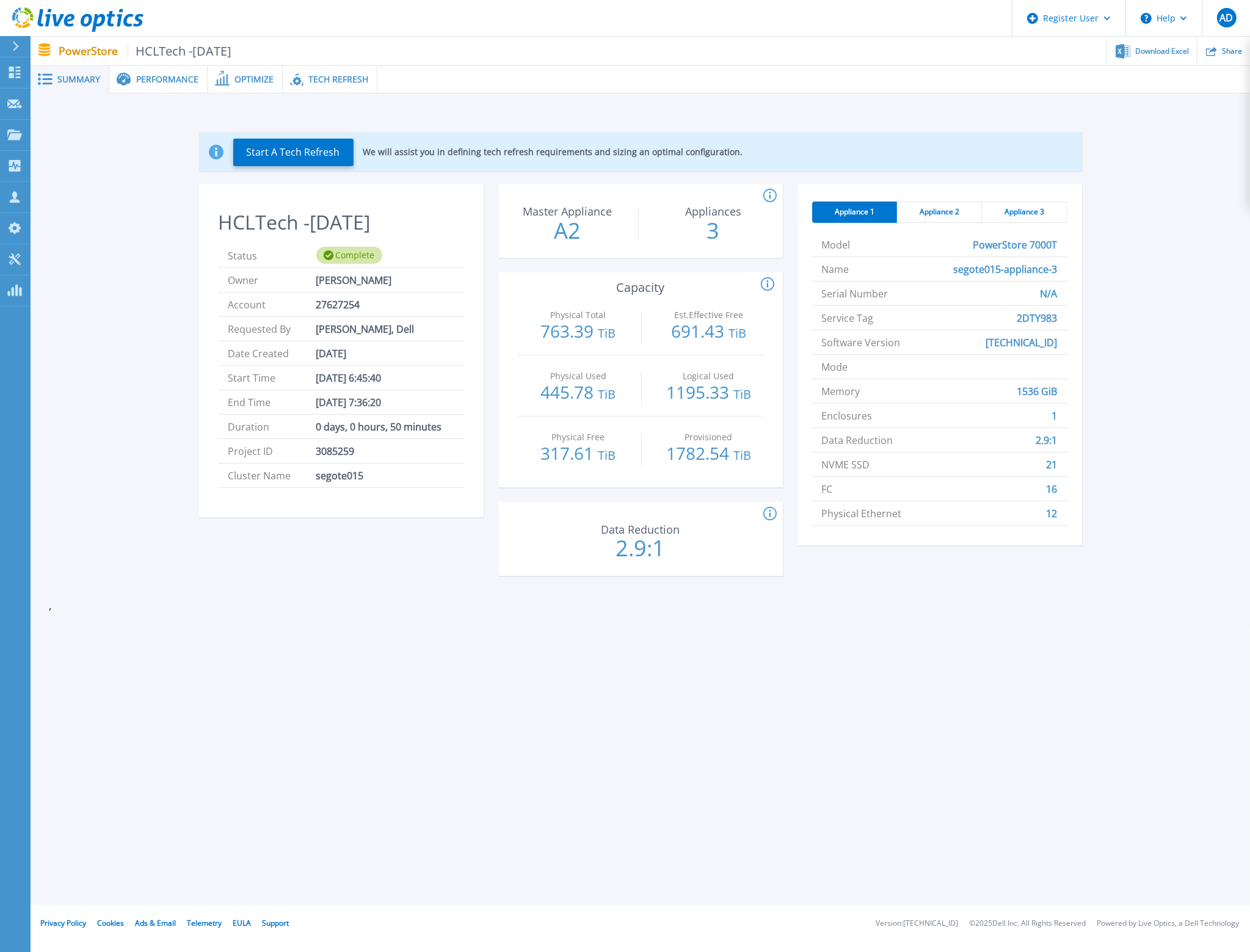
click at [83, 80] on span "Summary" at bounding box center [79, 79] width 43 height 9
click at [32, 261] on p "Tools" at bounding box center [43, 260] width 22 height 31
click at [961, 207] on div "Appliance 2" at bounding box center [939, 213] width 85 height 22
click at [1026, 207] on div "Appliance 3" at bounding box center [1025, 213] width 85 height 22
click at [941, 215] on span "Appliance 2" at bounding box center [939, 212] width 40 height 10
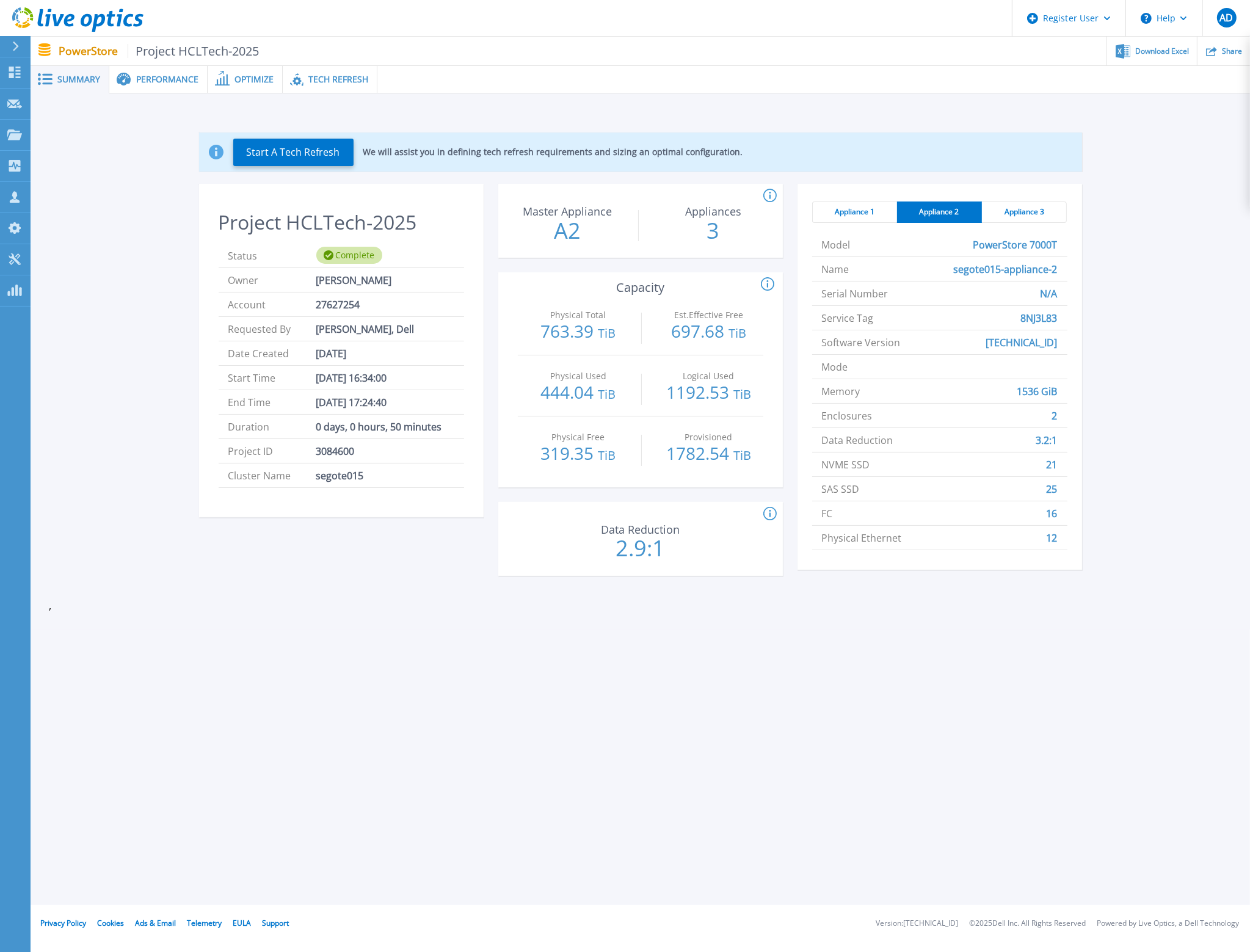
click at [850, 216] on span "Appliance 1" at bounding box center [855, 212] width 40 height 10
drag, startPoint x: 920, startPoint y: 209, endPoint x: 932, endPoint y: 210, distance: 12.0
click at [921, 209] on span "Appliance 2" at bounding box center [939, 212] width 40 height 10
click at [1016, 211] on span "Appliance 3" at bounding box center [1025, 212] width 40 height 10
click at [949, 210] on span "Appliance 2" at bounding box center [939, 212] width 40 height 10
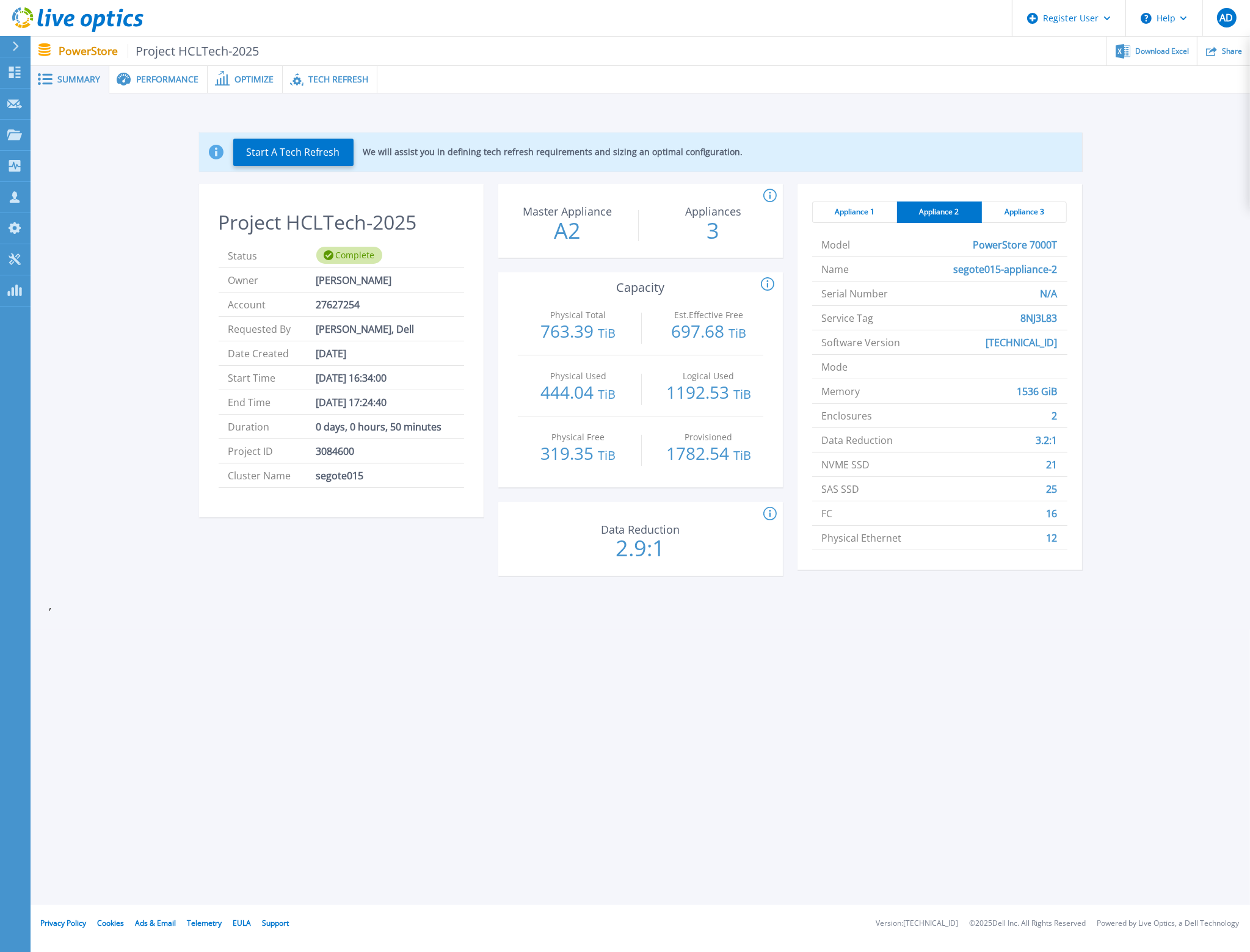
click at [868, 215] on span "Appliance 1" at bounding box center [855, 212] width 40 height 10
